Goal: Task Accomplishment & Management: Manage account settings

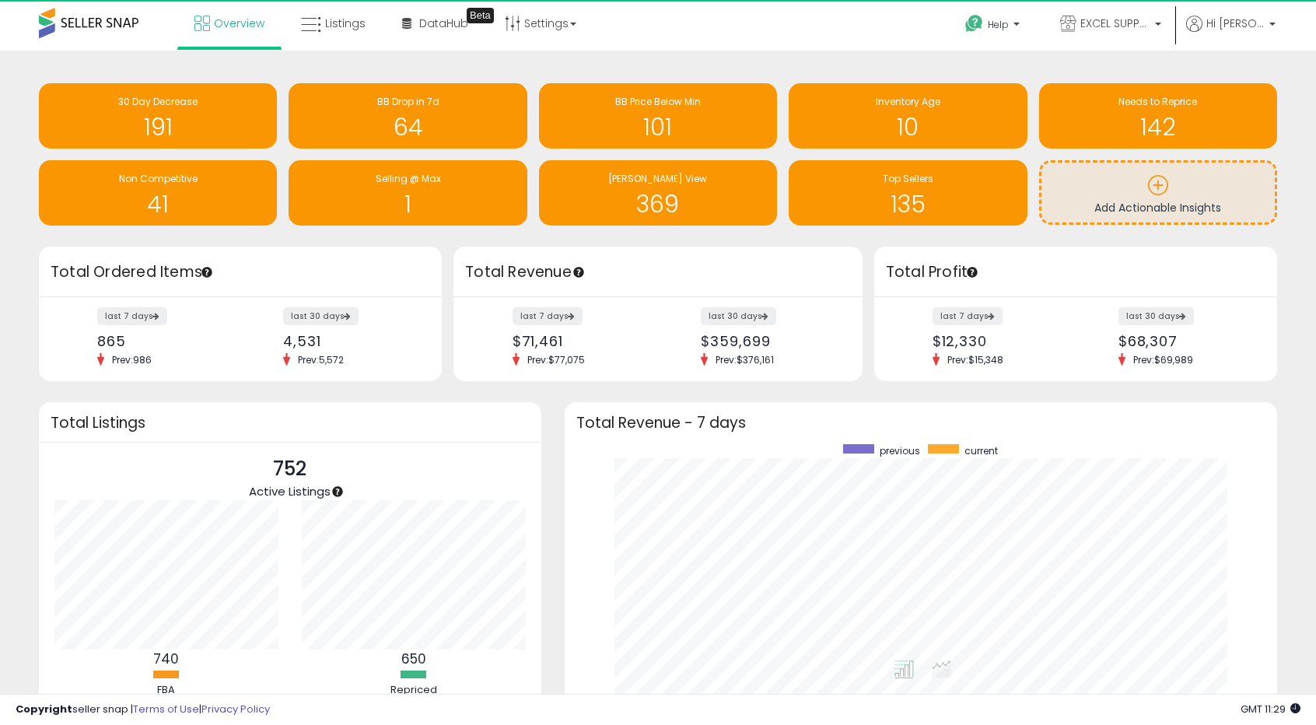
scroll to position [294, 682]
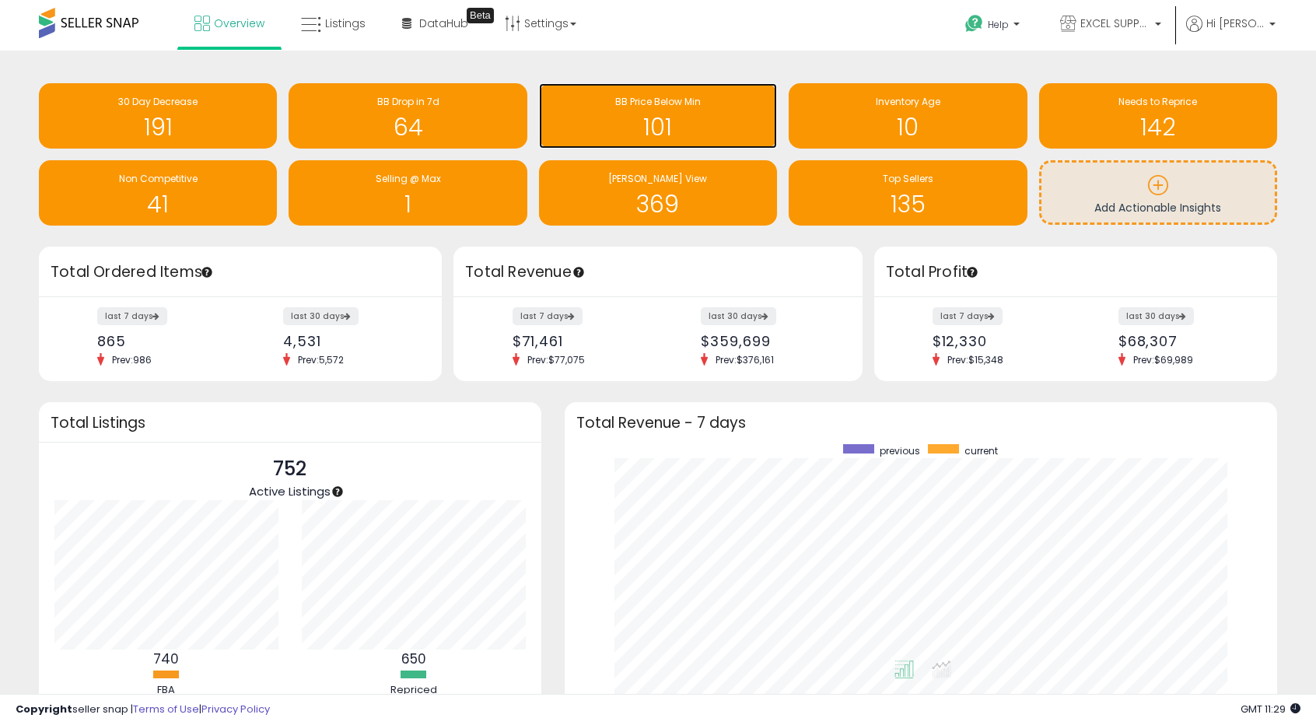
click at [723, 118] on h1 "101" at bounding box center [658, 127] width 223 height 26
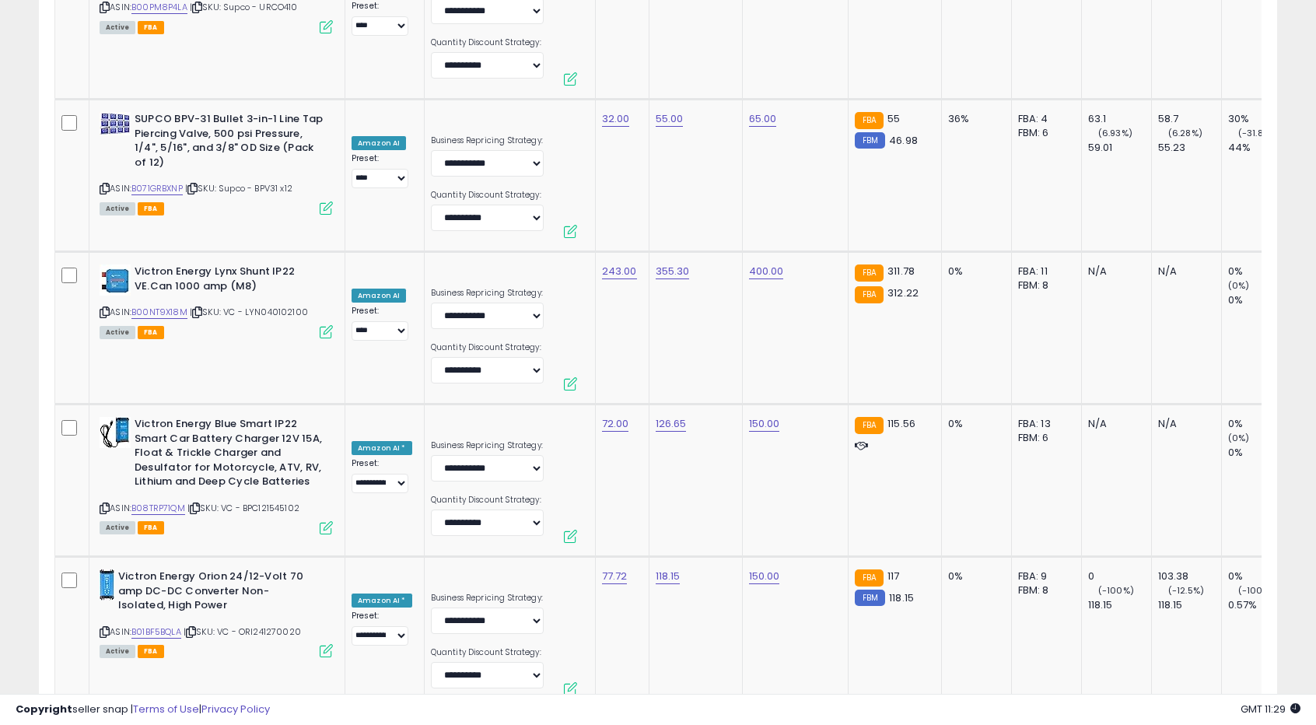
scroll to position [4082, 0]
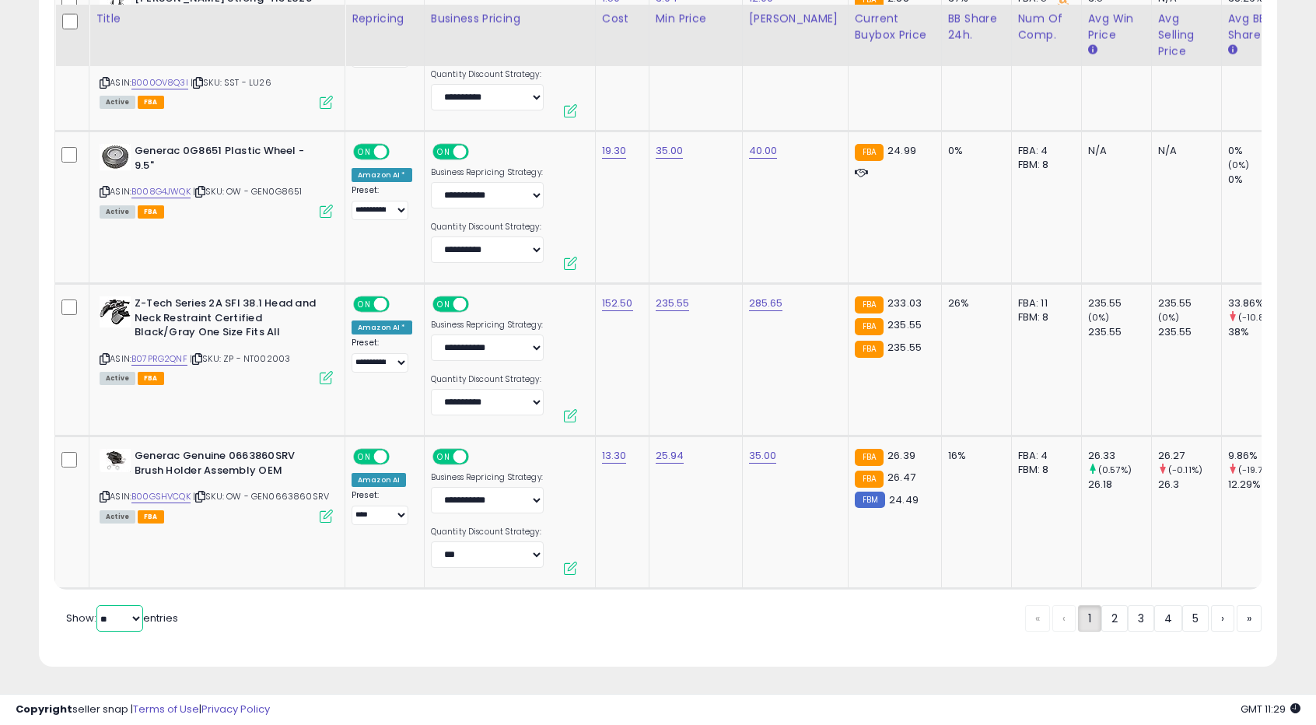
click at [106, 616] on select "** **" at bounding box center [119, 618] width 47 height 26
select select "**"
click at [98, 605] on select "** **" at bounding box center [119, 618] width 47 height 26
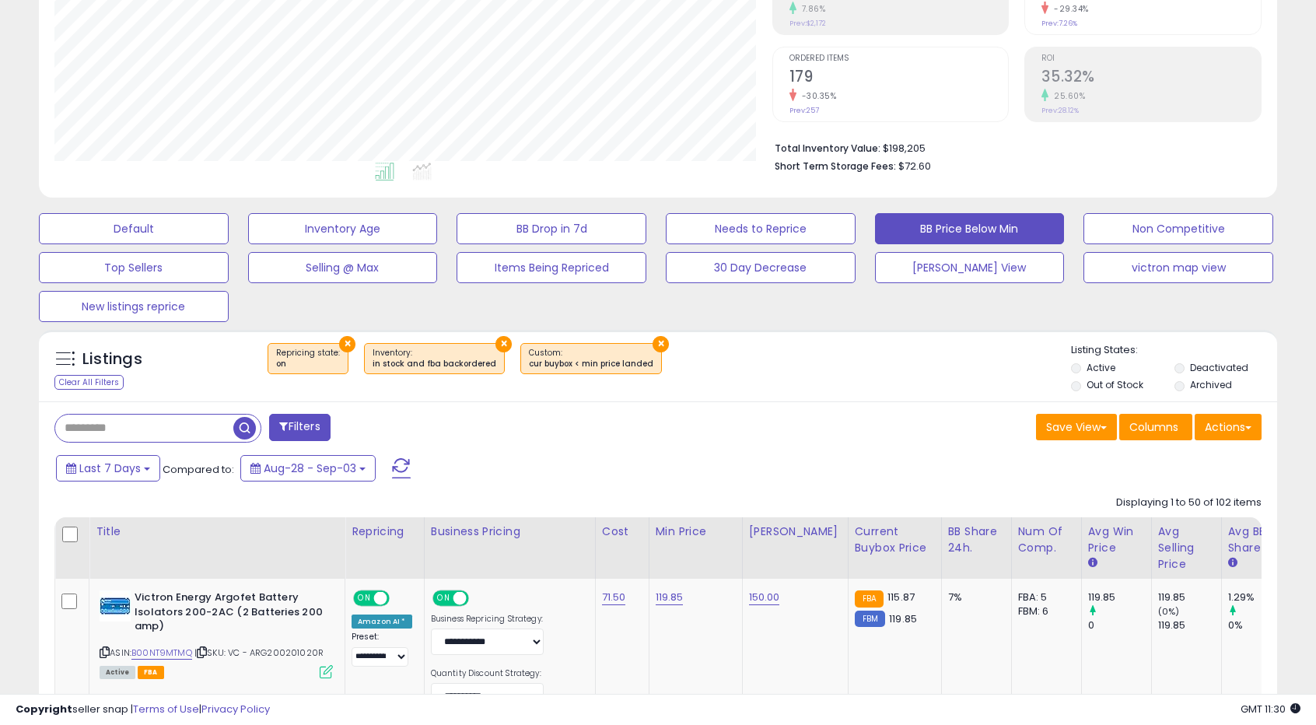
scroll to position [777683, 777284]
click at [857, 468] on div "Last 7 Days Compared to: Aug-28 - Sep-03" at bounding box center [505, 470] width 906 height 35
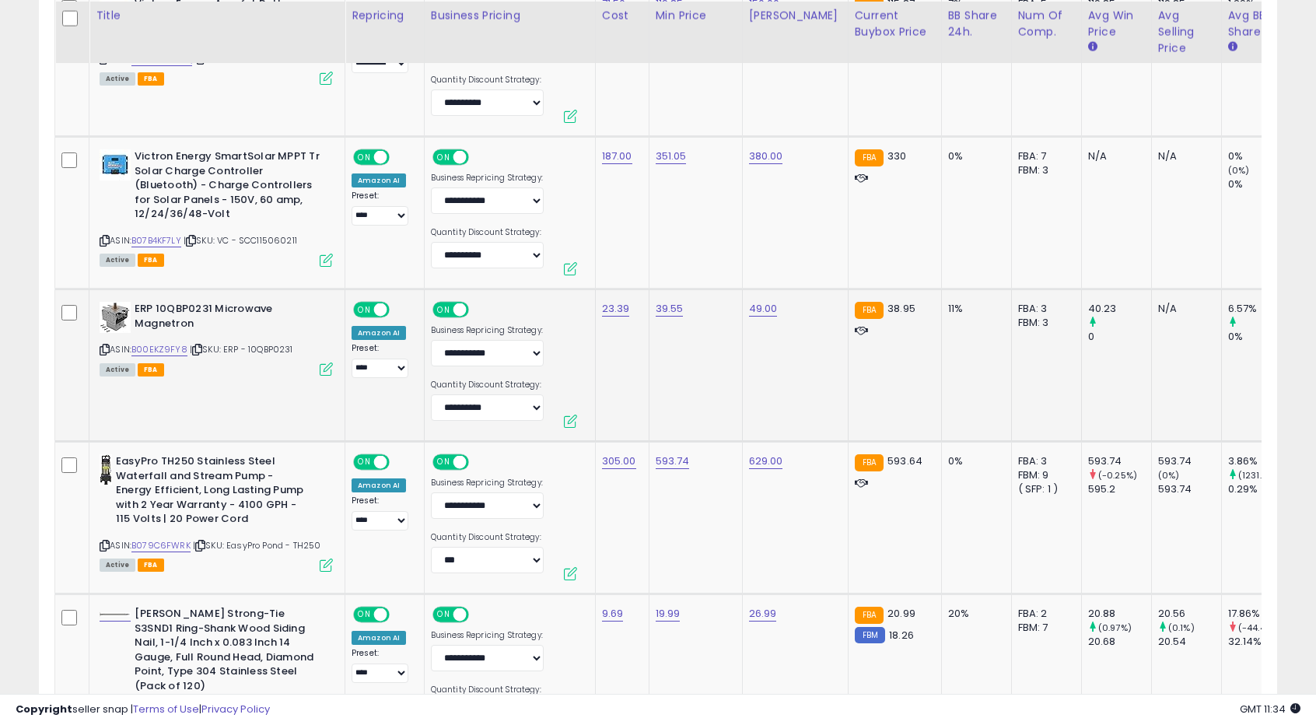
scroll to position [948, 0]
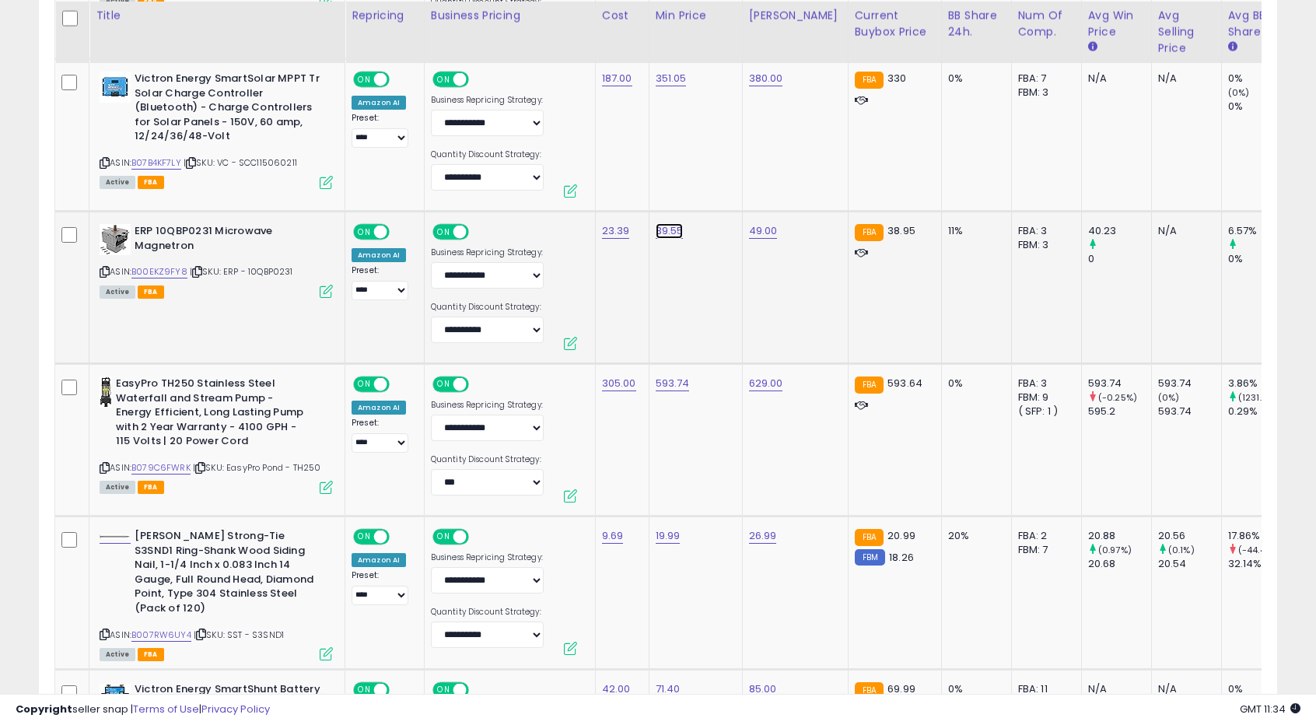
click at [657, 231] on link "39.55" at bounding box center [670, 231] width 28 height 16
drag, startPoint x: 563, startPoint y: 198, endPoint x: 615, endPoint y: 193, distance: 51.6
click at [615, 193] on input "*****" at bounding box center [618, 193] width 138 height 26
type input "*****"
click button "submit" at bounding box center [706, 191] width 26 height 23
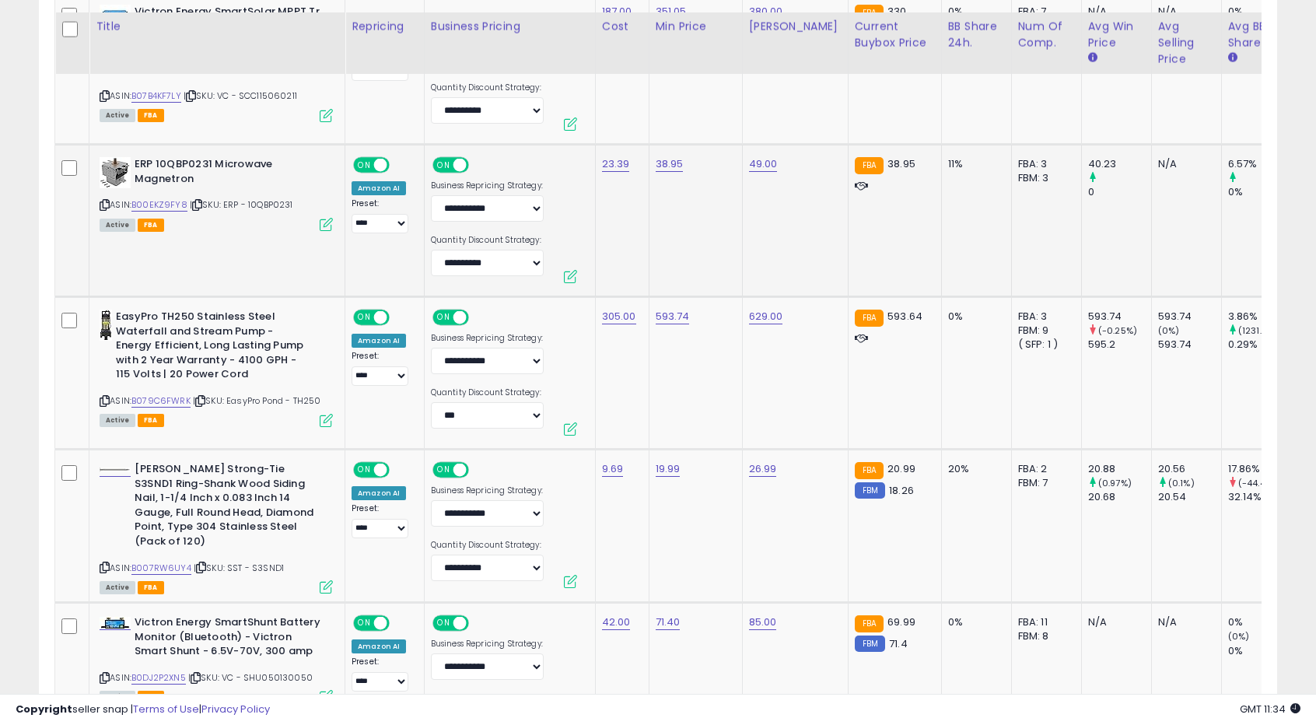
scroll to position [1026, 0]
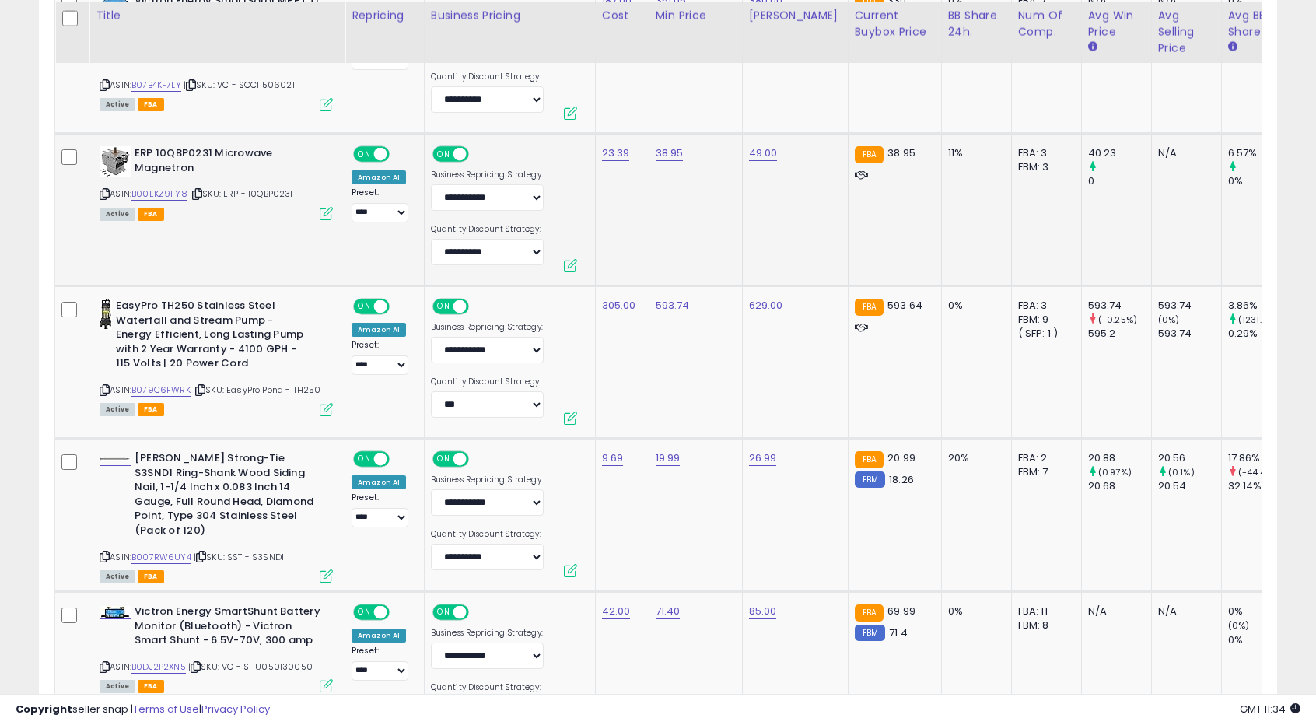
click at [685, 271] on td "38.95" at bounding box center [695, 210] width 93 height 152
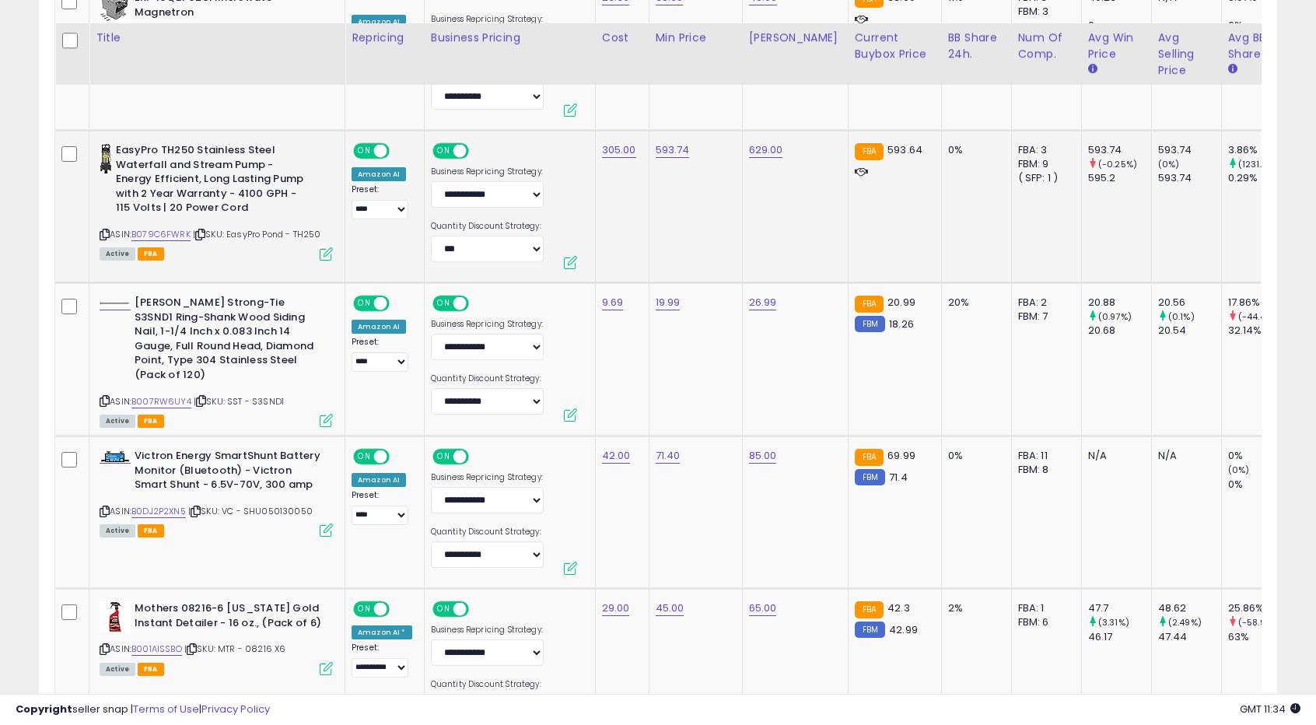
scroll to position [1260, 0]
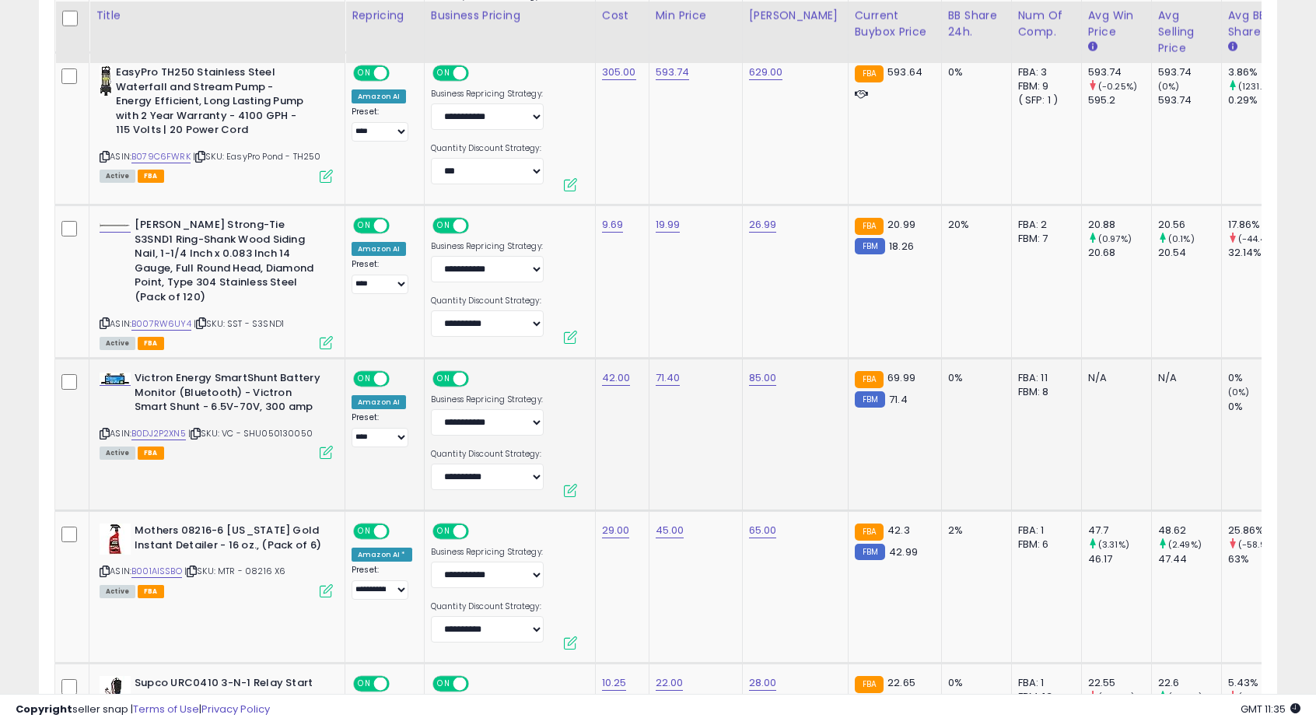
click at [703, 429] on td "71.40" at bounding box center [695, 435] width 93 height 152
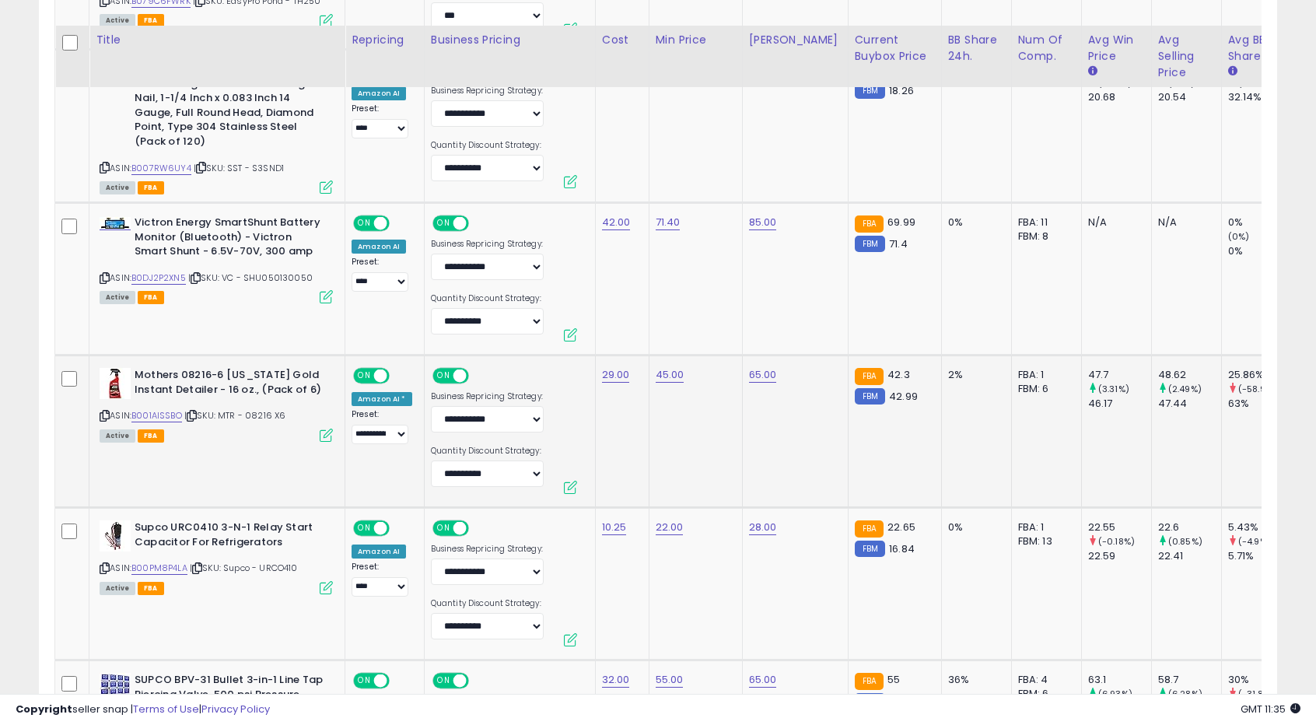
scroll to position [1493, 0]
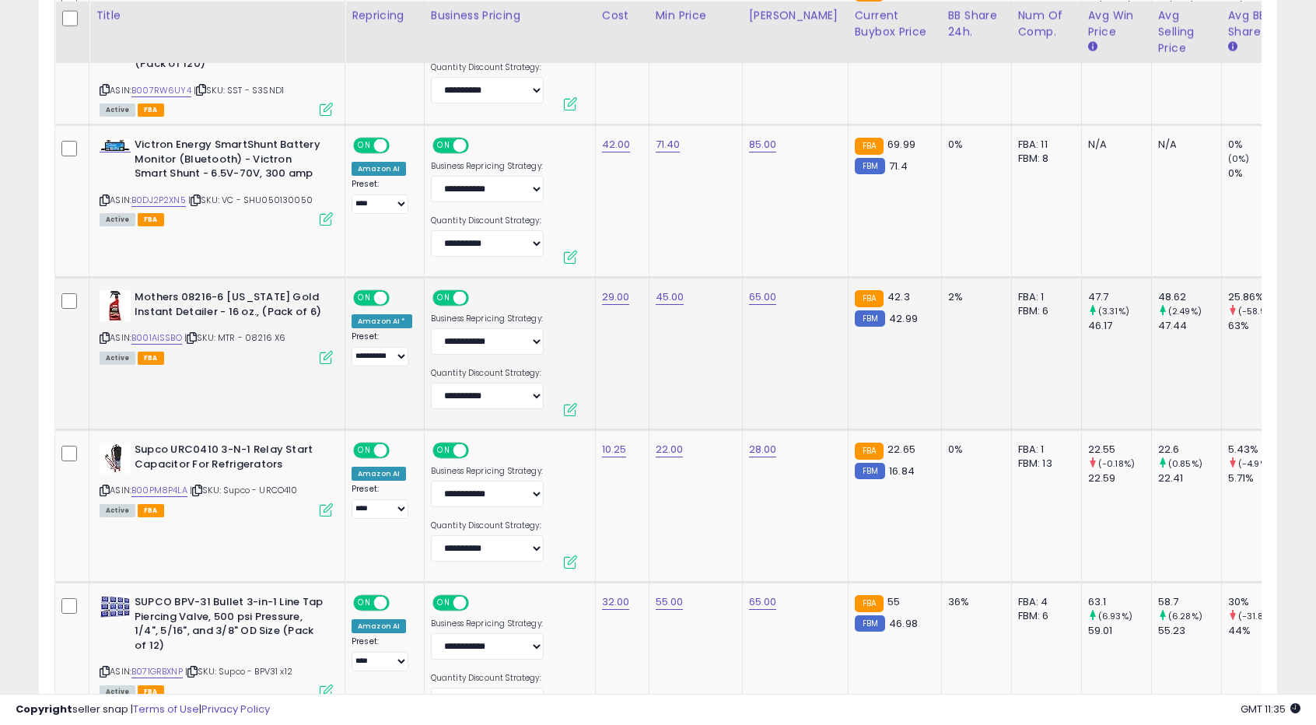
click at [711, 360] on td "45.00" at bounding box center [695, 354] width 93 height 152
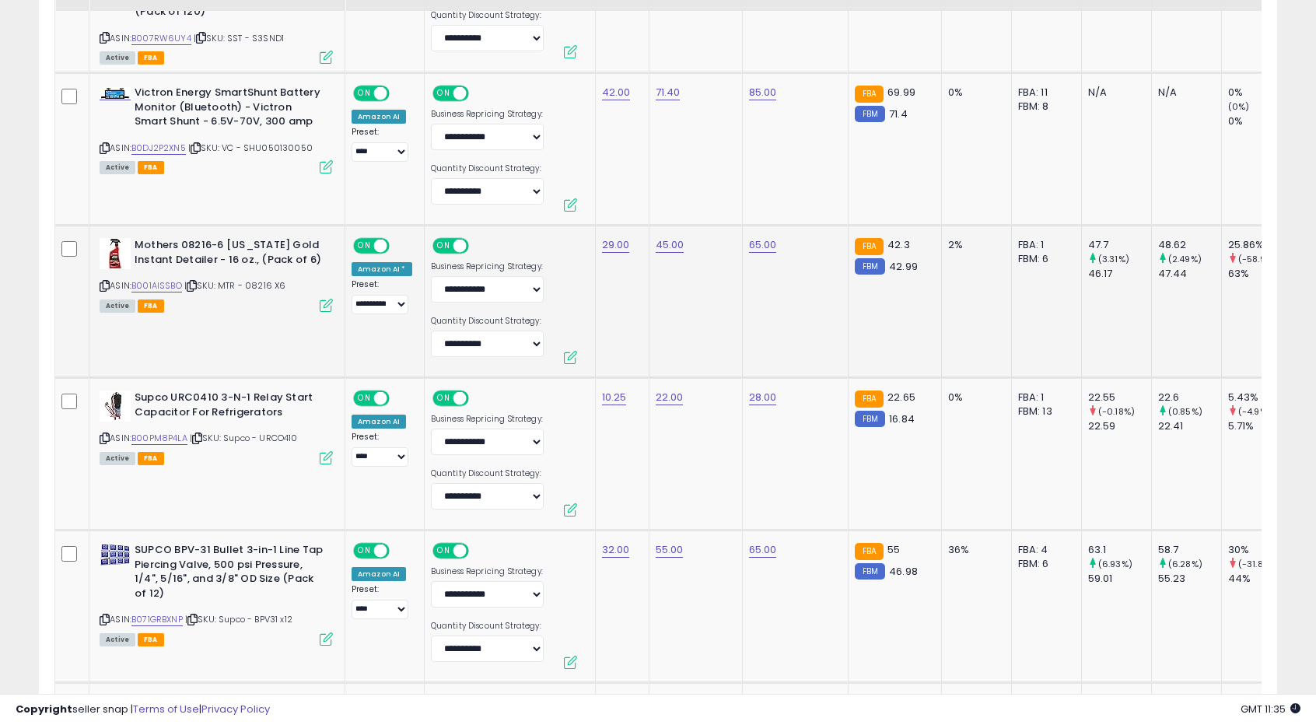
scroll to position [1571, 0]
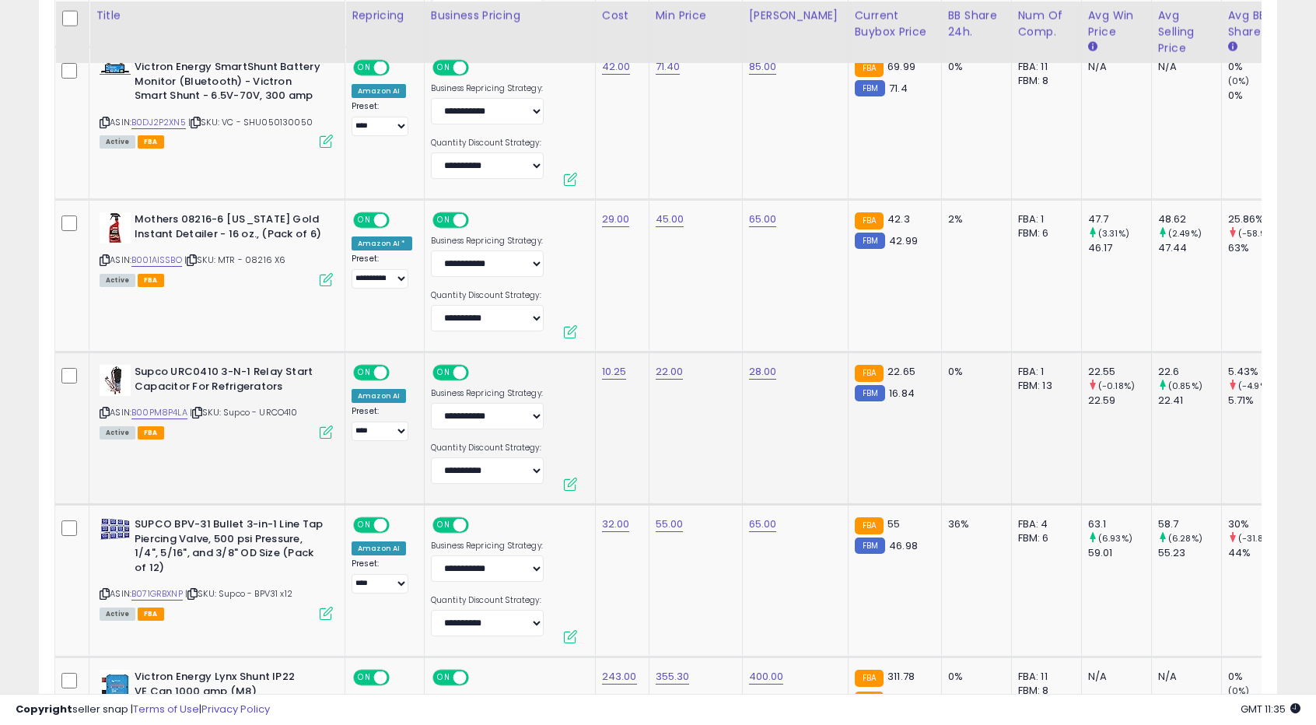
click at [717, 402] on td "22.00" at bounding box center [695, 428] width 93 height 152
click at [673, 214] on link "45.00" at bounding box center [670, 220] width 29 height 16
drag, startPoint x: 566, startPoint y: 172, endPoint x: 663, endPoint y: 173, distance: 96.5
click at [663, 173] on input "*****" at bounding box center [618, 180] width 138 height 26
type input "*****"
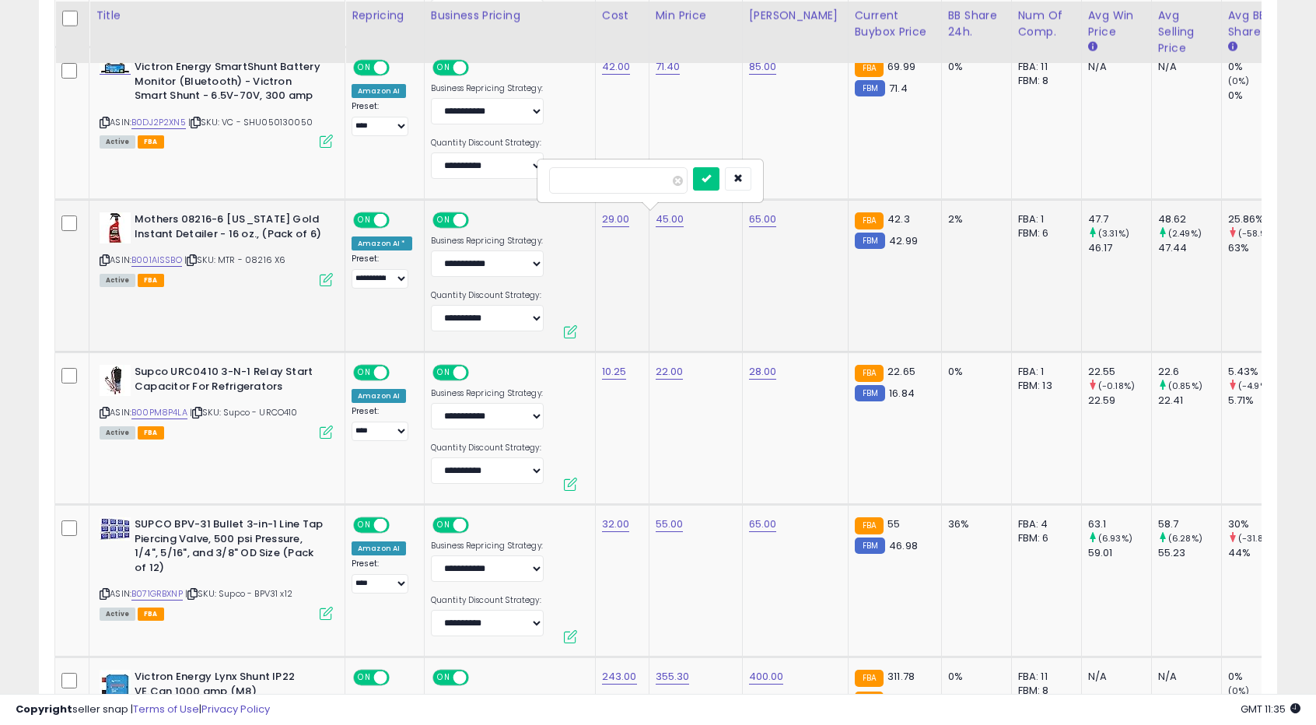
click button "submit" at bounding box center [706, 178] width 26 height 23
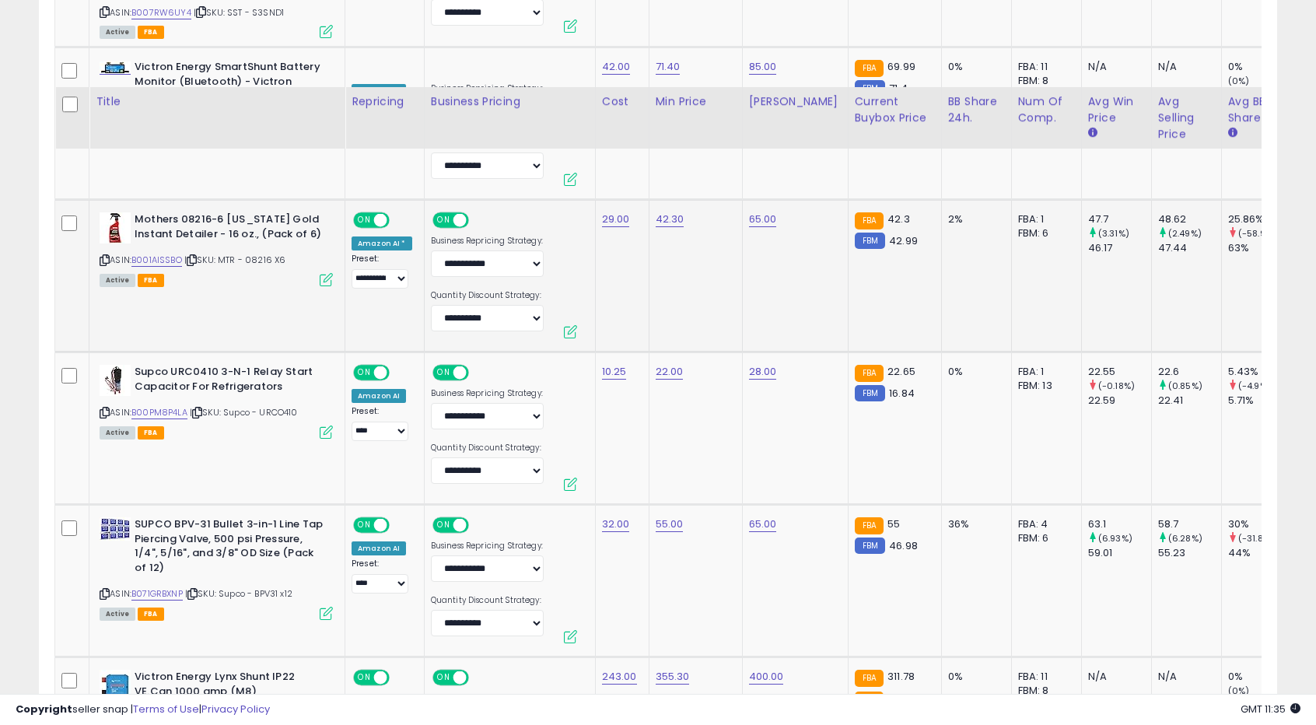
scroll to position [1726, 0]
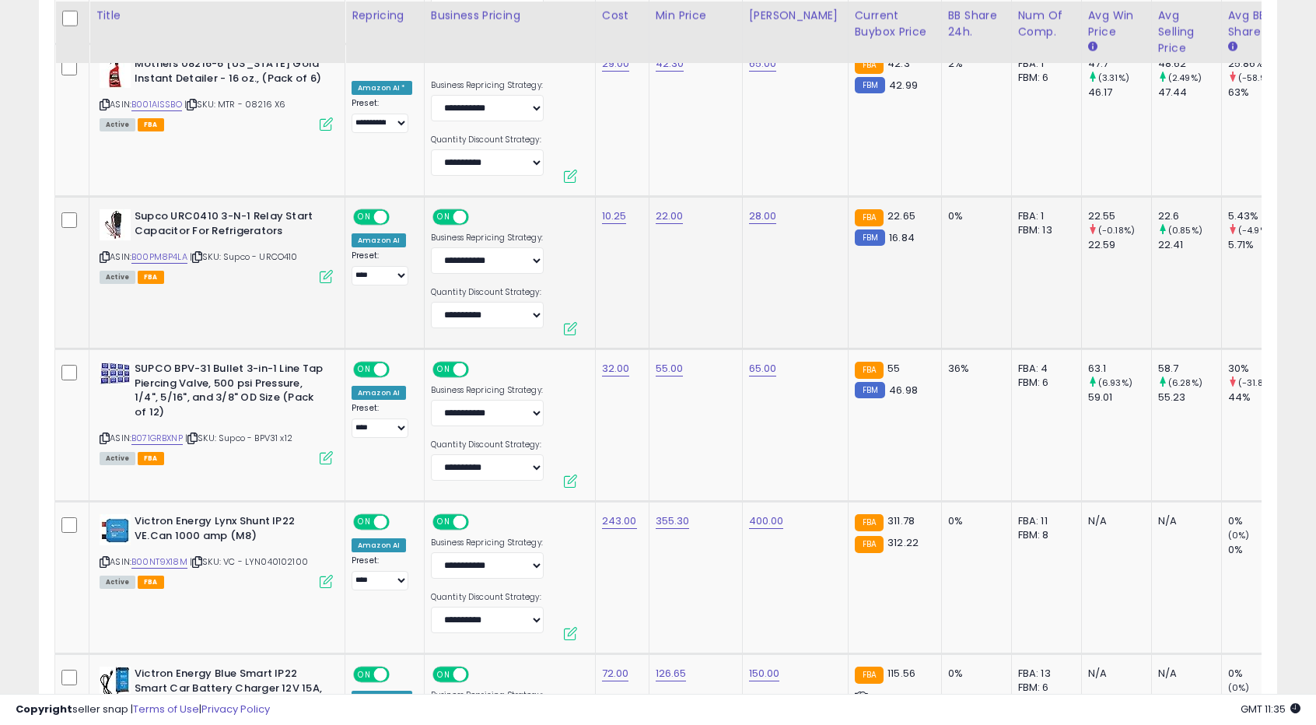
click at [677, 231] on td "22.00" at bounding box center [695, 273] width 93 height 152
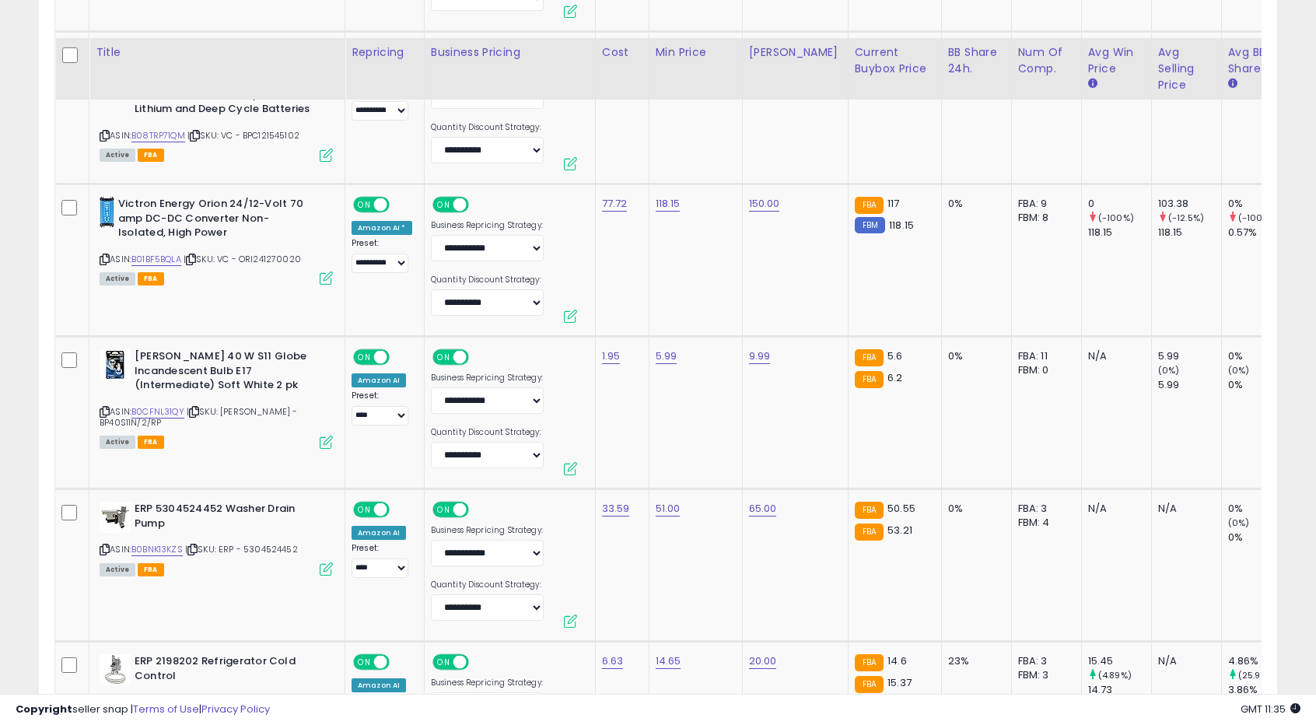
scroll to position [2427, 0]
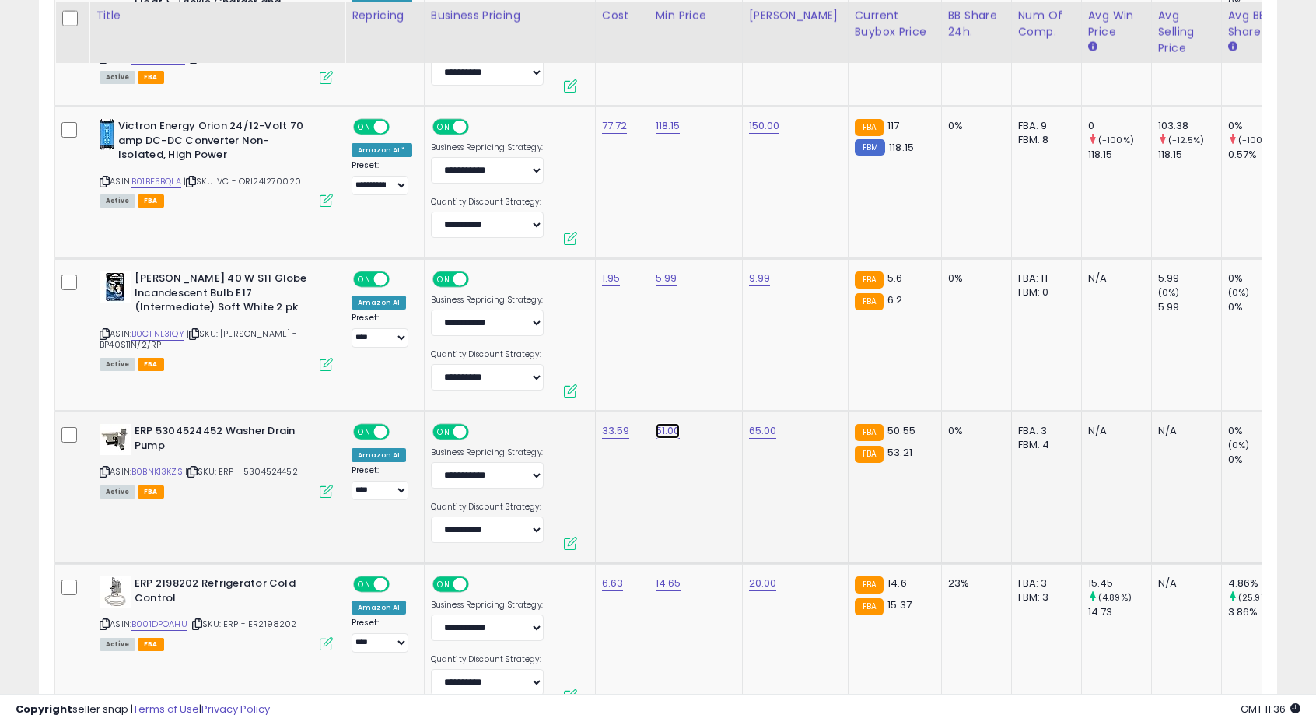
click at [668, 427] on link "51.00" at bounding box center [668, 431] width 25 height 16
drag, startPoint x: 566, startPoint y: 386, endPoint x: 636, endPoint y: 381, distance: 69.4
click at [636, 381] on input "*****" at bounding box center [617, 390] width 138 height 26
type input "*****"
click button "submit" at bounding box center [705, 388] width 26 height 23
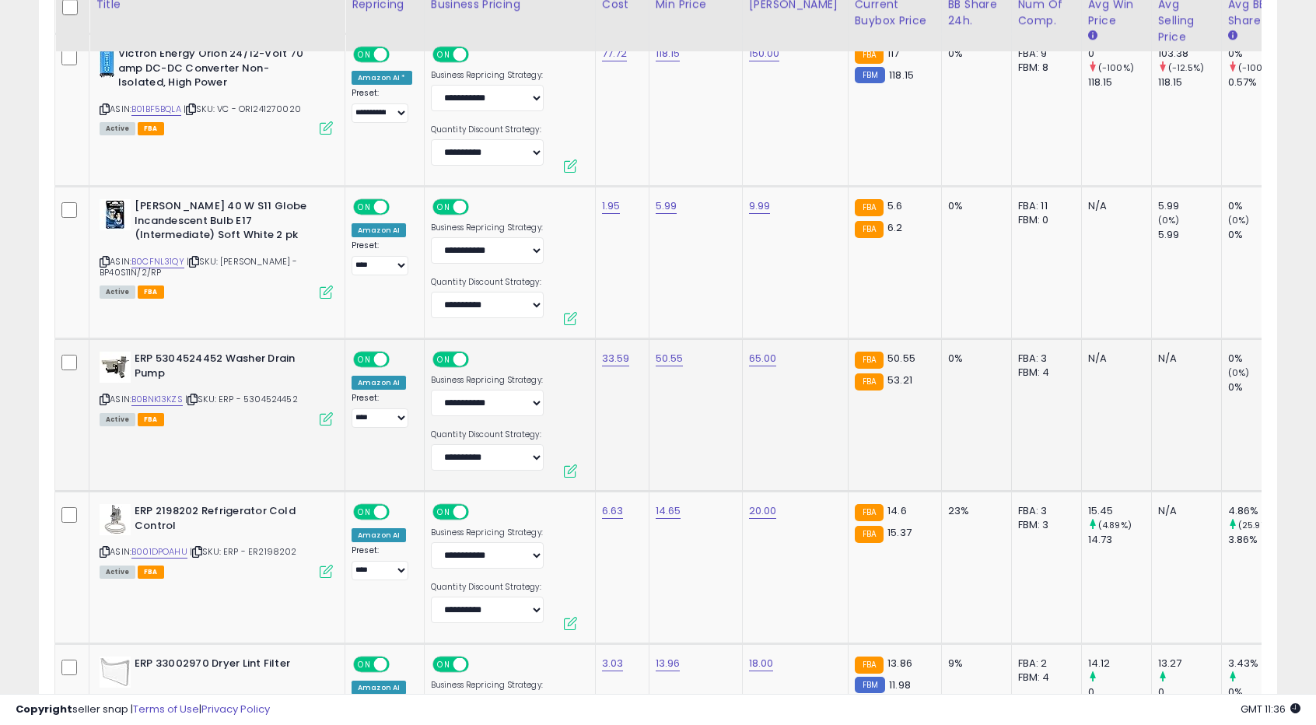
scroll to position [2504, 0]
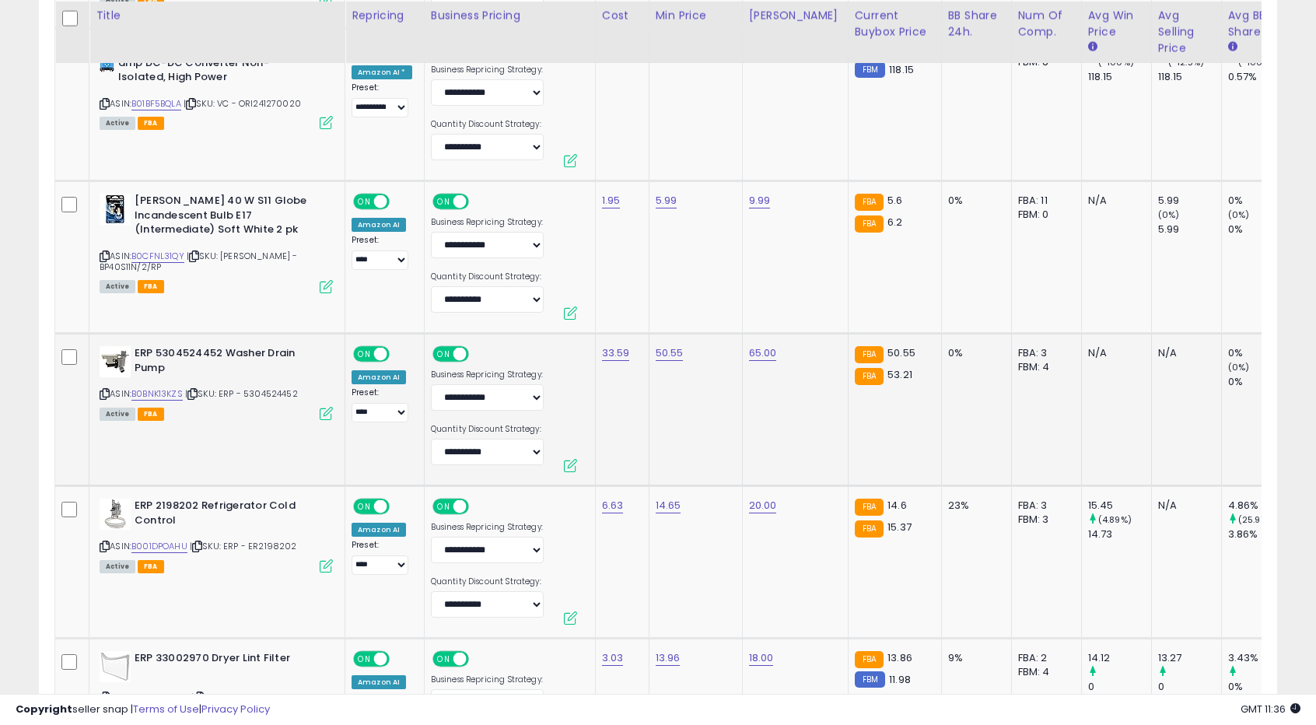
click at [664, 440] on td "50.55" at bounding box center [695, 410] width 93 height 152
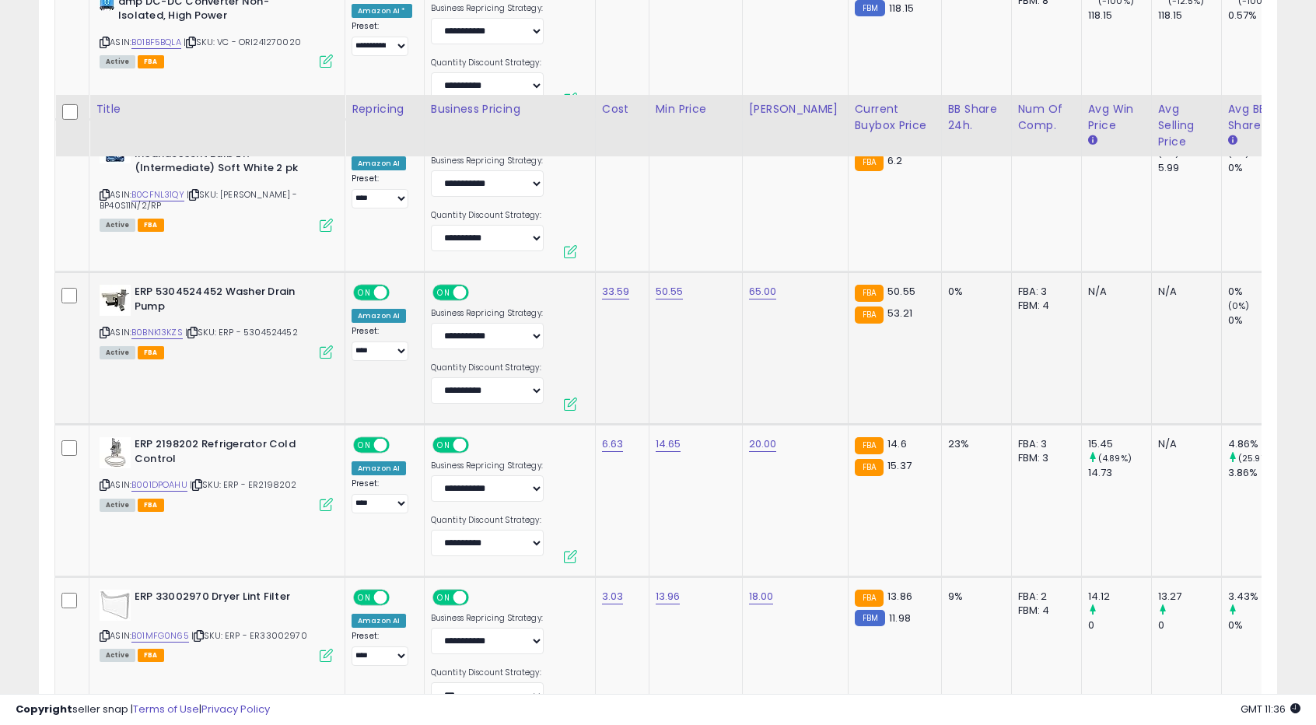
scroll to position [2660, 0]
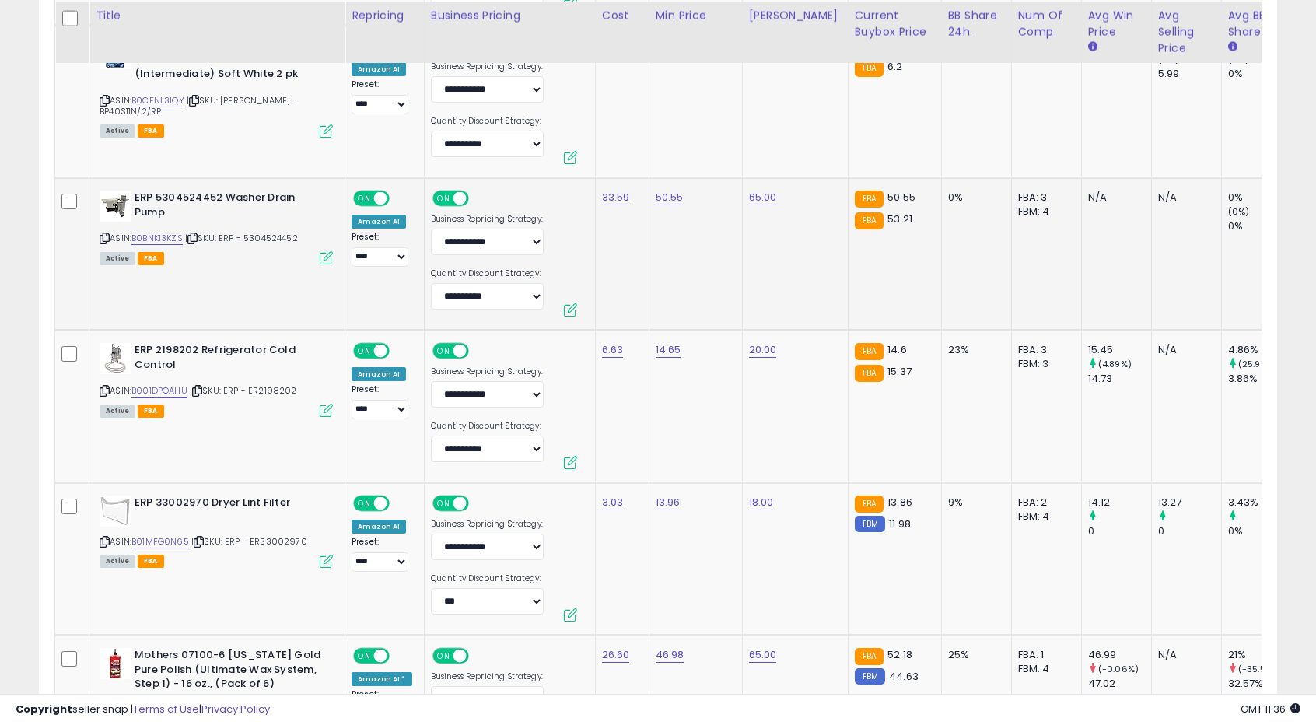
click at [664, 440] on td "14.65" at bounding box center [695, 407] width 93 height 152
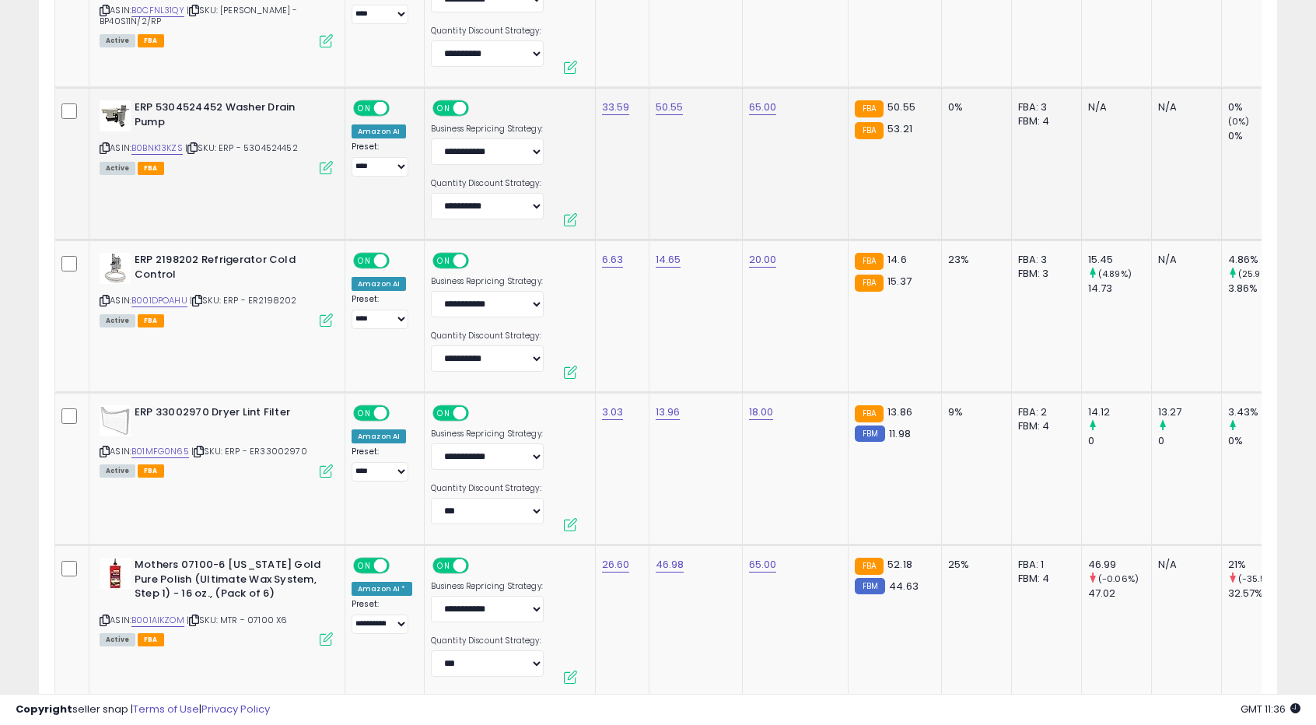
scroll to position [2816, 0]
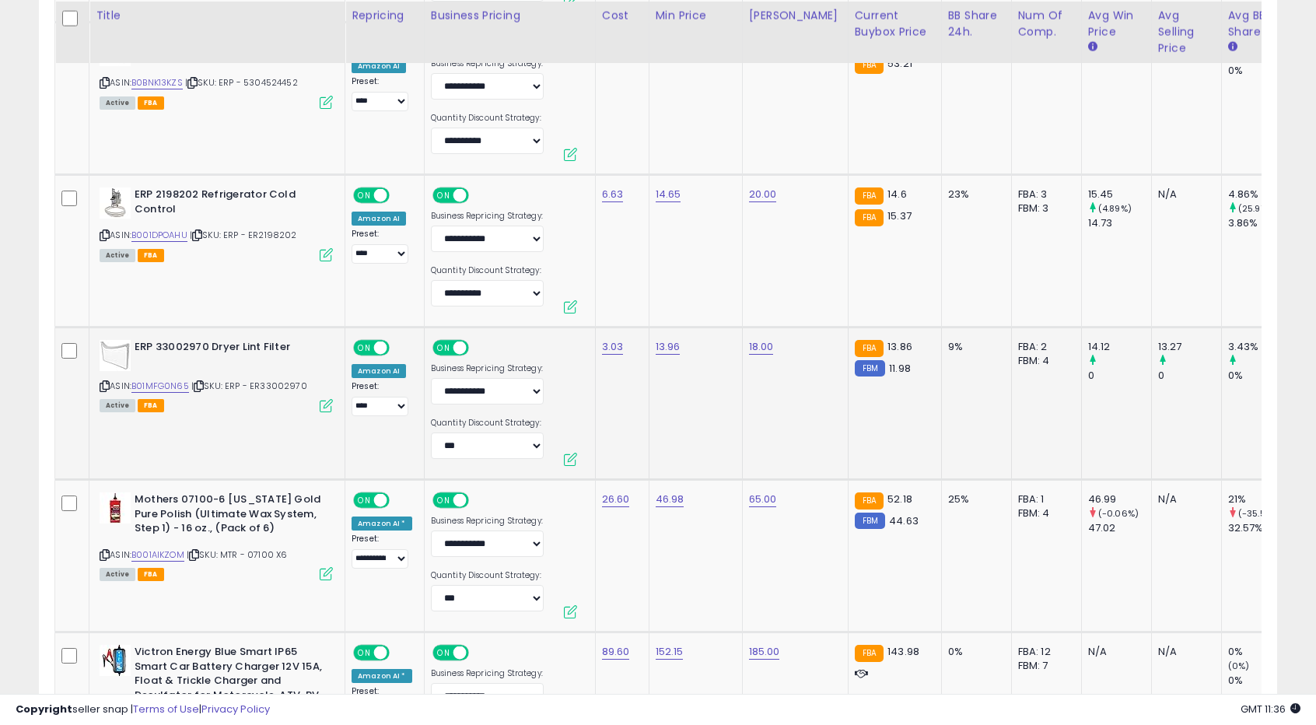
click at [685, 429] on td "13.96" at bounding box center [695, 404] width 93 height 152
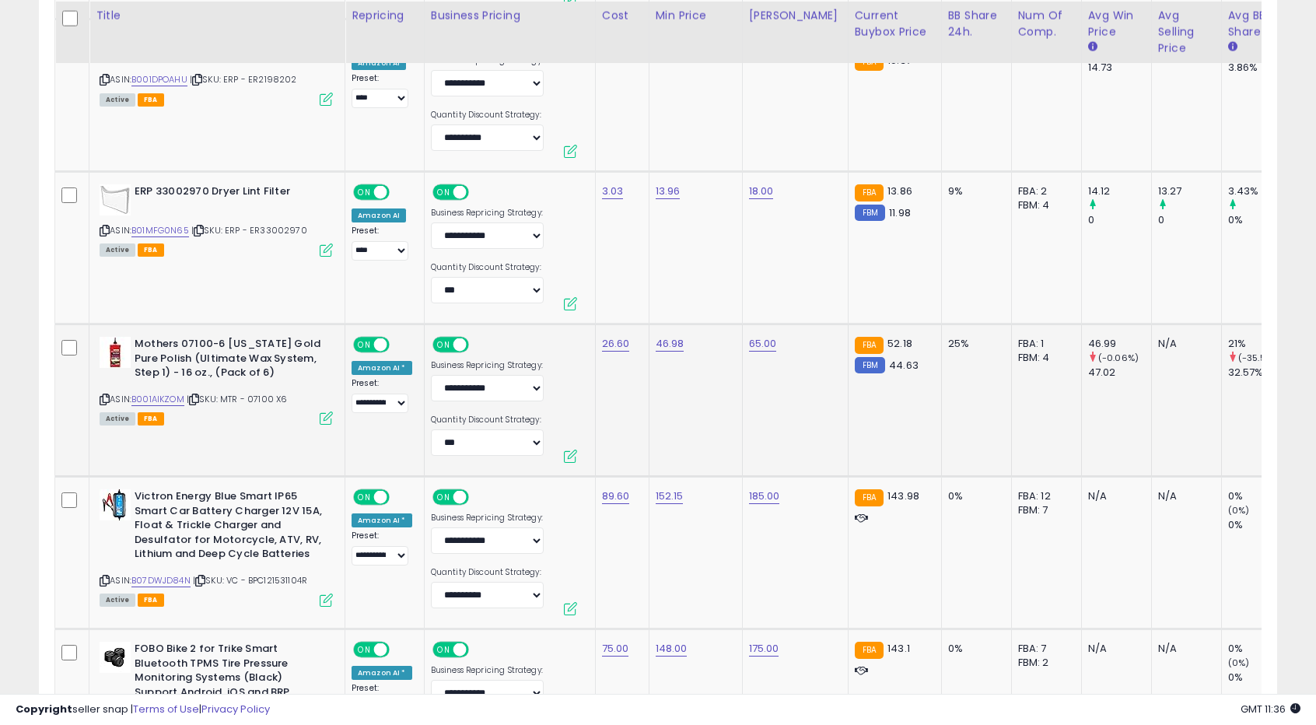
click at [700, 408] on td "46.98" at bounding box center [695, 400] width 93 height 152
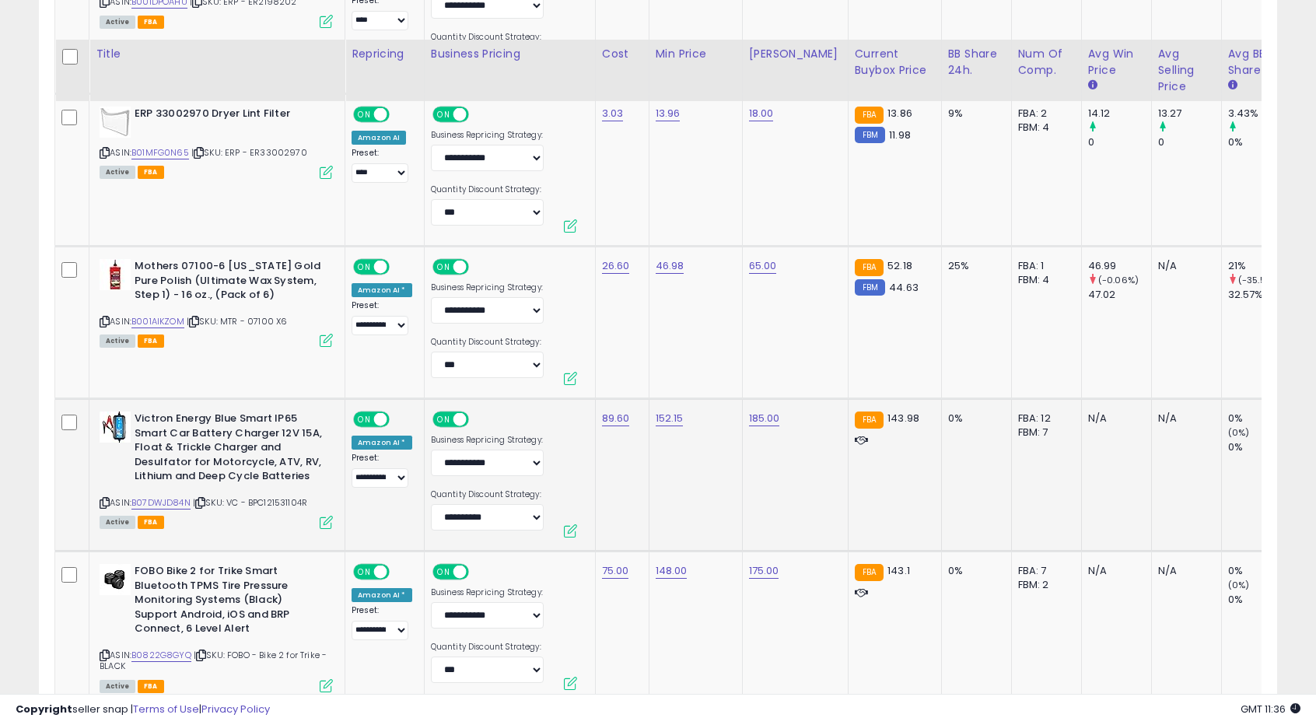
scroll to position [3127, 0]
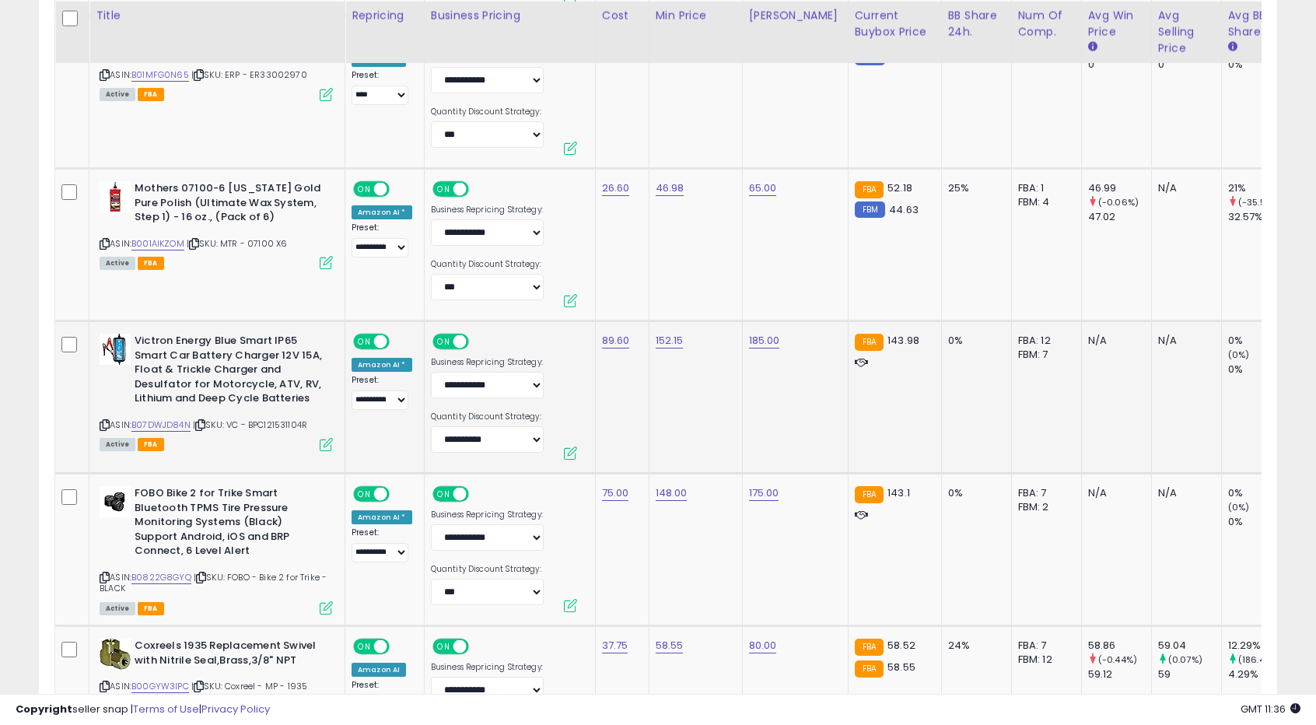
click at [661, 412] on td "152.15" at bounding box center [695, 397] width 93 height 152
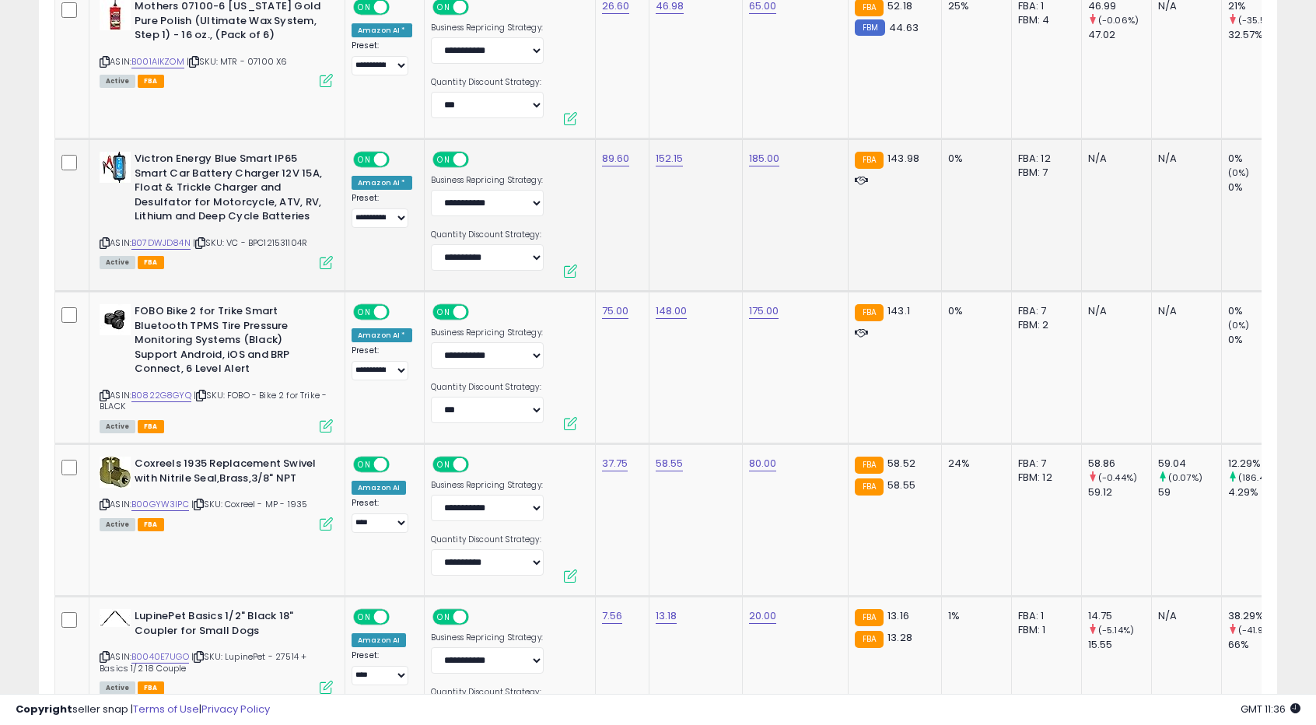
scroll to position [3360, 0]
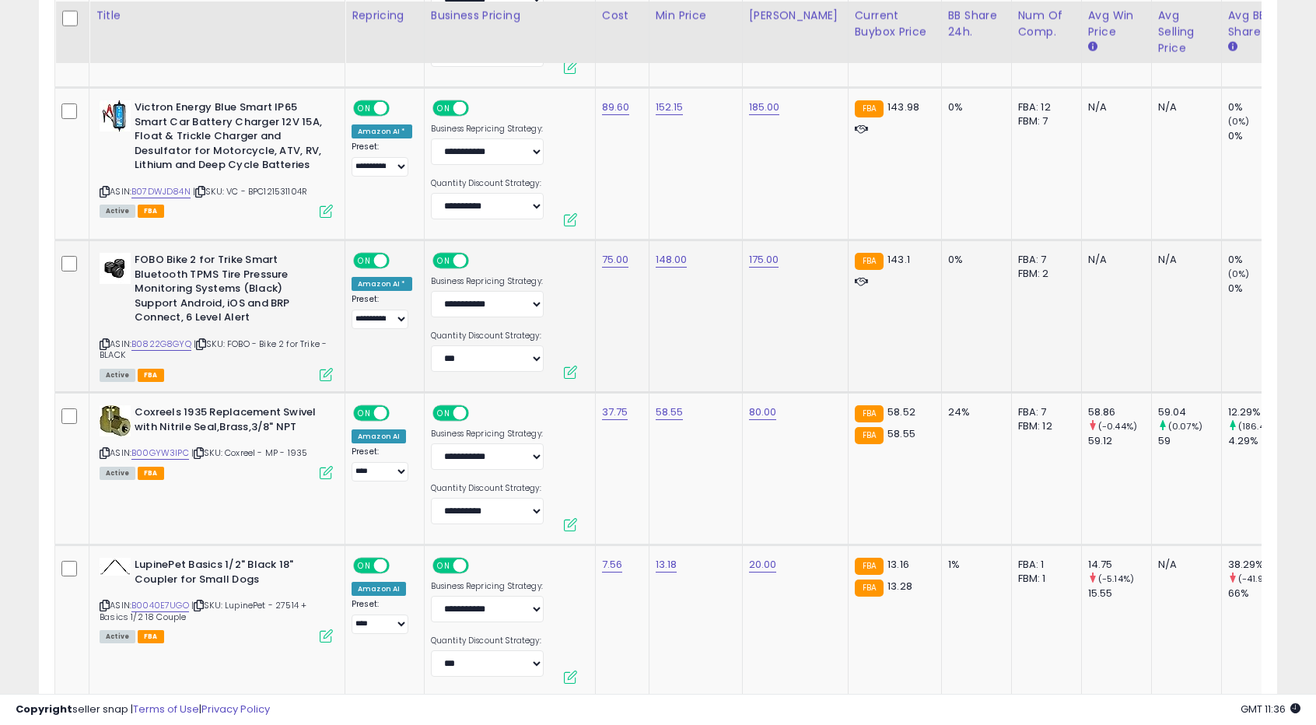
click at [675, 378] on td "148.00" at bounding box center [695, 316] width 93 height 152
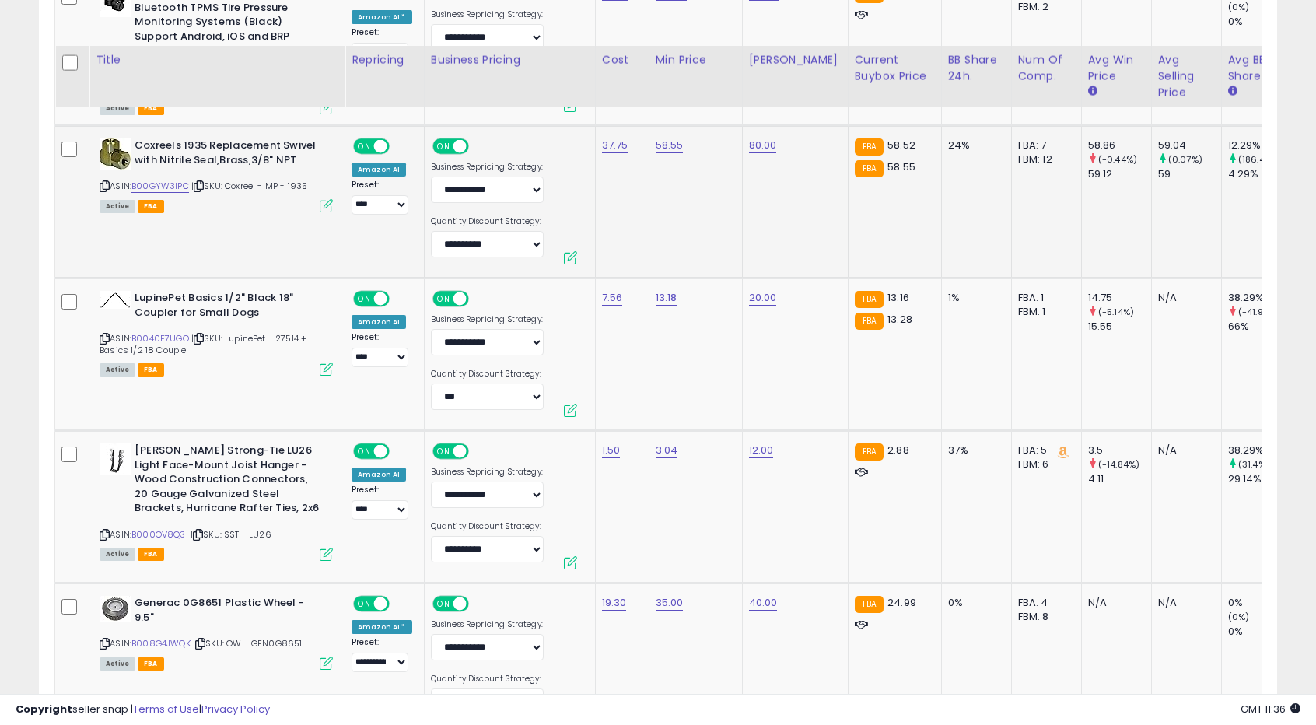
scroll to position [3671, 0]
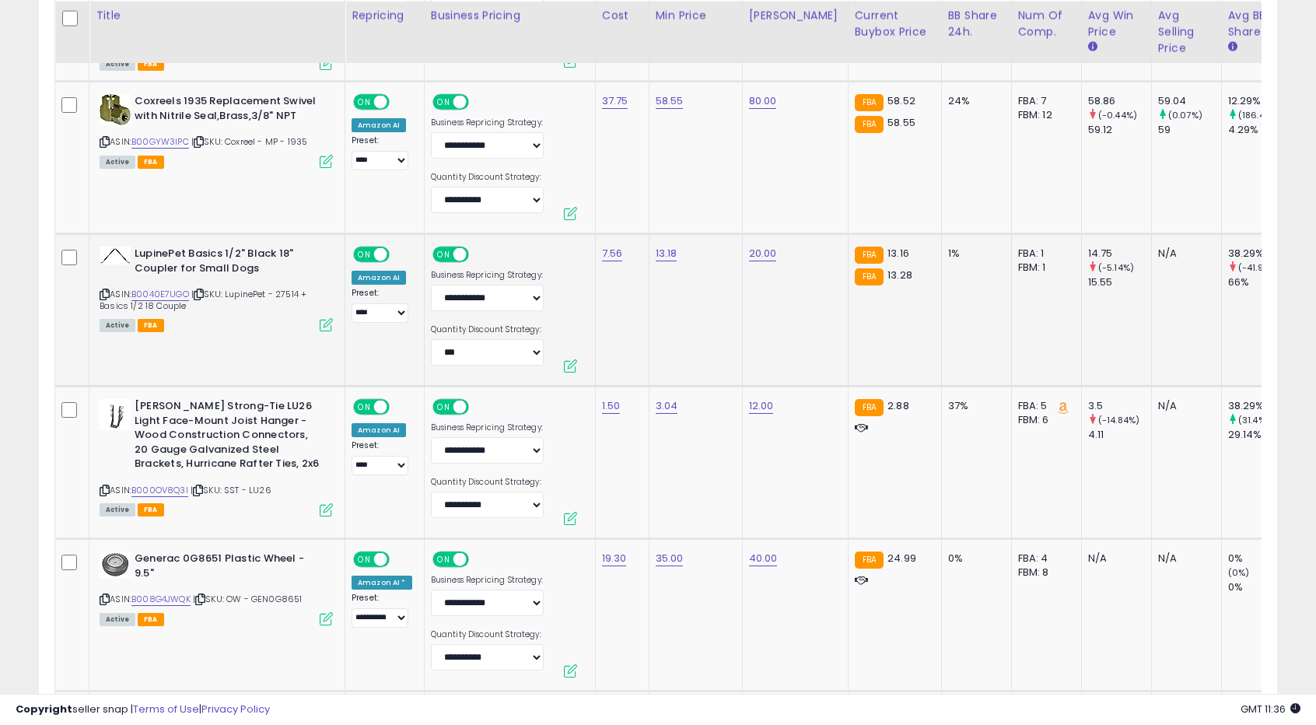
click at [702, 328] on td "13.18" at bounding box center [695, 310] width 93 height 152
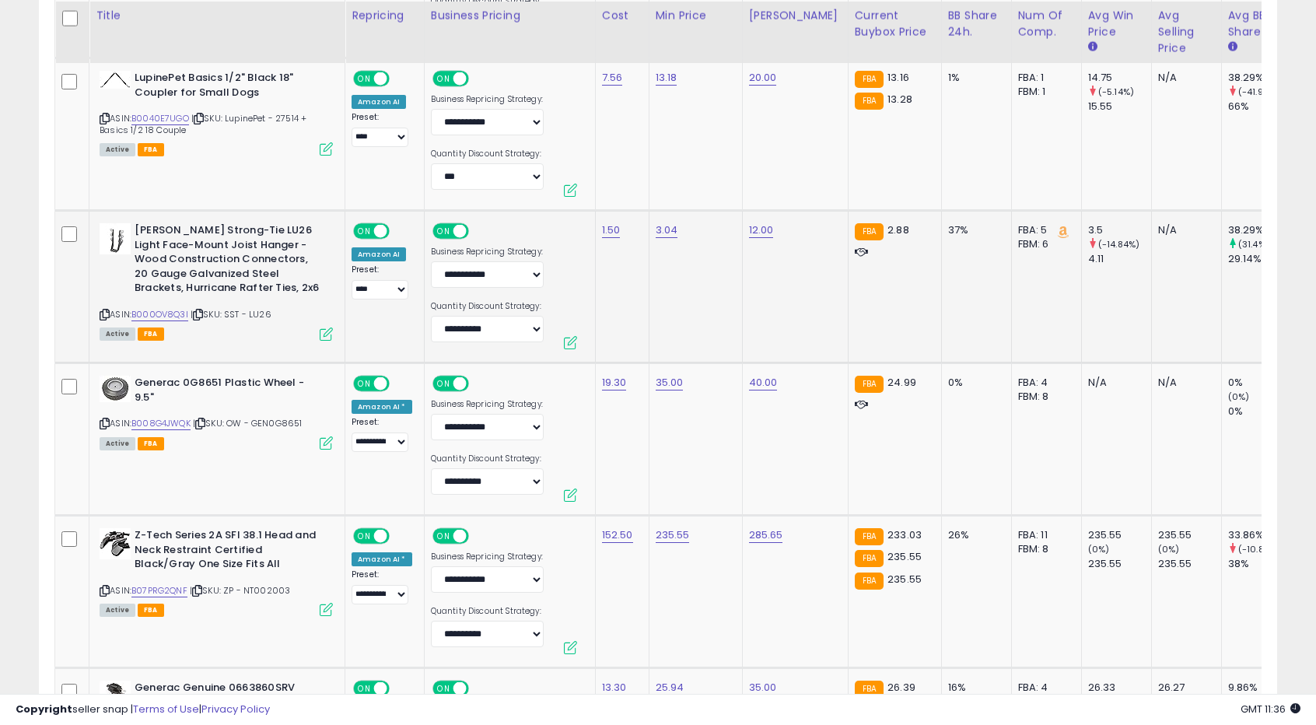
scroll to position [3905, 0]
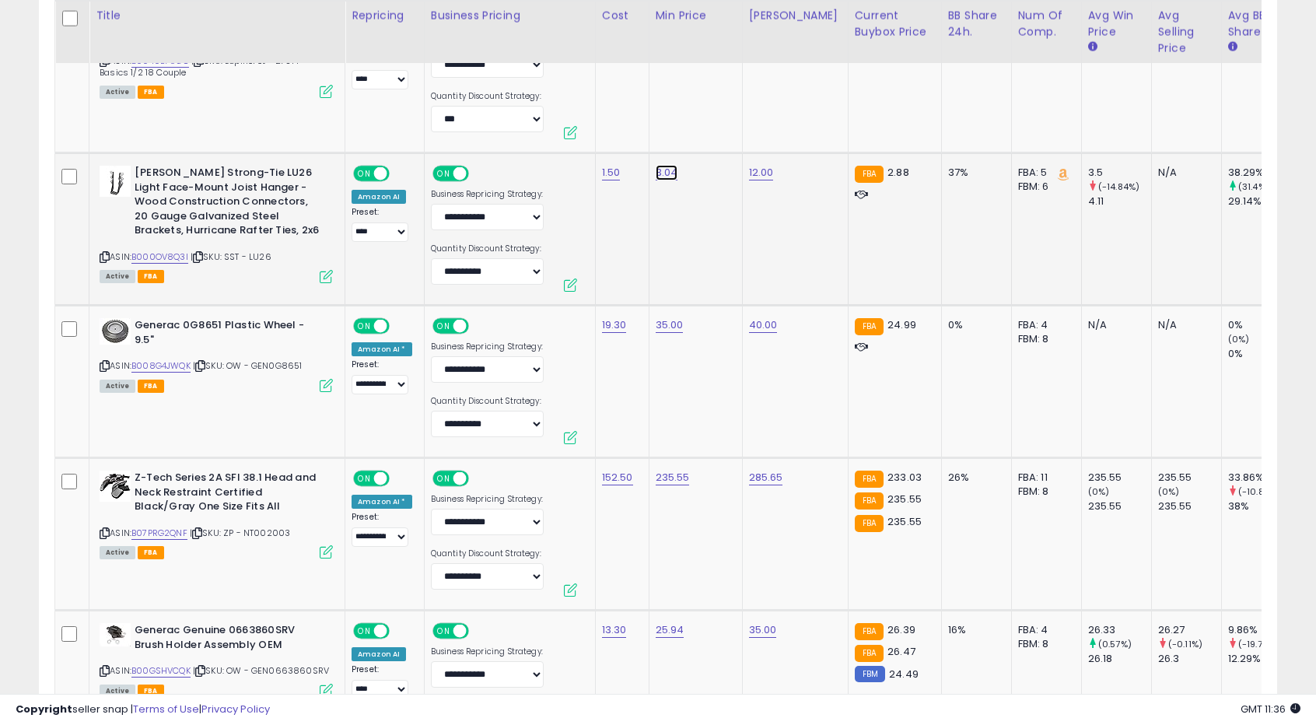
click at [658, 165] on link "3.04" at bounding box center [667, 173] width 23 height 16
click at [566, 133] on input "****" at bounding box center [615, 130] width 138 height 26
type input "****"
click button "submit" at bounding box center [703, 128] width 26 height 23
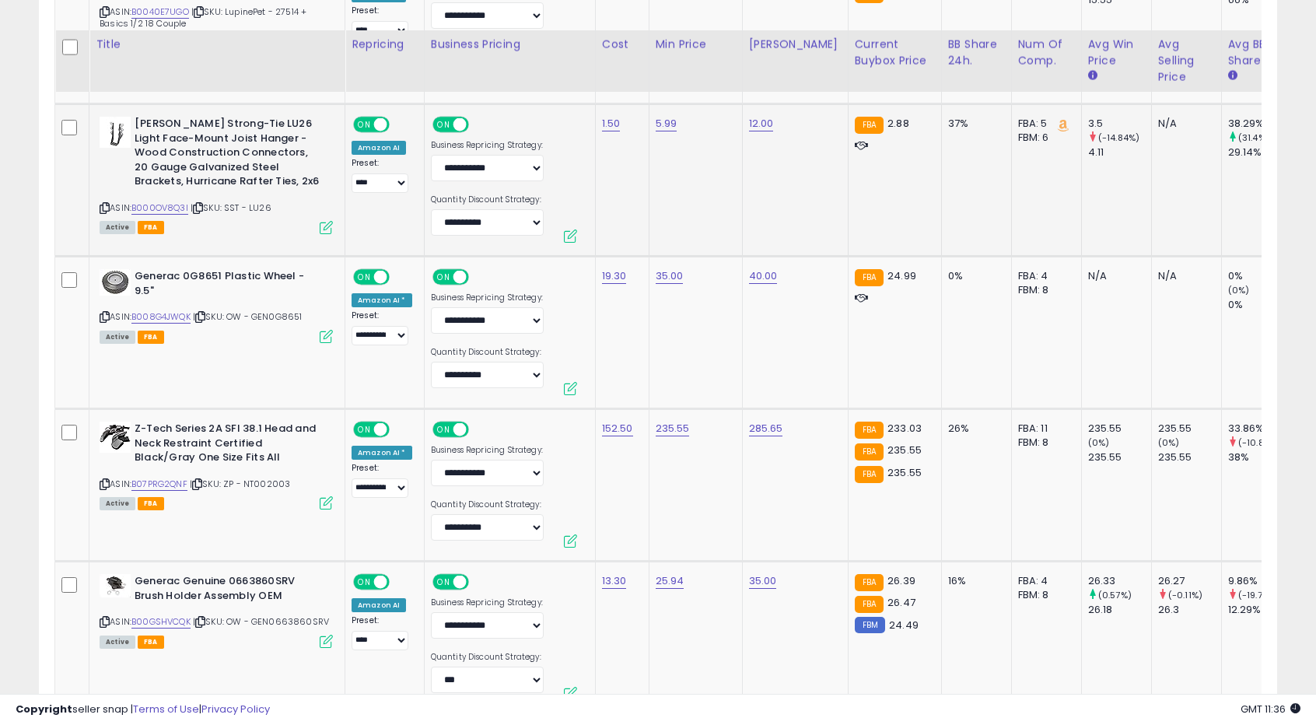
scroll to position [3983, 0]
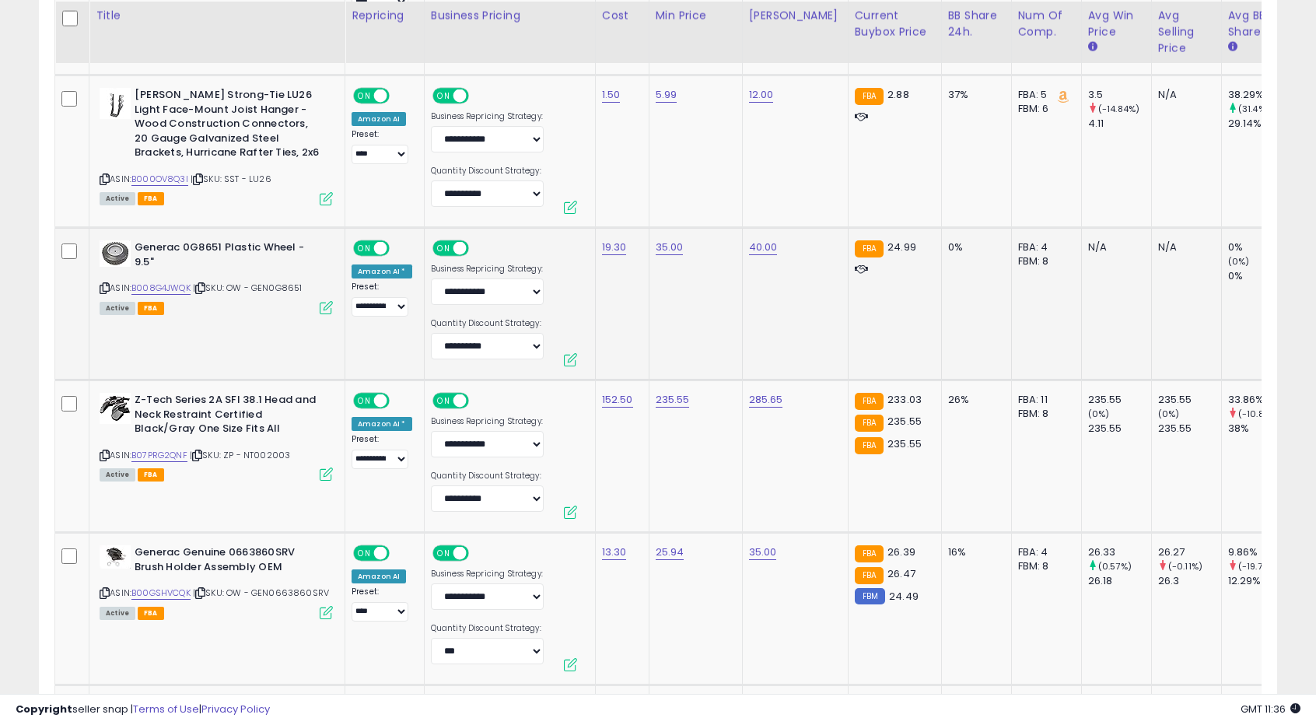
click at [686, 267] on td "35.00" at bounding box center [695, 304] width 93 height 152
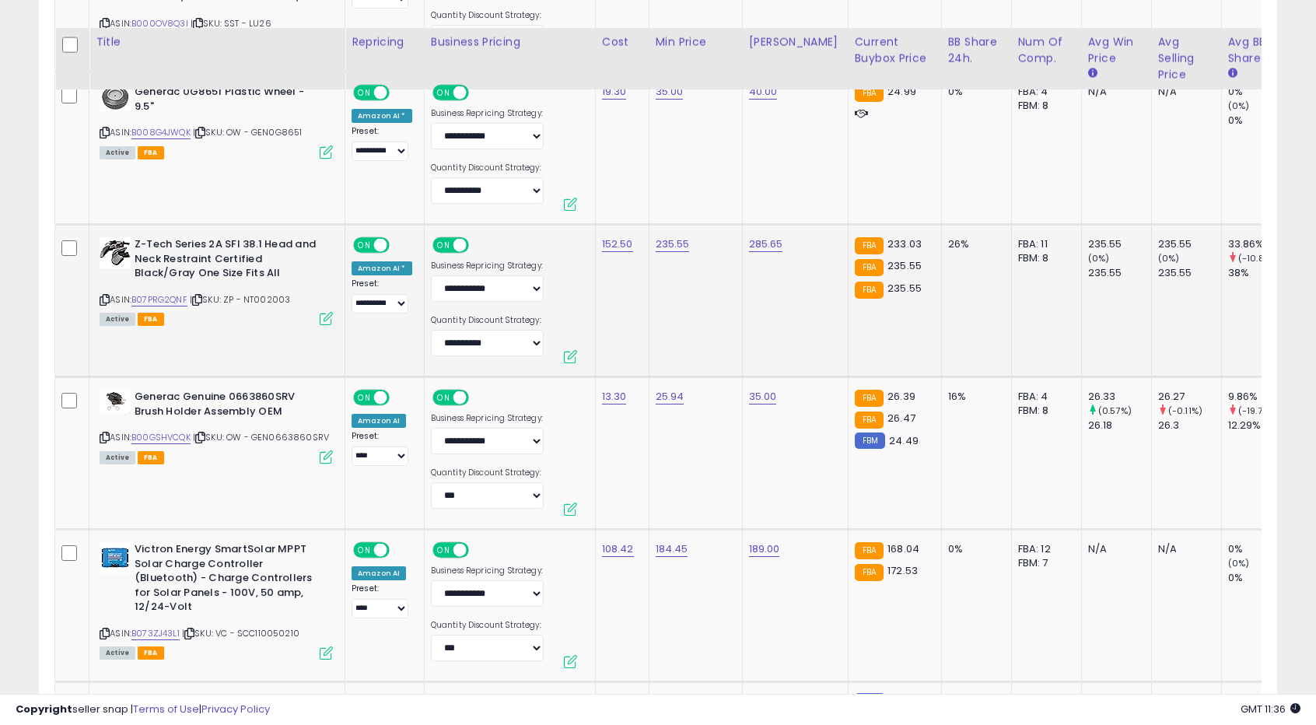
scroll to position [4294, 0]
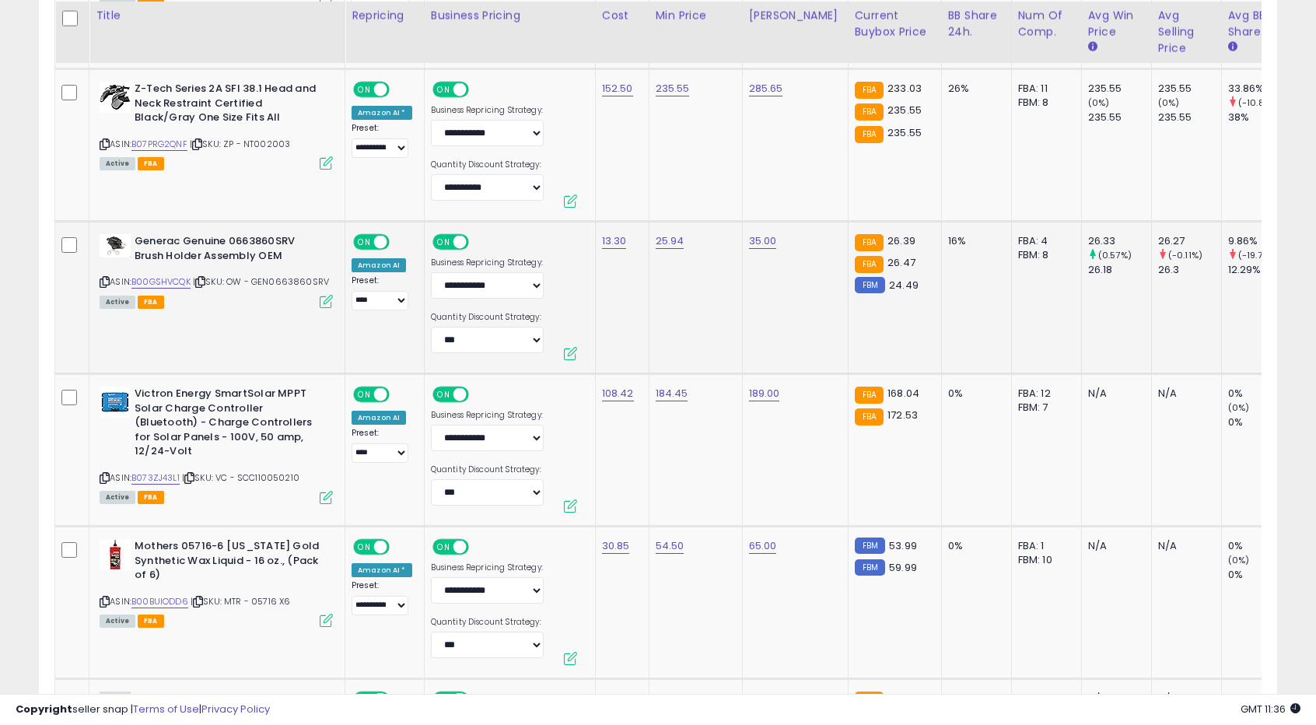
click at [688, 253] on td "25.94" at bounding box center [695, 298] width 93 height 152
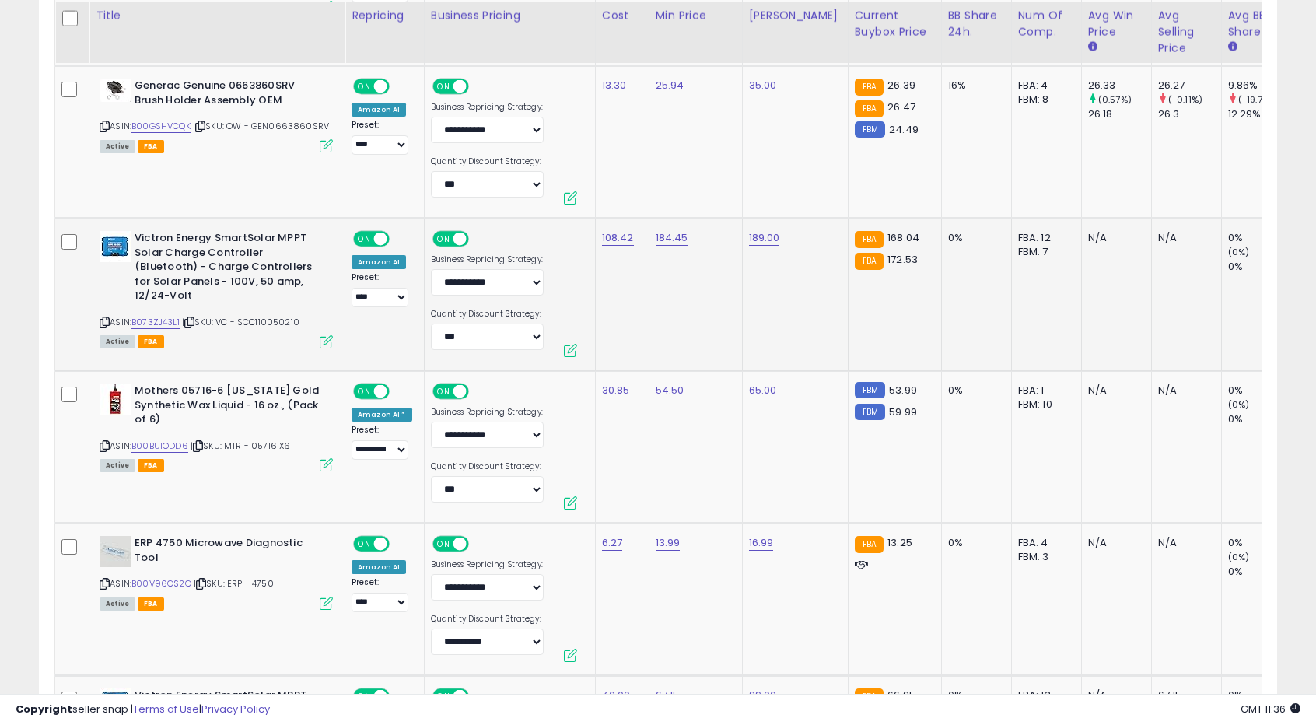
click at [664, 287] on td "184.45" at bounding box center [695, 295] width 93 height 152
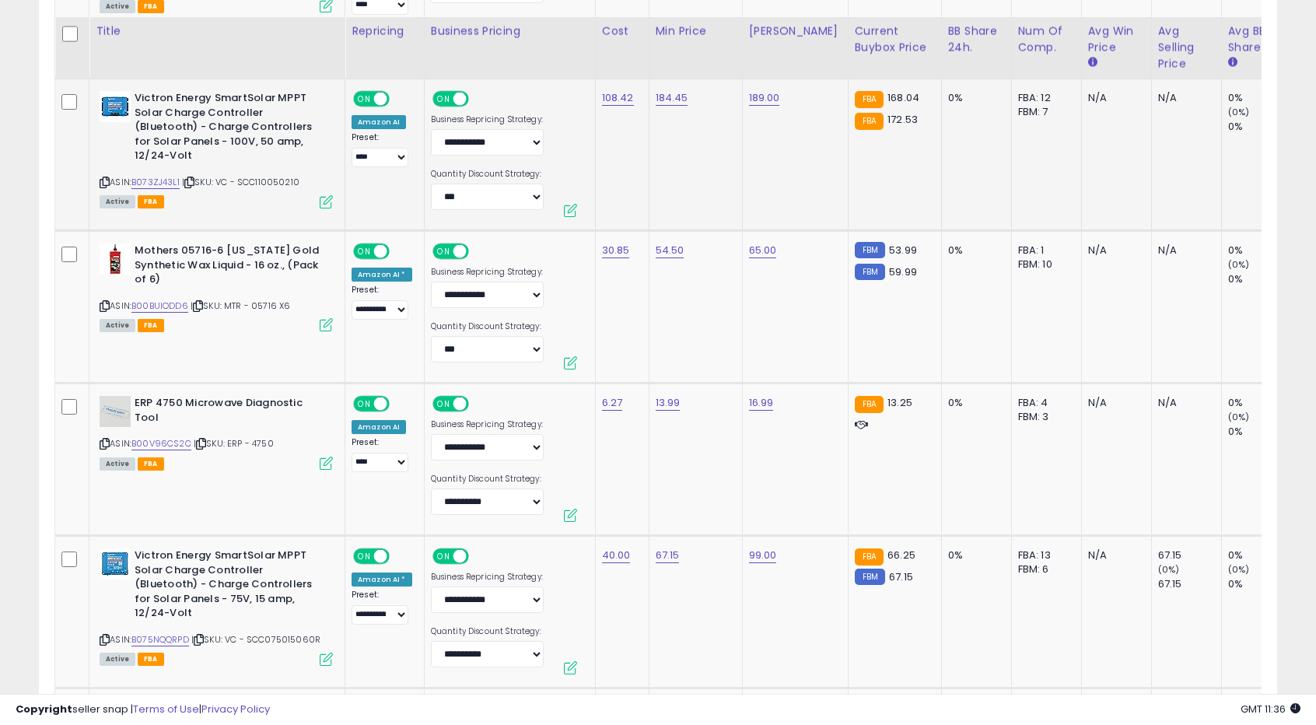
scroll to position [4605, 0]
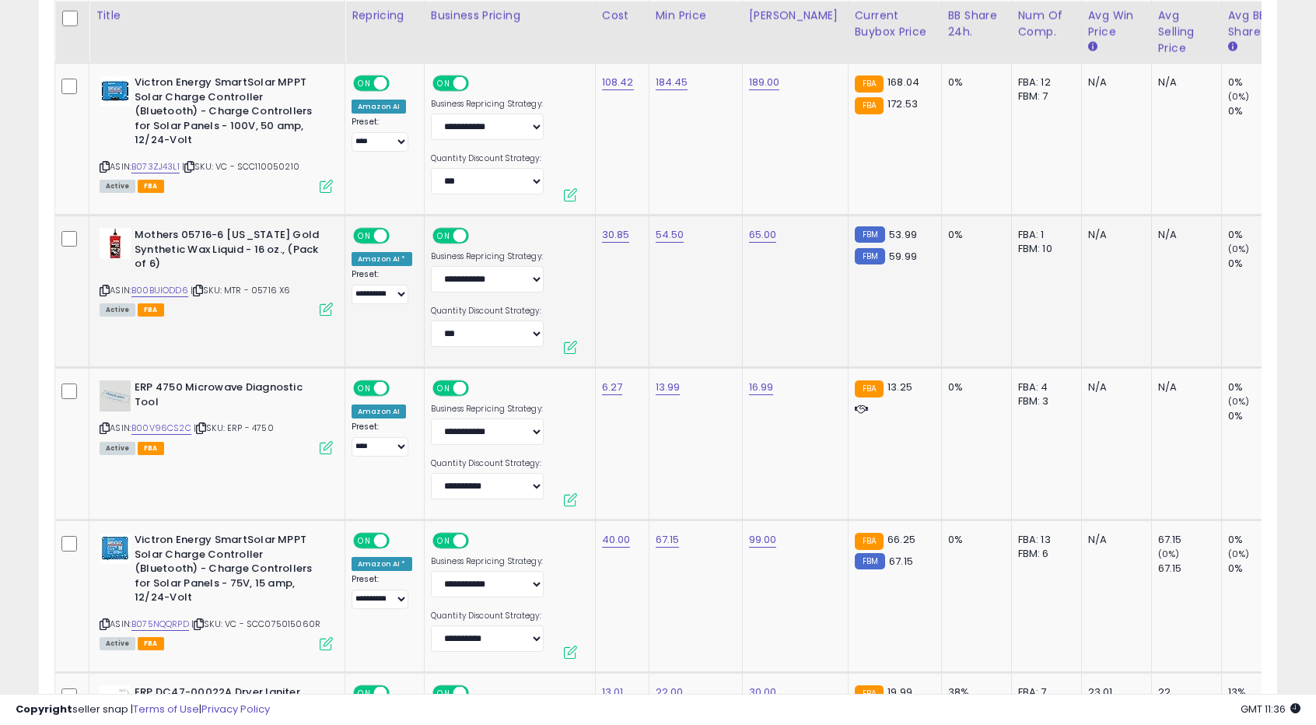
click at [673, 285] on td "54.50" at bounding box center [695, 292] width 93 height 152
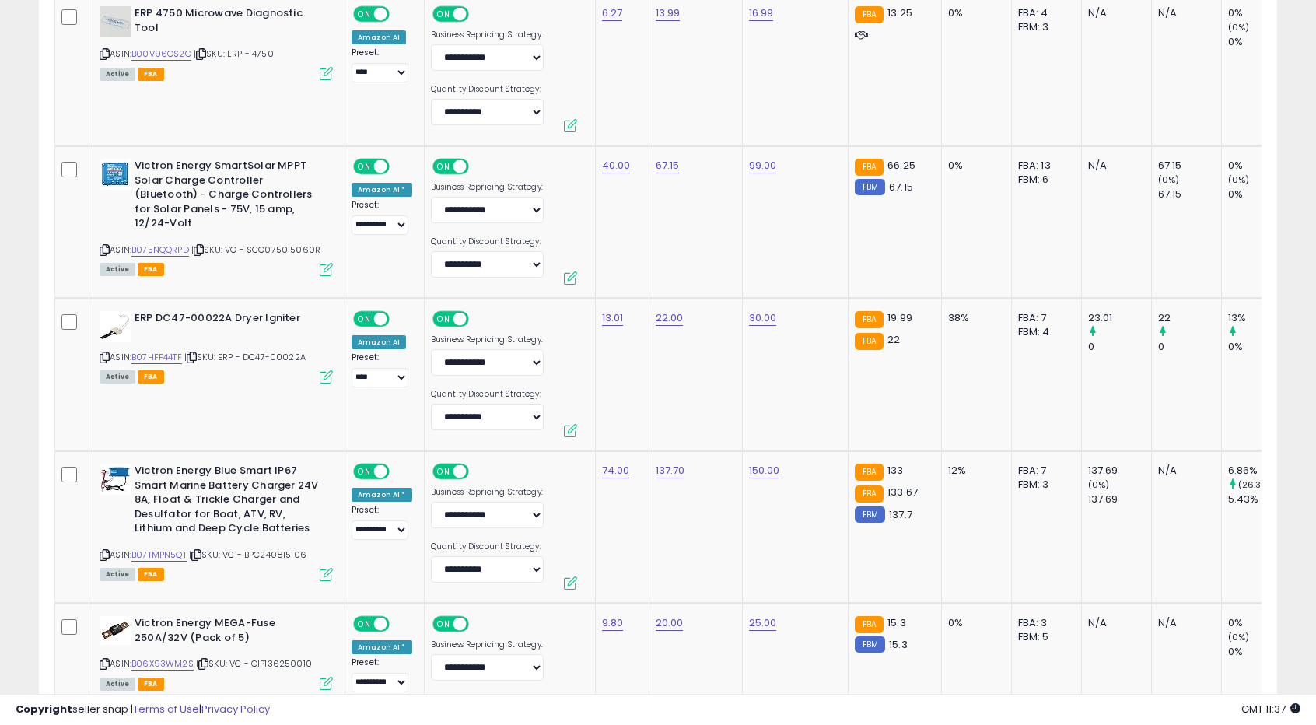
scroll to position [5072, 0]
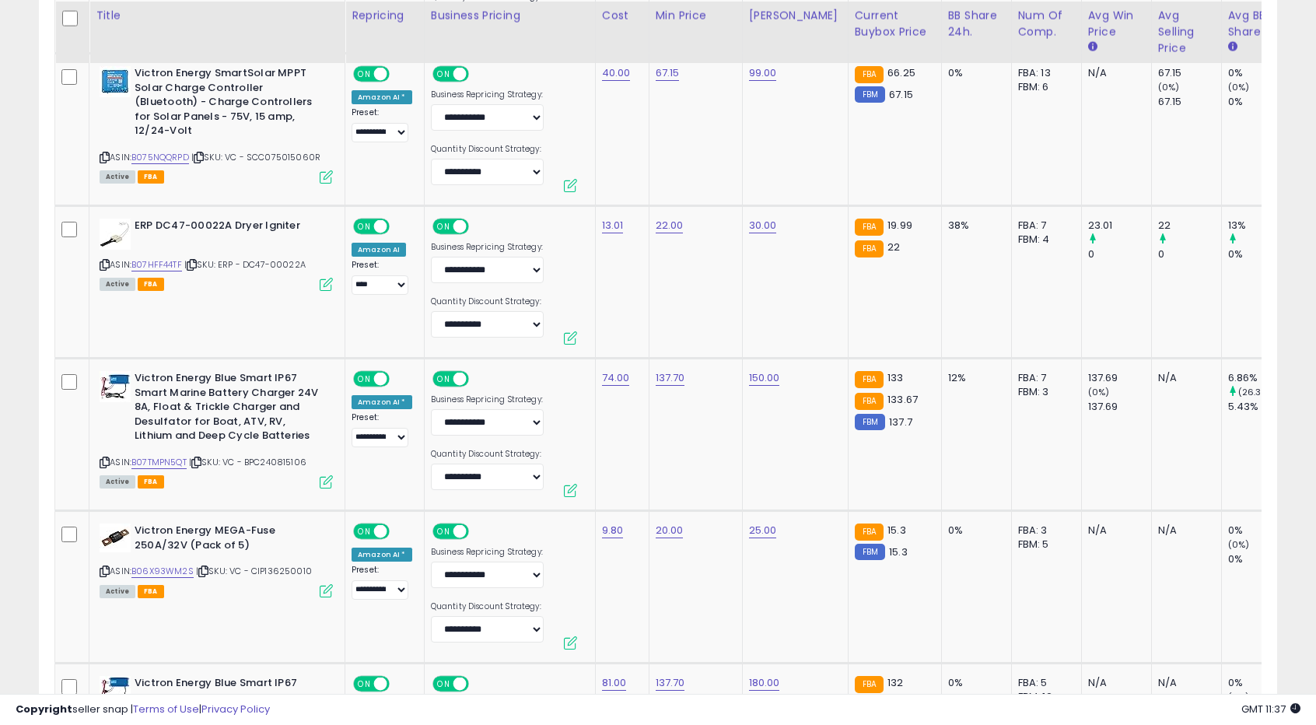
click at [673, 285] on td "22.00" at bounding box center [695, 282] width 93 height 152
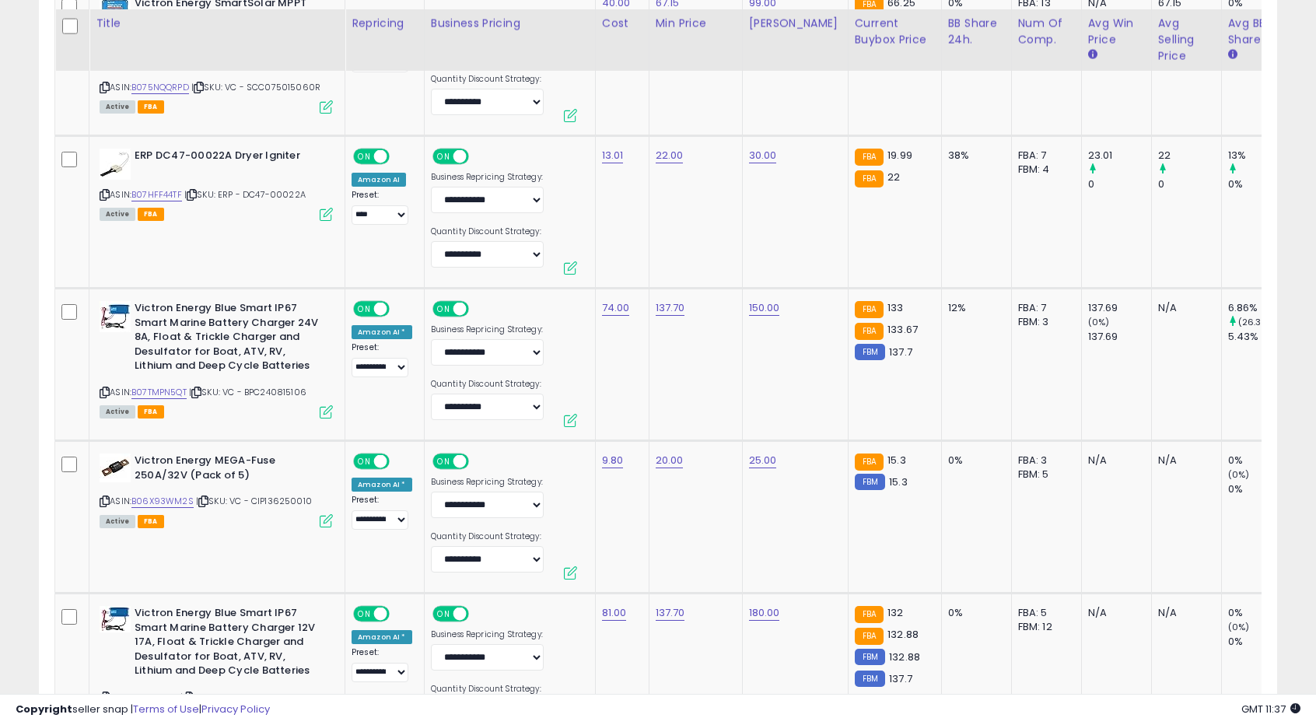
scroll to position [5150, 0]
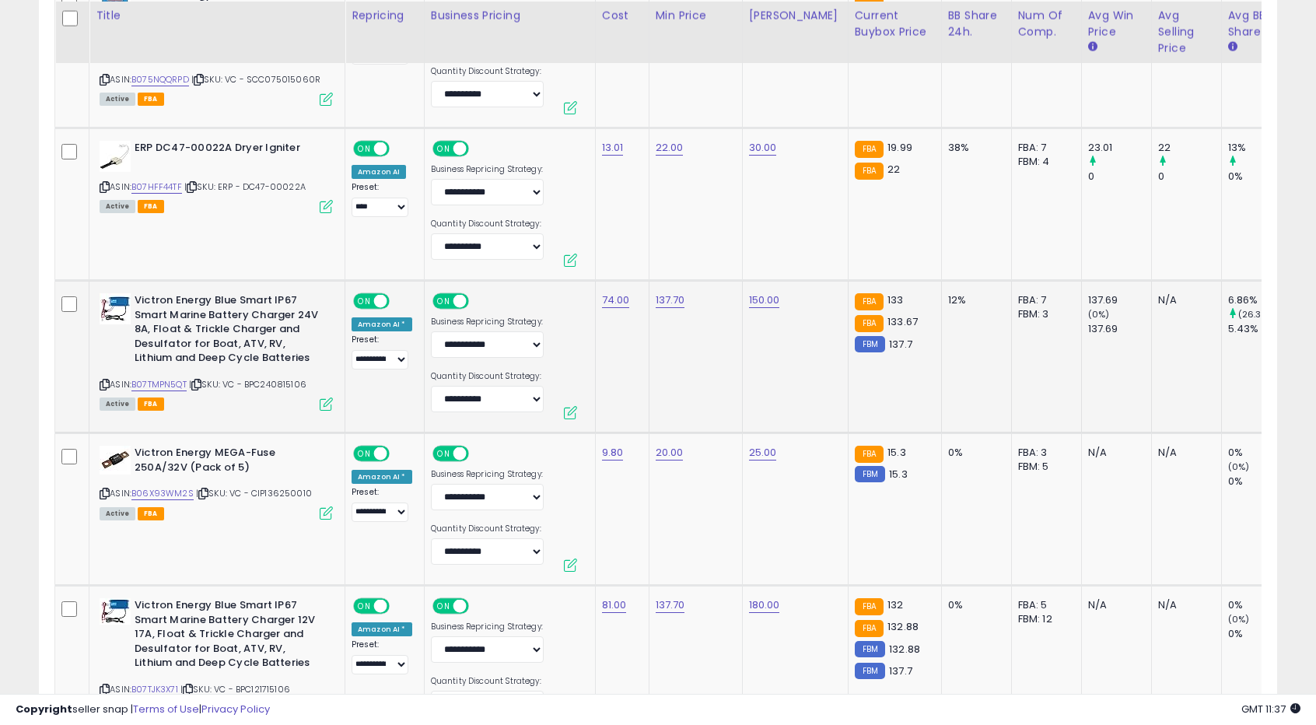
click at [675, 354] on td "137.70" at bounding box center [695, 357] width 93 height 152
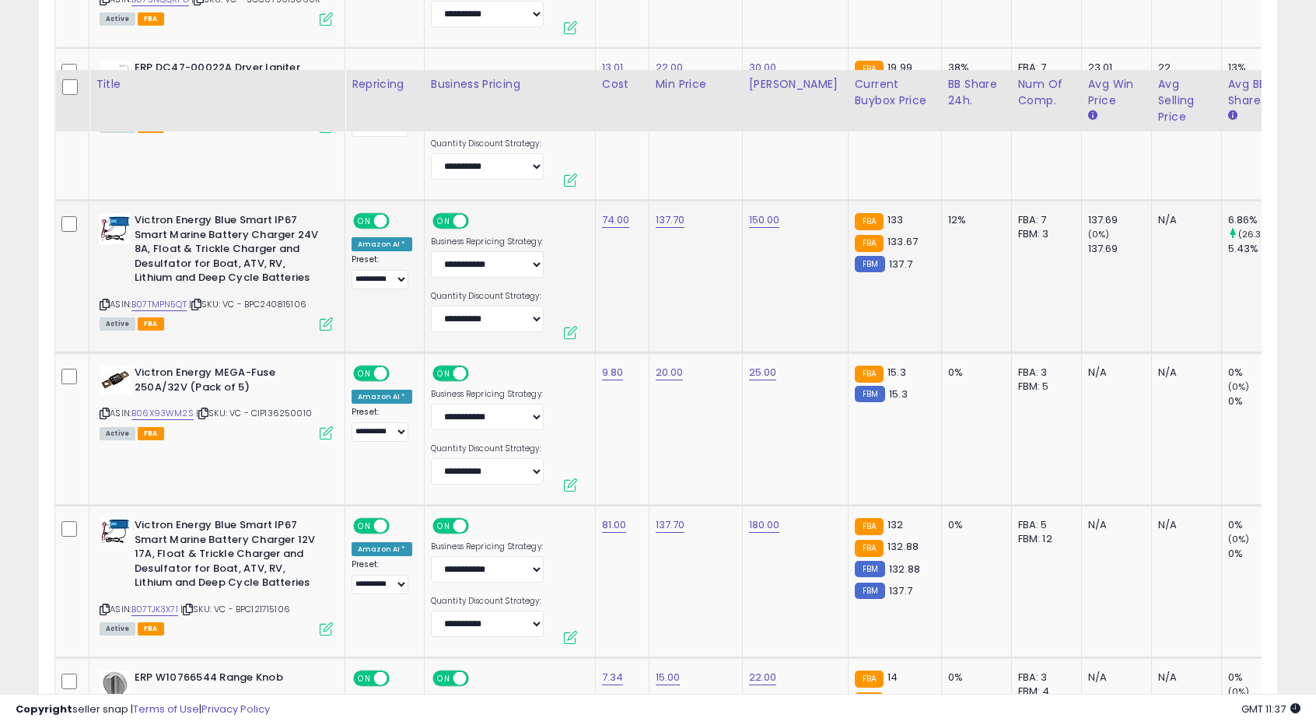
scroll to position [5305, 0]
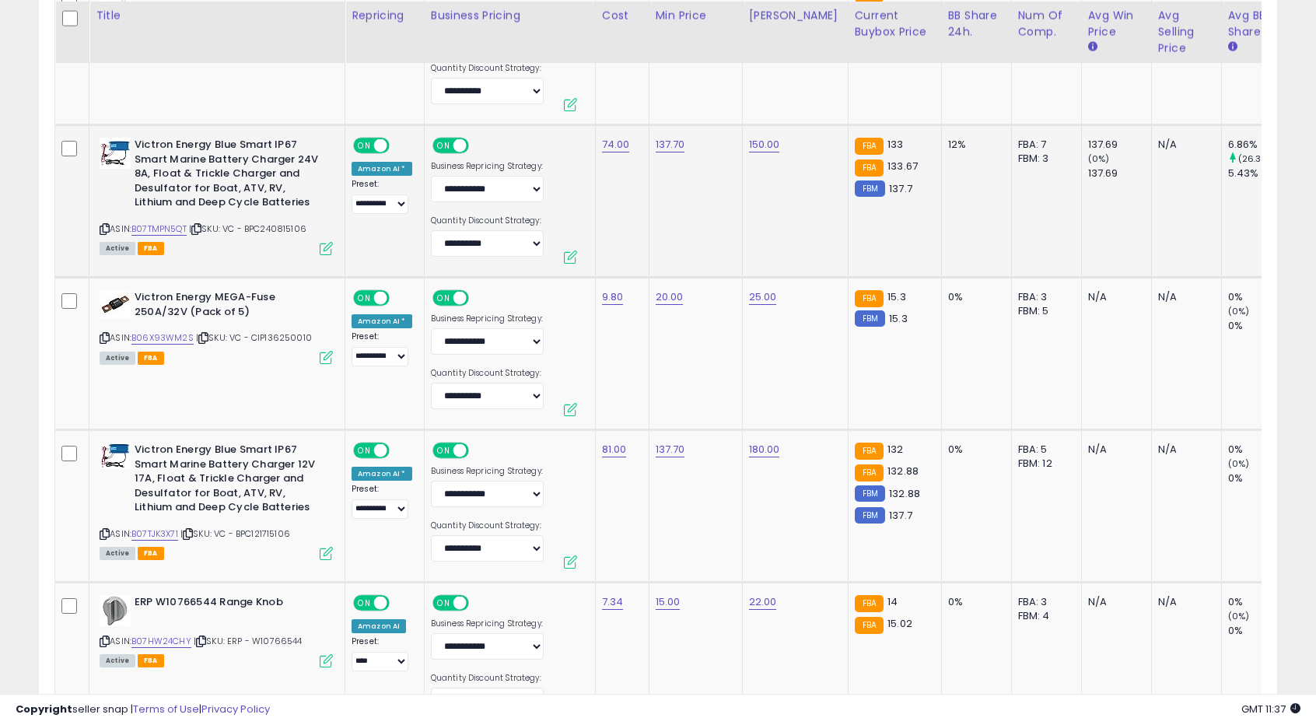
click at [675, 354] on td "20.00" at bounding box center [695, 354] width 93 height 152
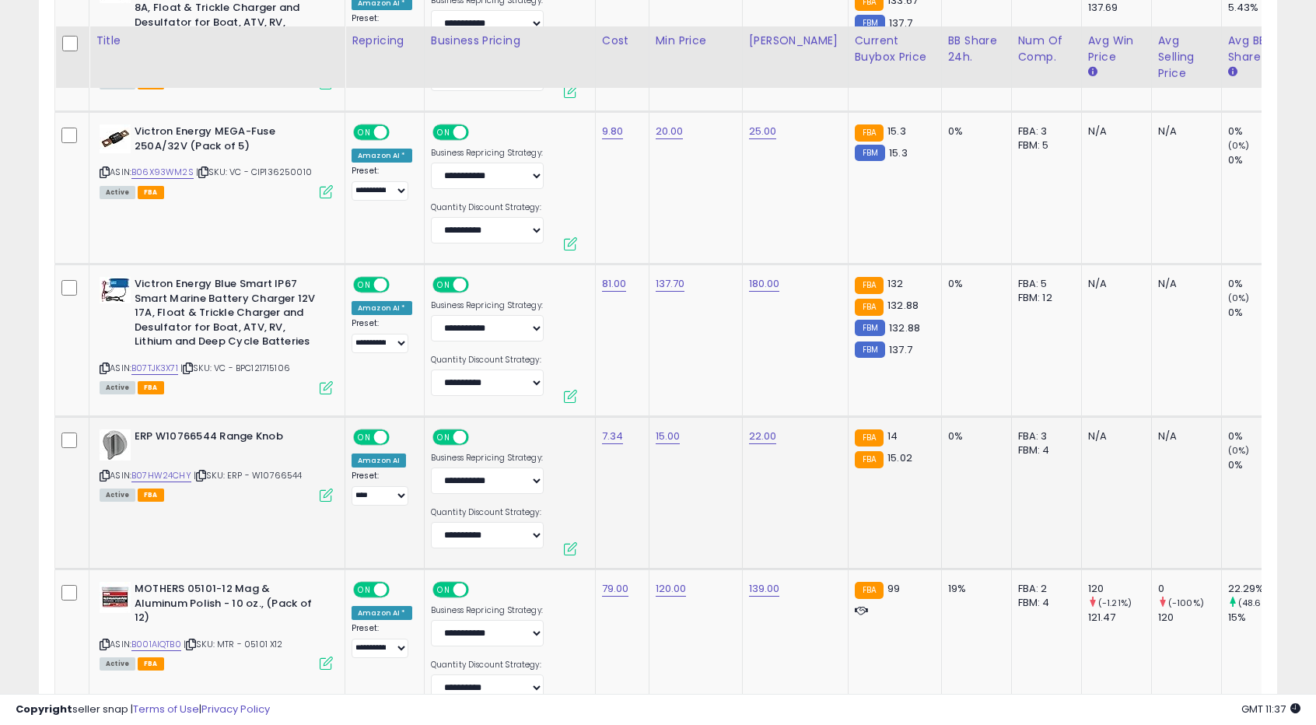
scroll to position [5539, 0]
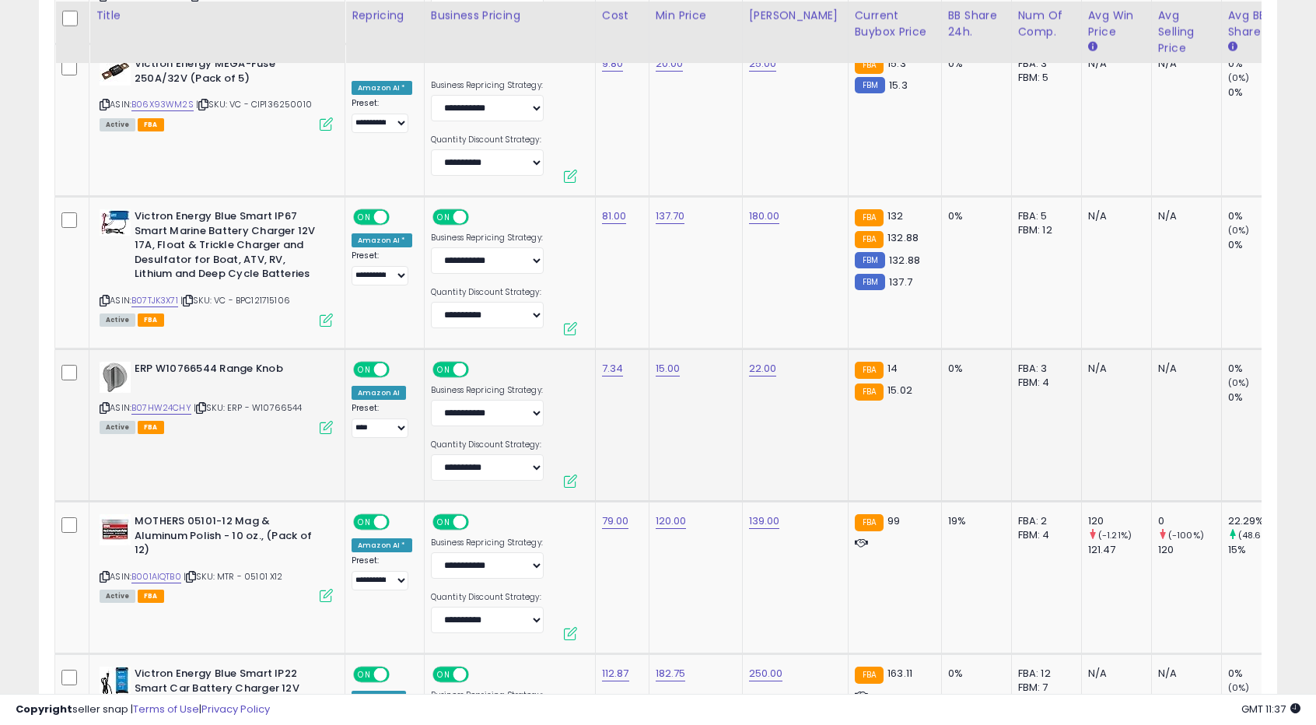
click at [654, 376] on td "15.00" at bounding box center [695, 425] width 93 height 152
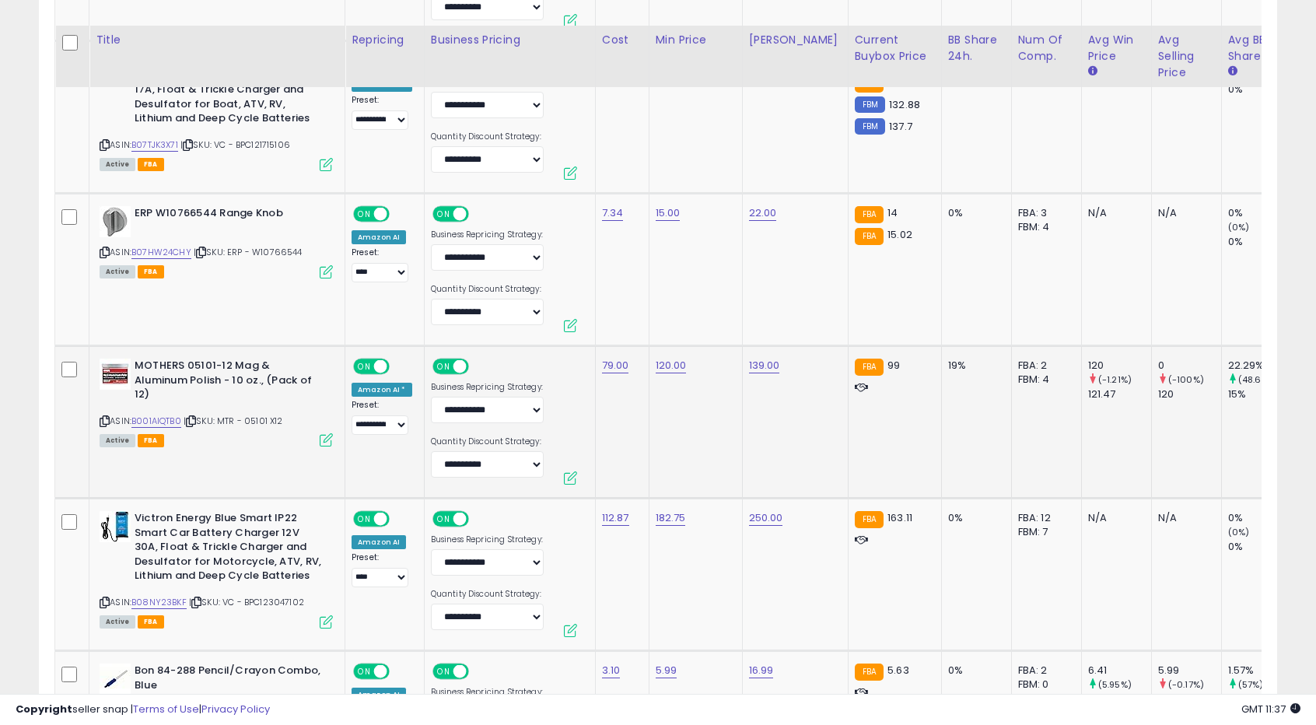
scroll to position [5850, 0]
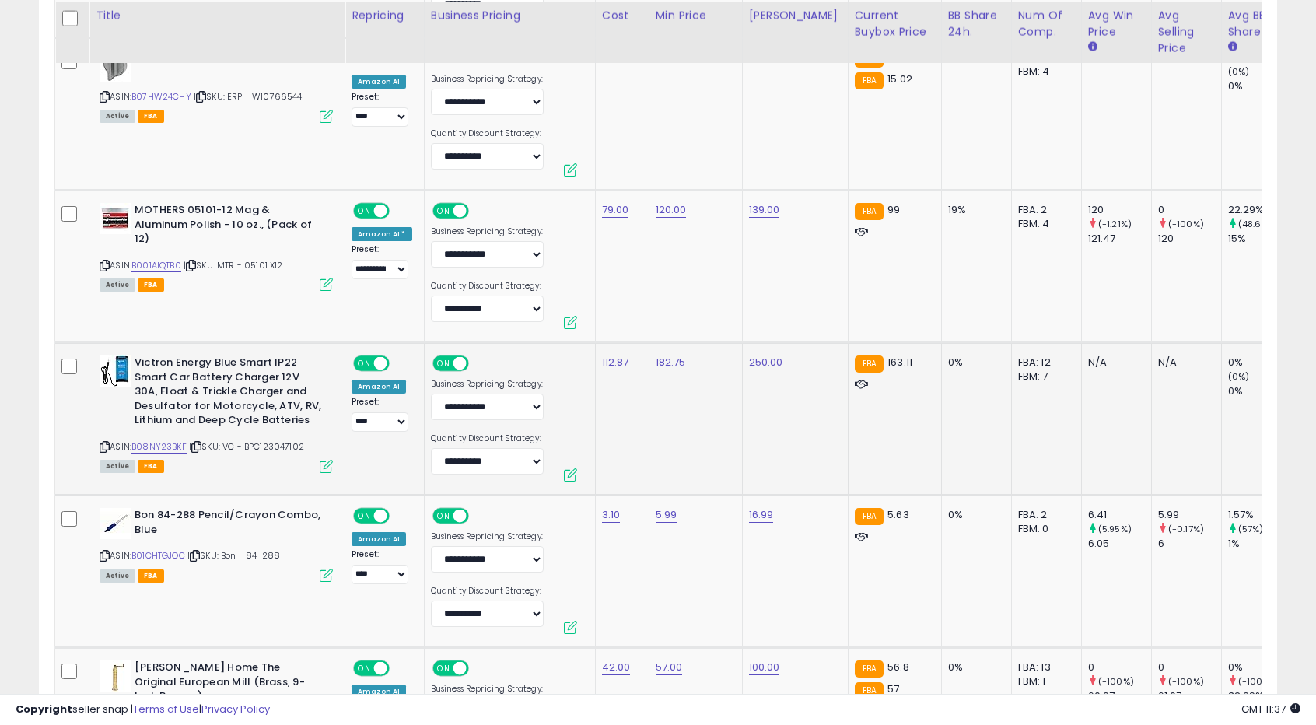
click at [669, 421] on td "182.75" at bounding box center [695, 419] width 93 height 152
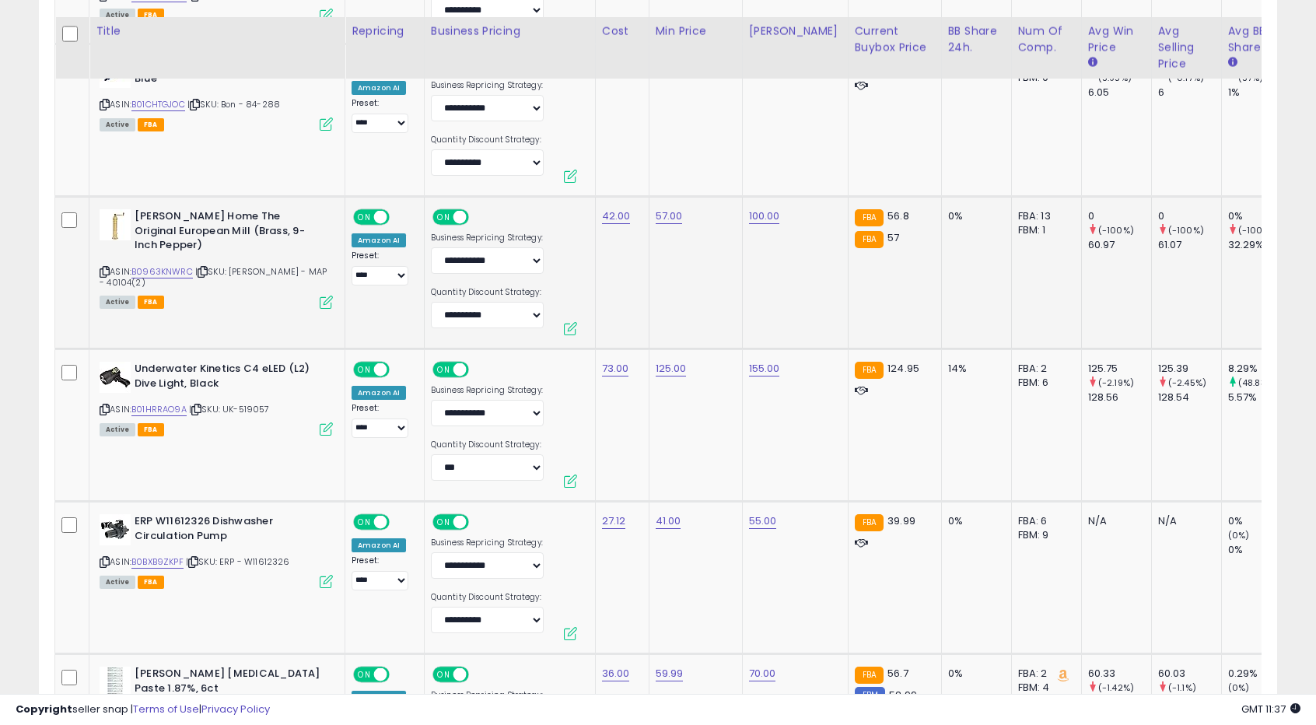
scroll to position [6317, 0]
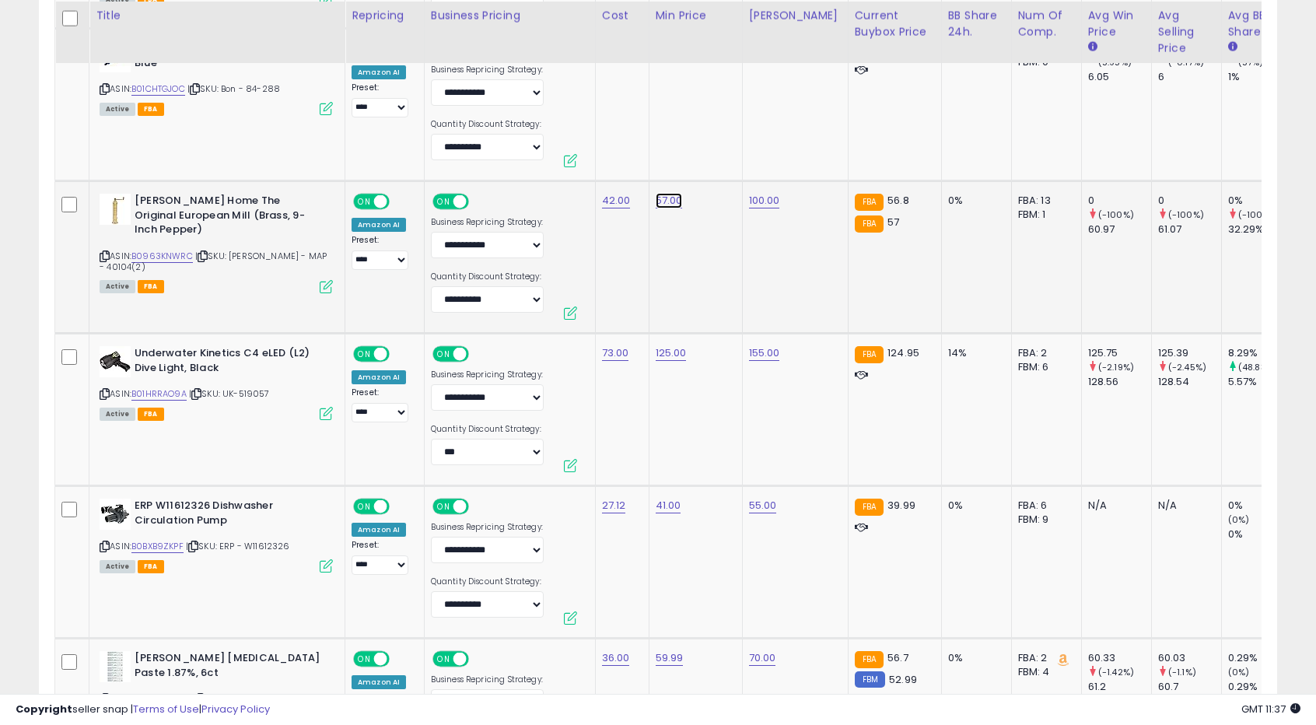
click at [656, 195] on link "57.00" at bounding box center [669, 201] width 27 height 16
drag, startPoint x: 566, startPoint y: 156, endPoint x: 615, endPoint y: 159, distance: 49.1
click at [615, 159] on input "*****" at bounding box center [618, 154] width 138 height 26
type input "*****"
click button "submit" at bounding box center [706, 152] width 26 height 23
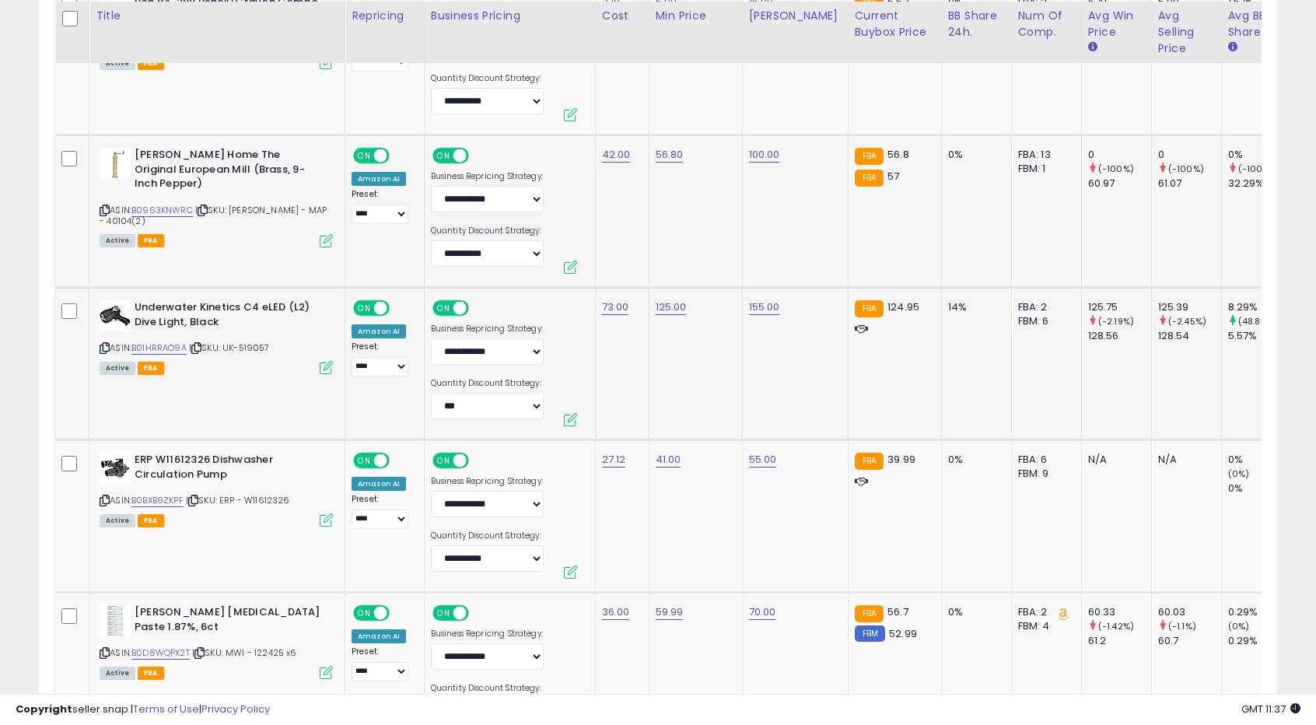
scroll to position [6394, 0]
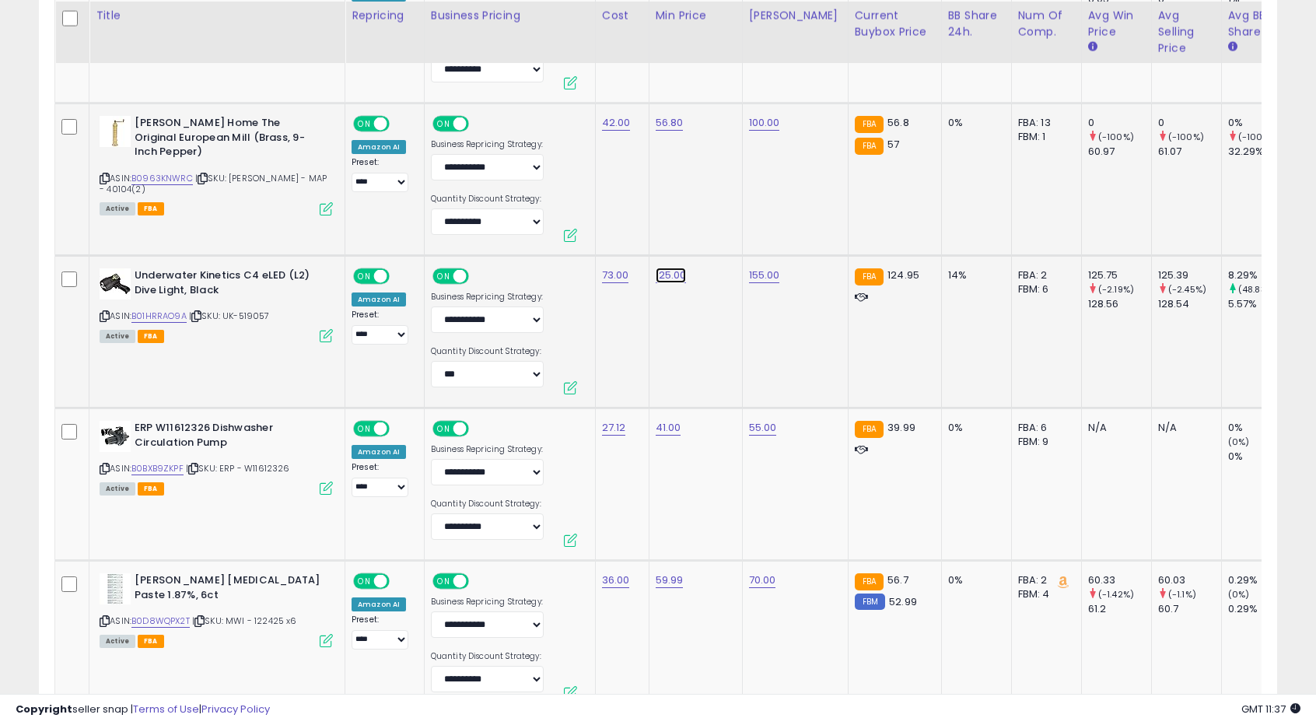
click at [656, 271] on link "125.00" at bounding box center [671, 276] width 31 height 16
drag, startPoint x: 573, startPoint y: 221, endPoint x: 636, endPoint y: 221, distance: 63.8
click at [636, 221] on input "******" at bounding box center [620, 228] width 138 height 26
type input "******"
click button "submit" at bounding box center [708, 226] width 26 height 23
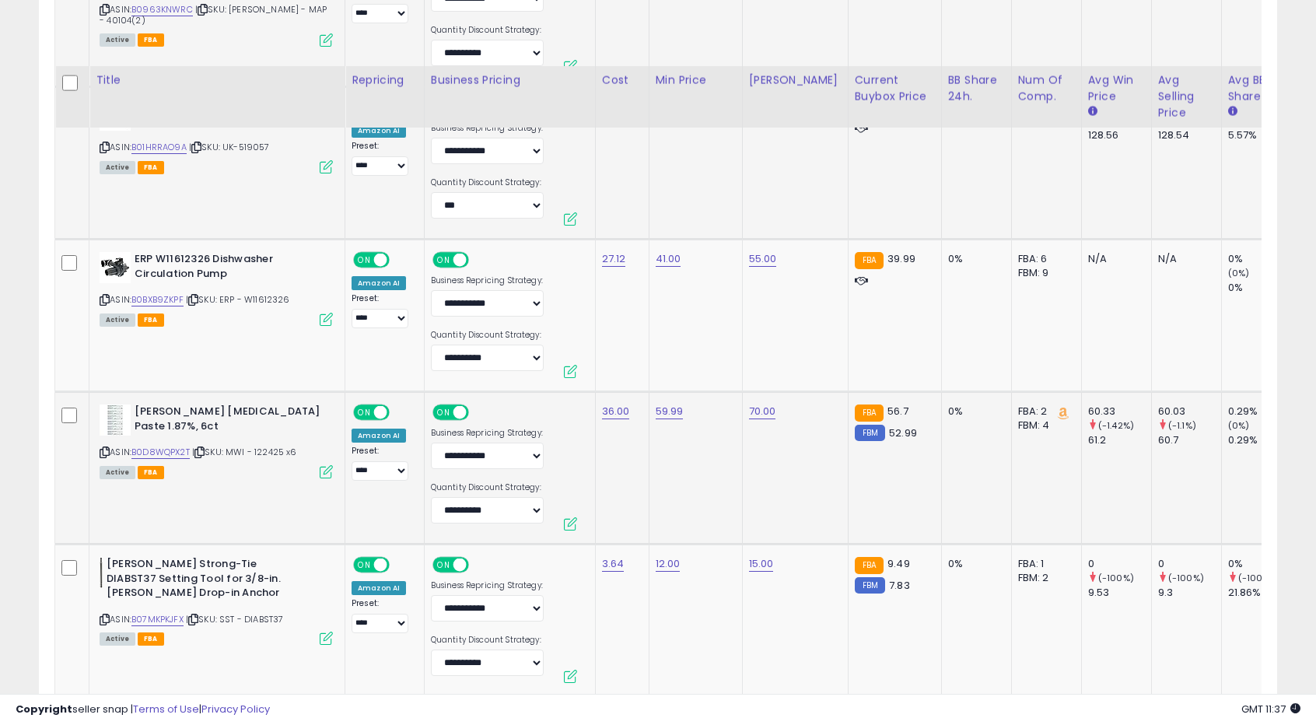
scroll to position [6628, 0]
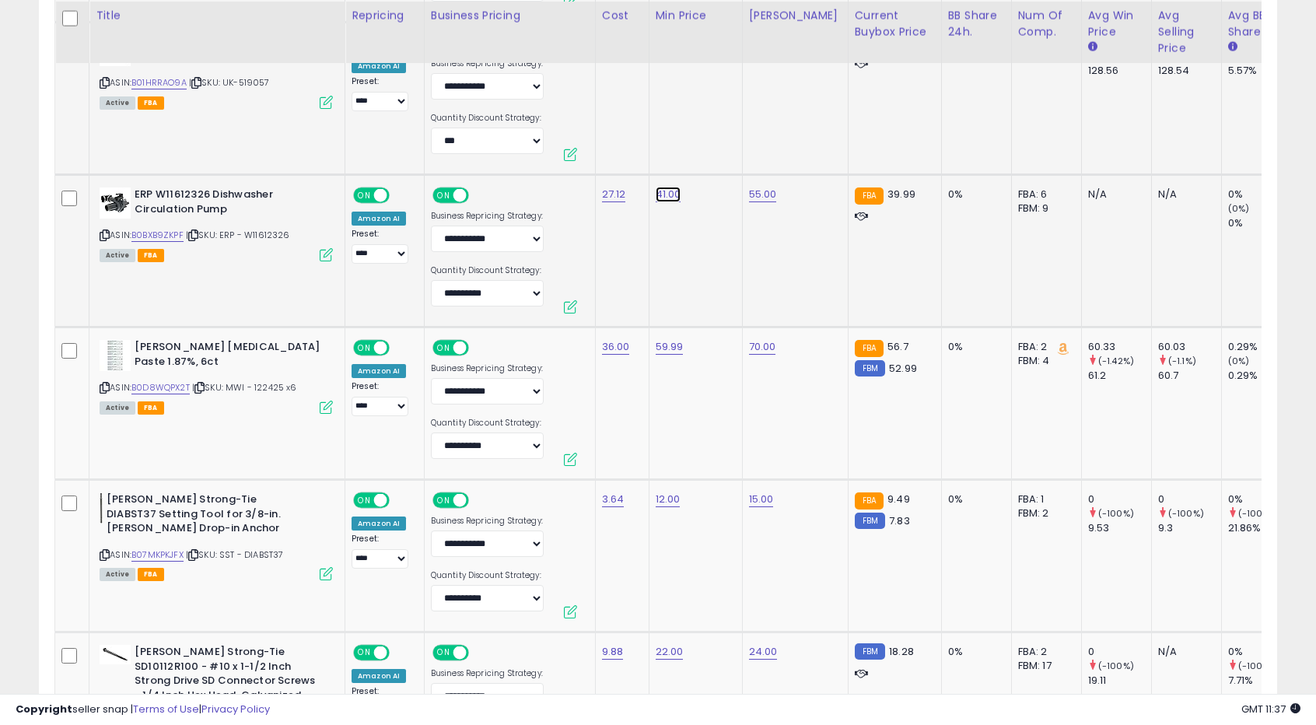
click at [656, 187] on link "41.00" at bounding box center [669, 195] width 26 height 16
click at [561, 142] on input "*****" at bounding box center [617, 147] width 138 height 26
type input "*****"
click button "submit" at bounding box center [705, 145] width 26 height 23
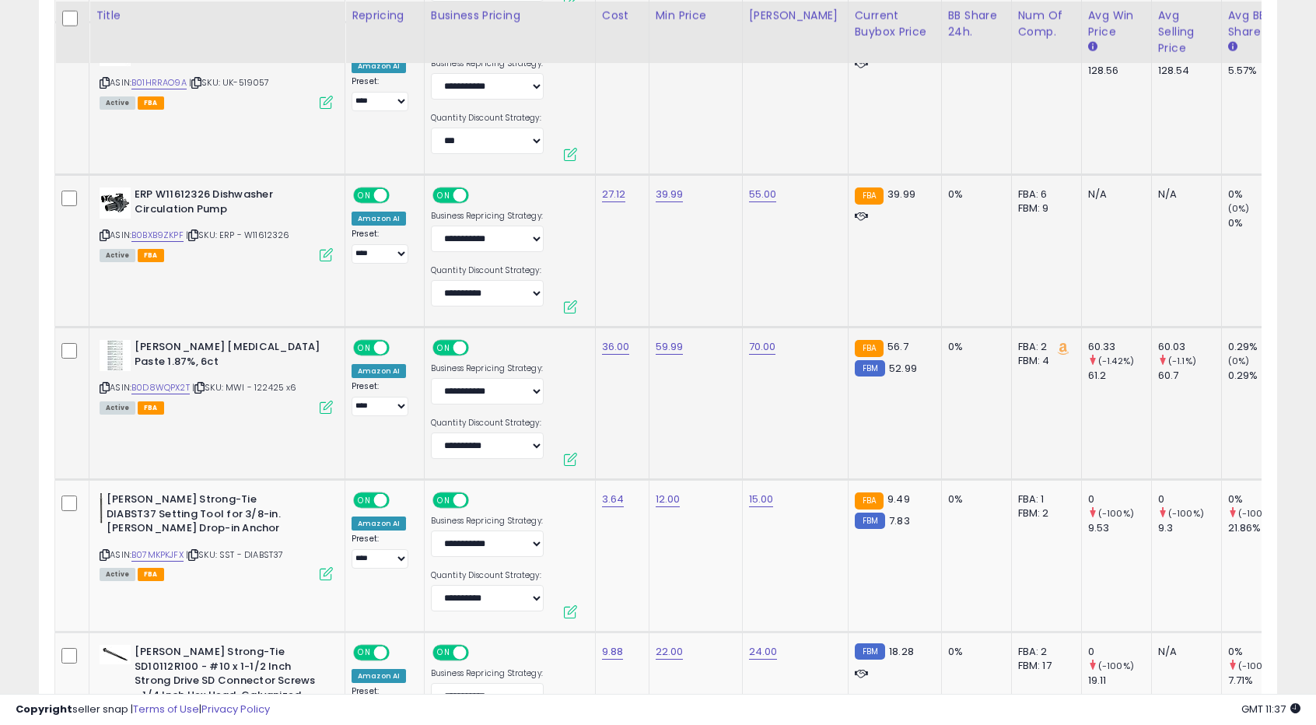
click at [722, 398] on td "59.99" at bounding box center [695, 404] width 93 height 152
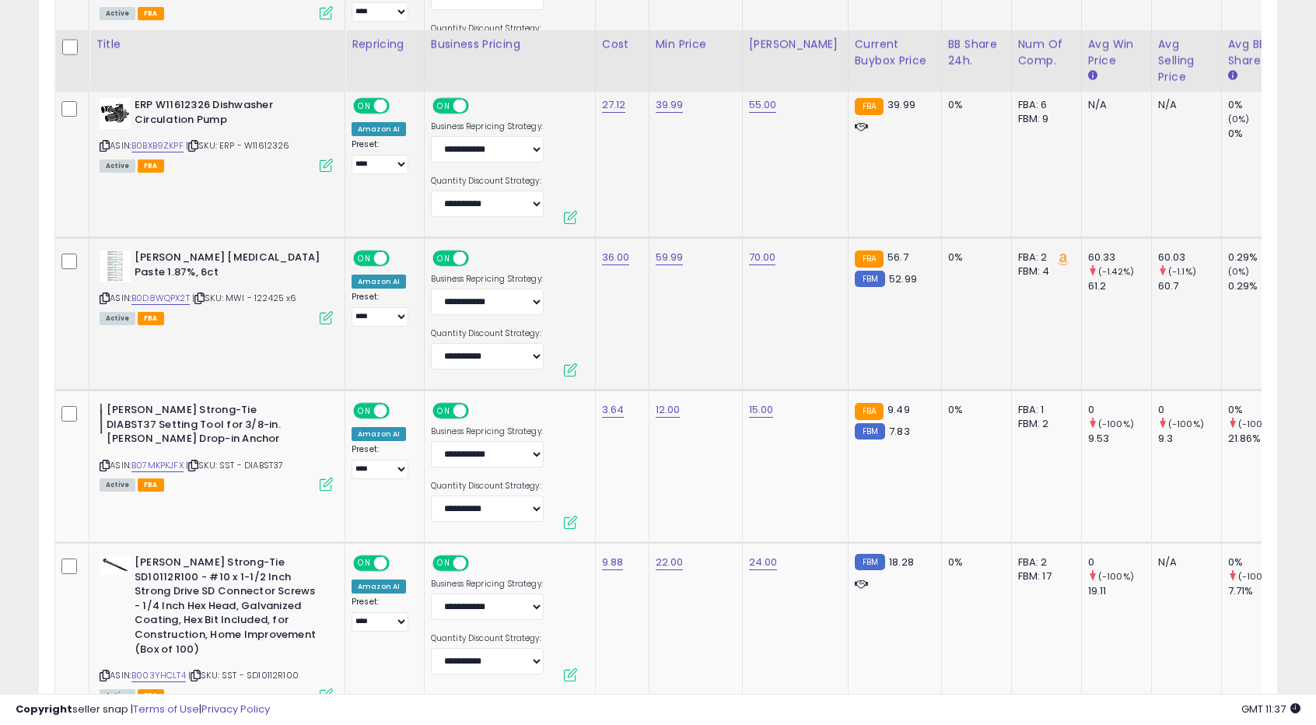
scroll to position [6783, 0]
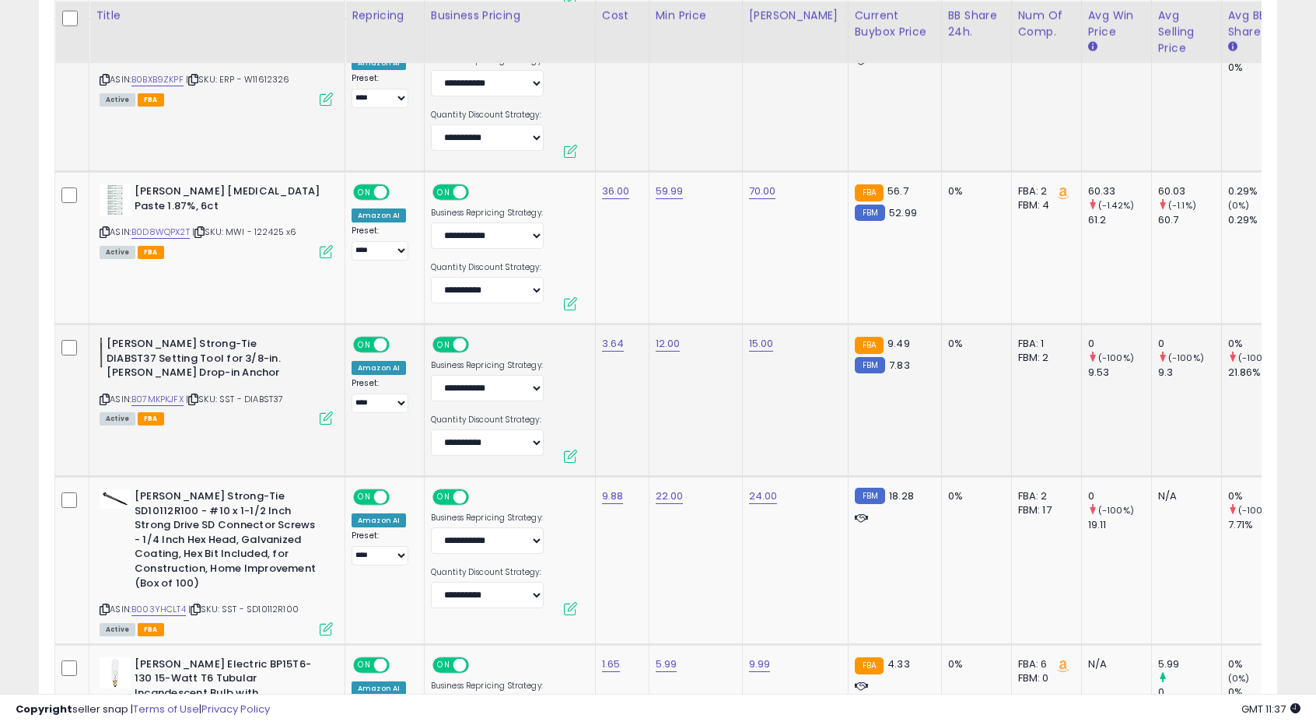
click at [688, 391] on td "12.00" at bounding box center [695, 400] width 93 height 152
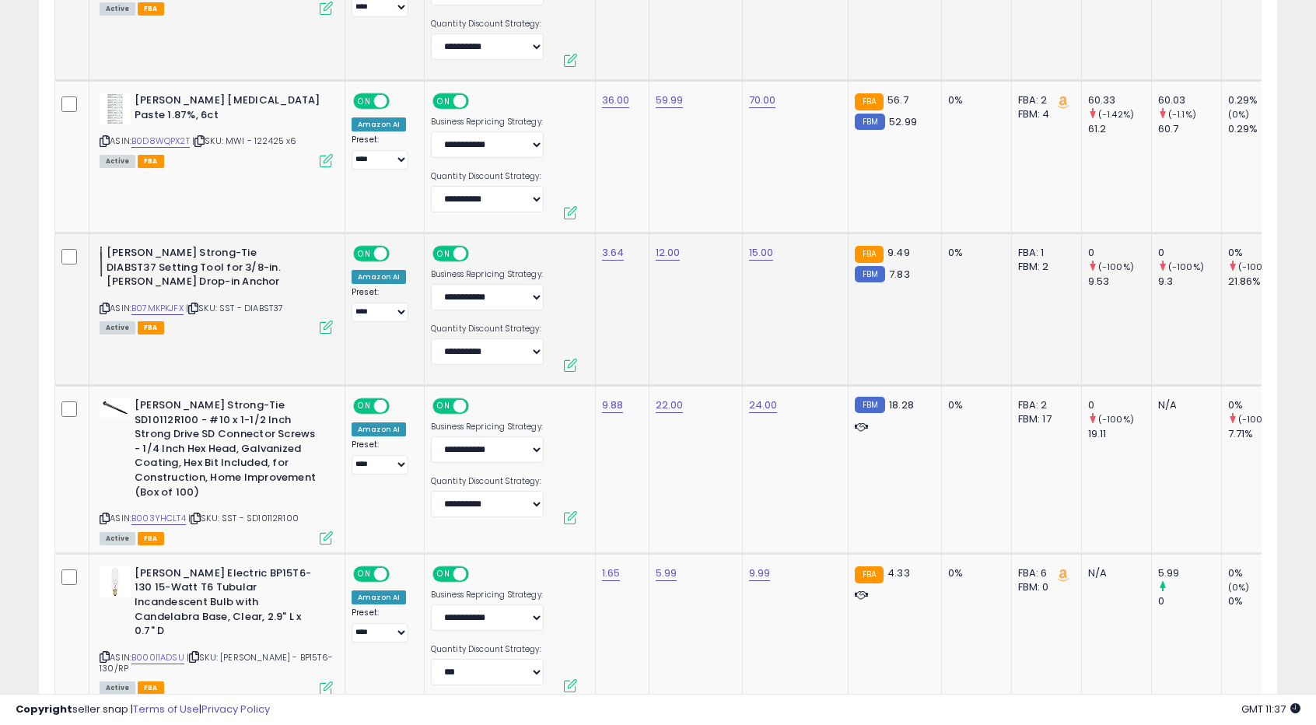
scroll to position [6939, 0]
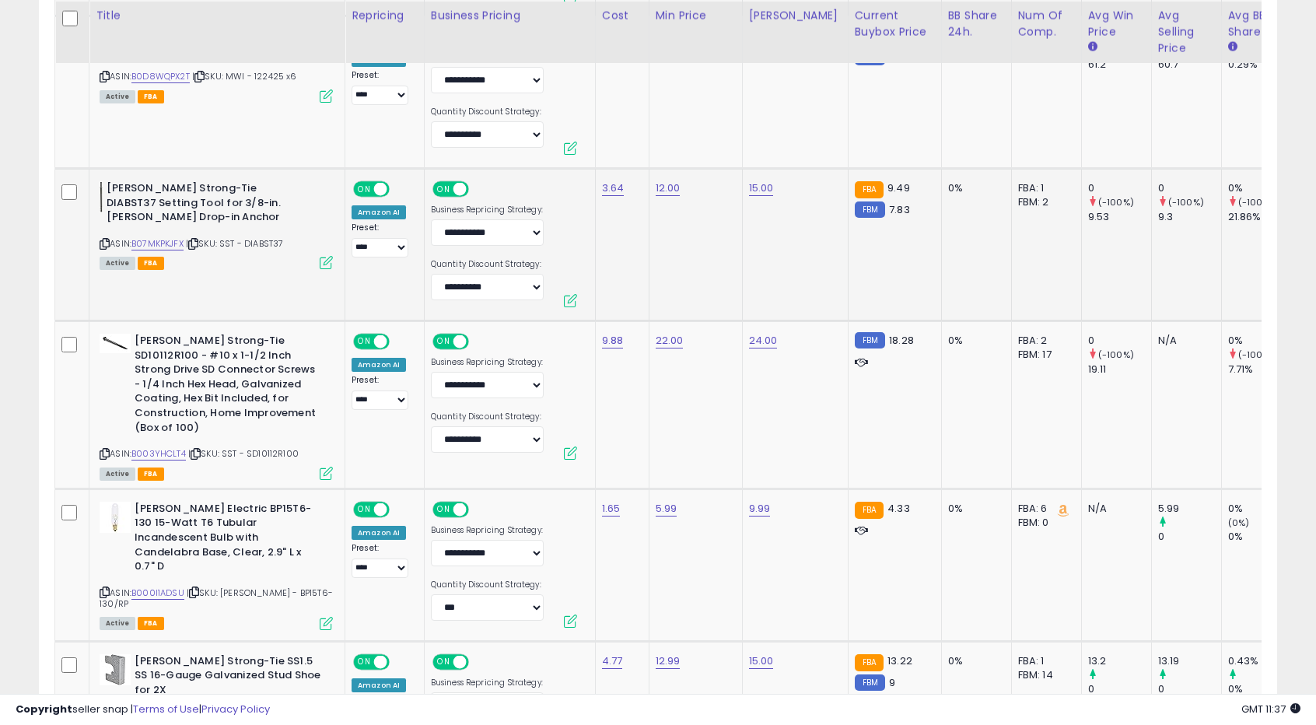
click at [688, 391] on td "22.00" at bounding box center [695, 405] width 93 height 168
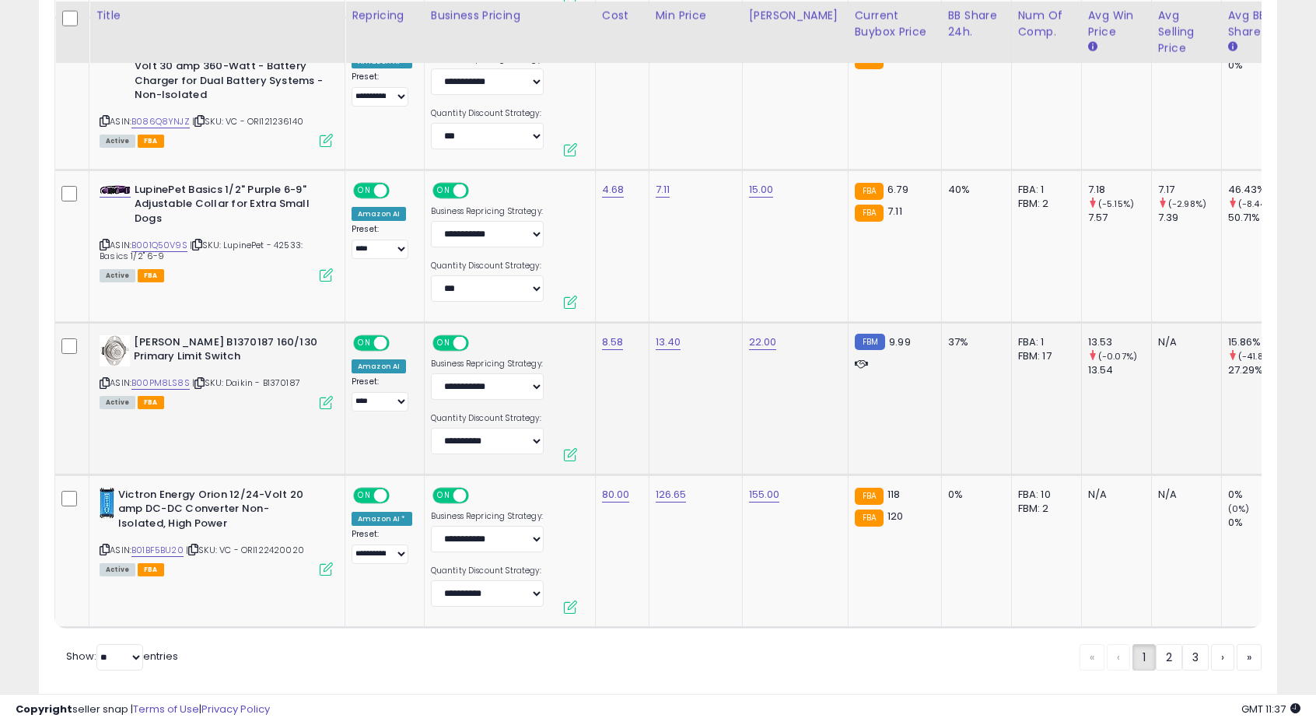
scroll to position [7889, 0]
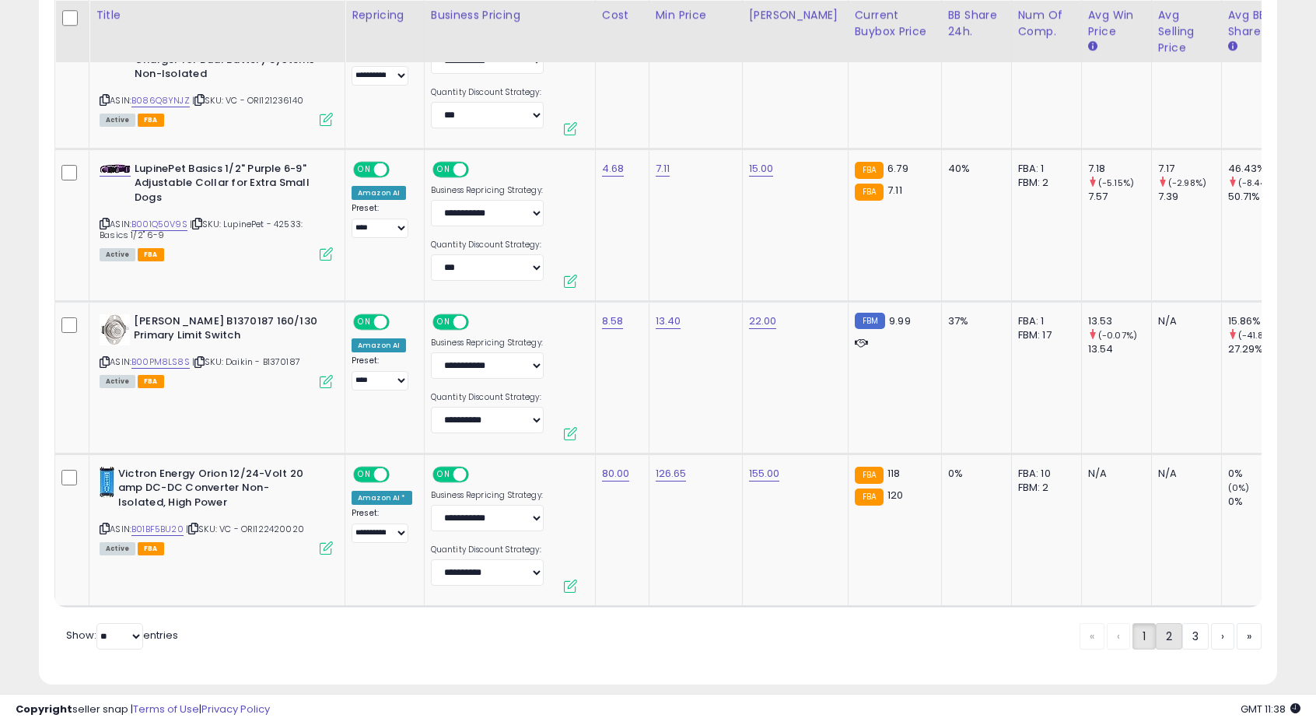
click at [1157, 628] on link "2" at bounding box center [1169, 636] width 26 height 26
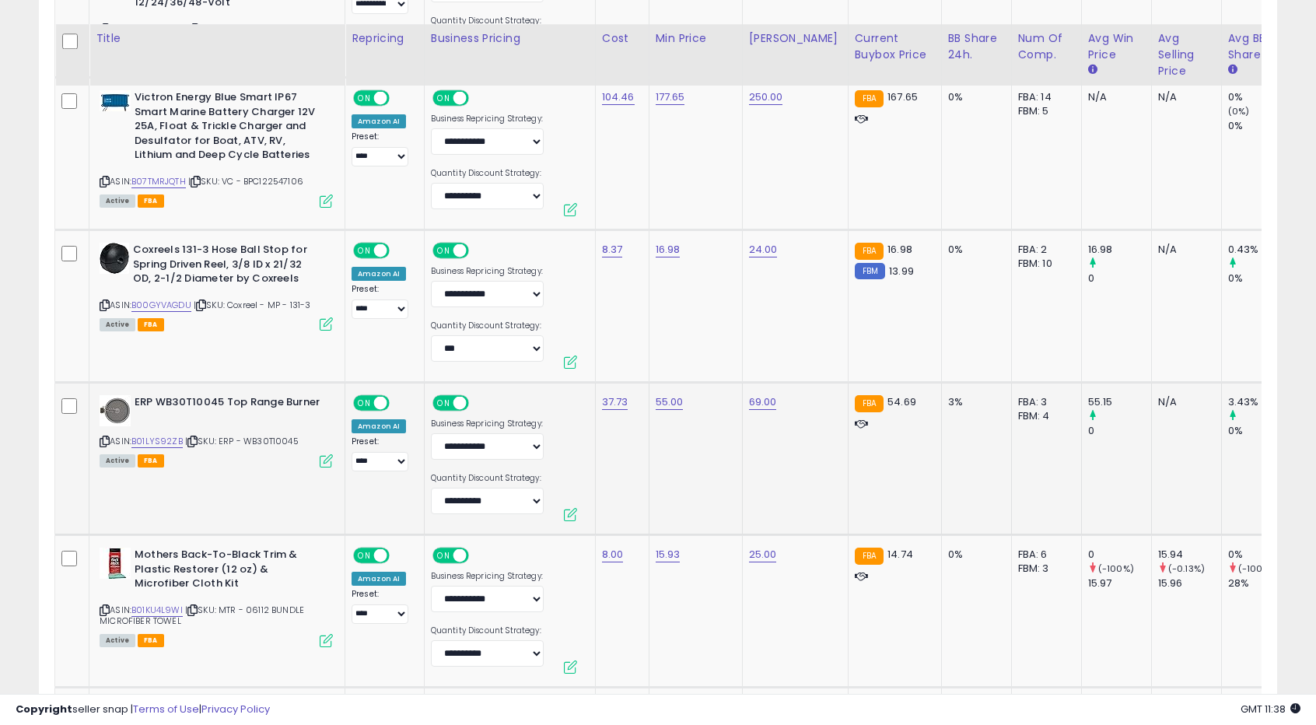
scroll to position [2611, 0]
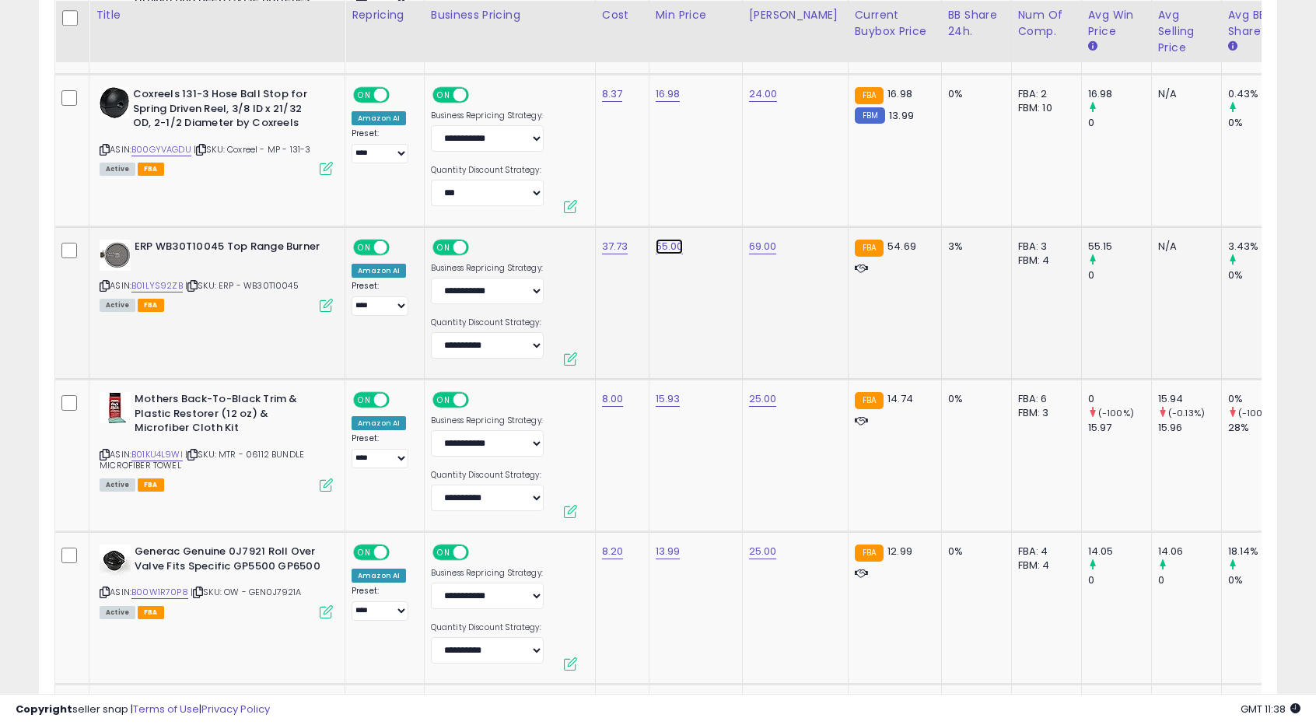
click at [664, 247] on link "55.00" at bounding box center [670, 247] width 28 height 16
drag, startPoint x: 567, startPoint y: 208, endPoint x: 615, endPoint y: 211, distance: 47.6
click at [615, 211] on input "*****" at bounding box center [618, 206] width 138 height 26
type input "*****"
click button "submit" at bounding box center [706, 204] width 26 height 23
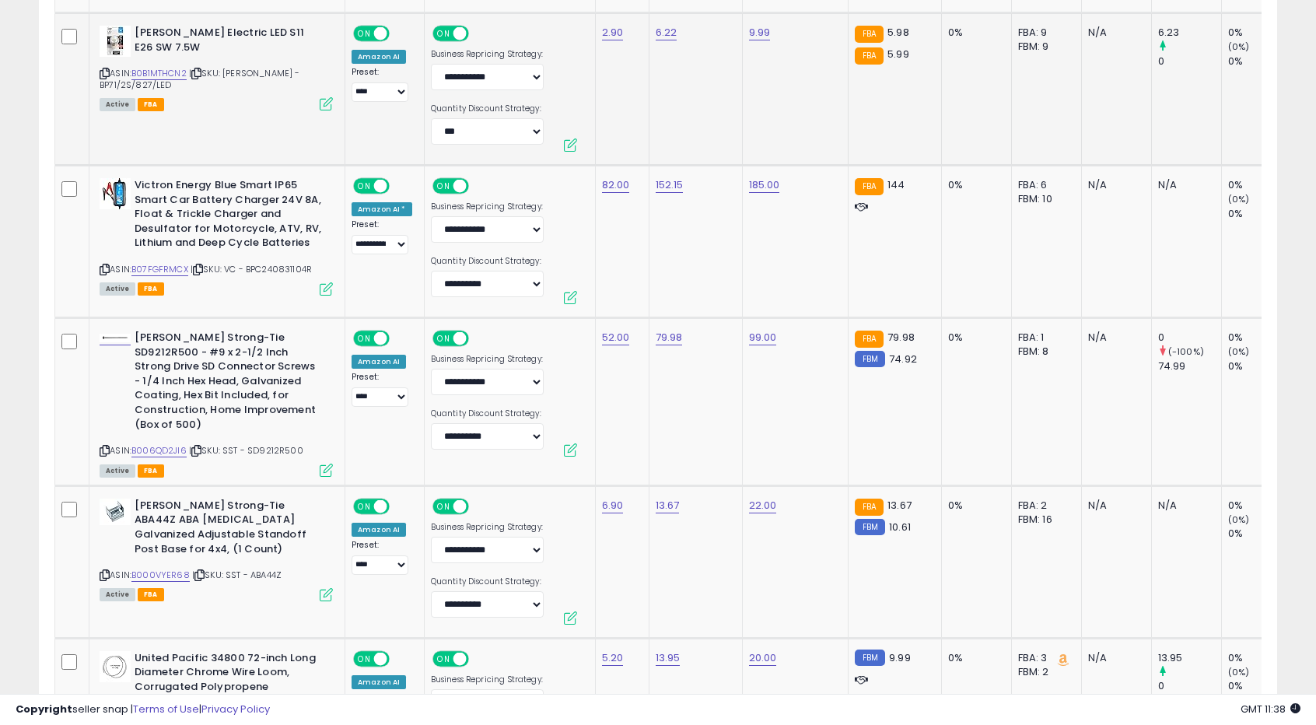
scroll to position [3389, 0]
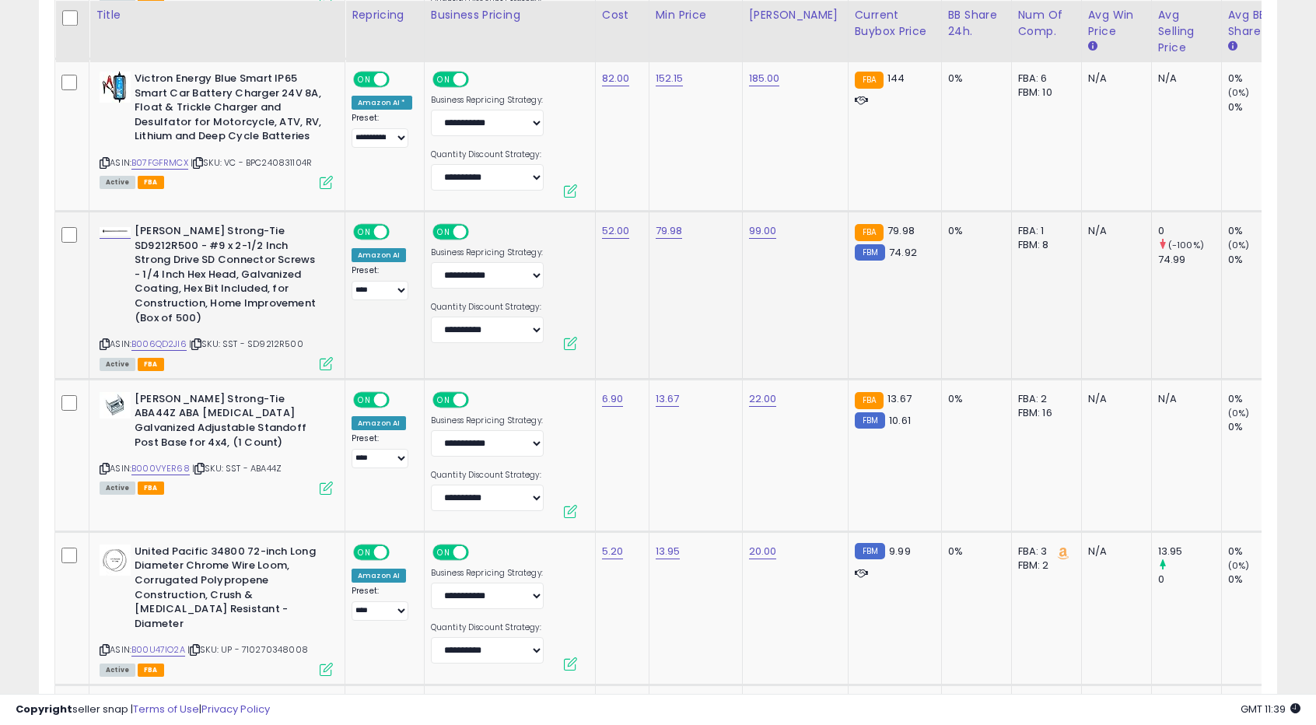
click at [719, 346] on td "79.98" at bounding box center [695, 296] width 93 height 168
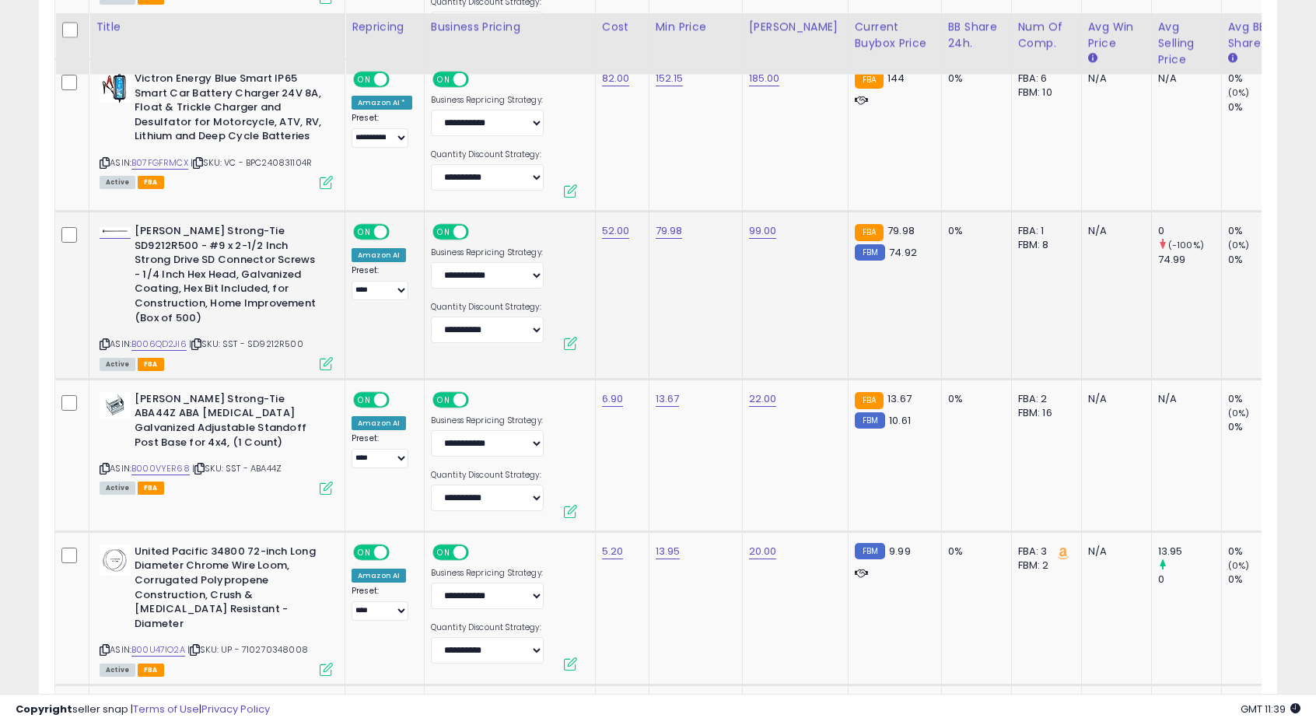
scroll to position [3545, 0]
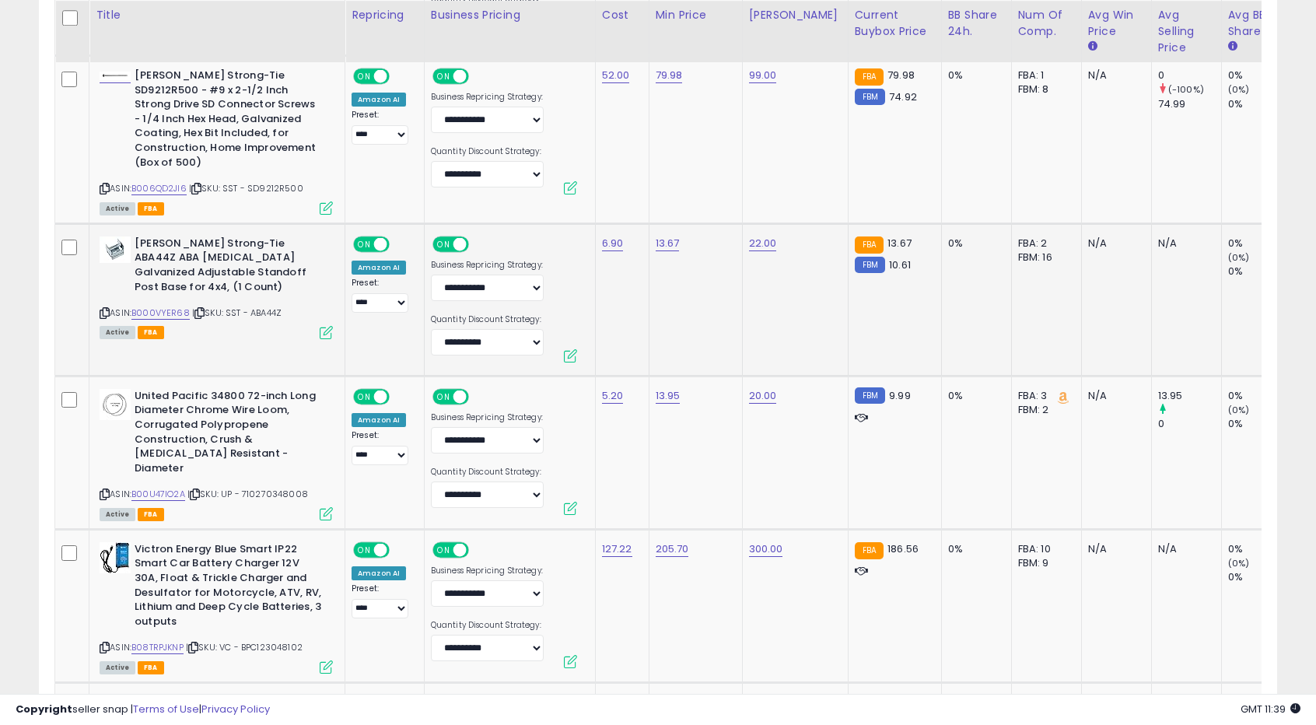
click at [719, 321] on td "13.67" at bounding box center [695, 299] width 93 height 152
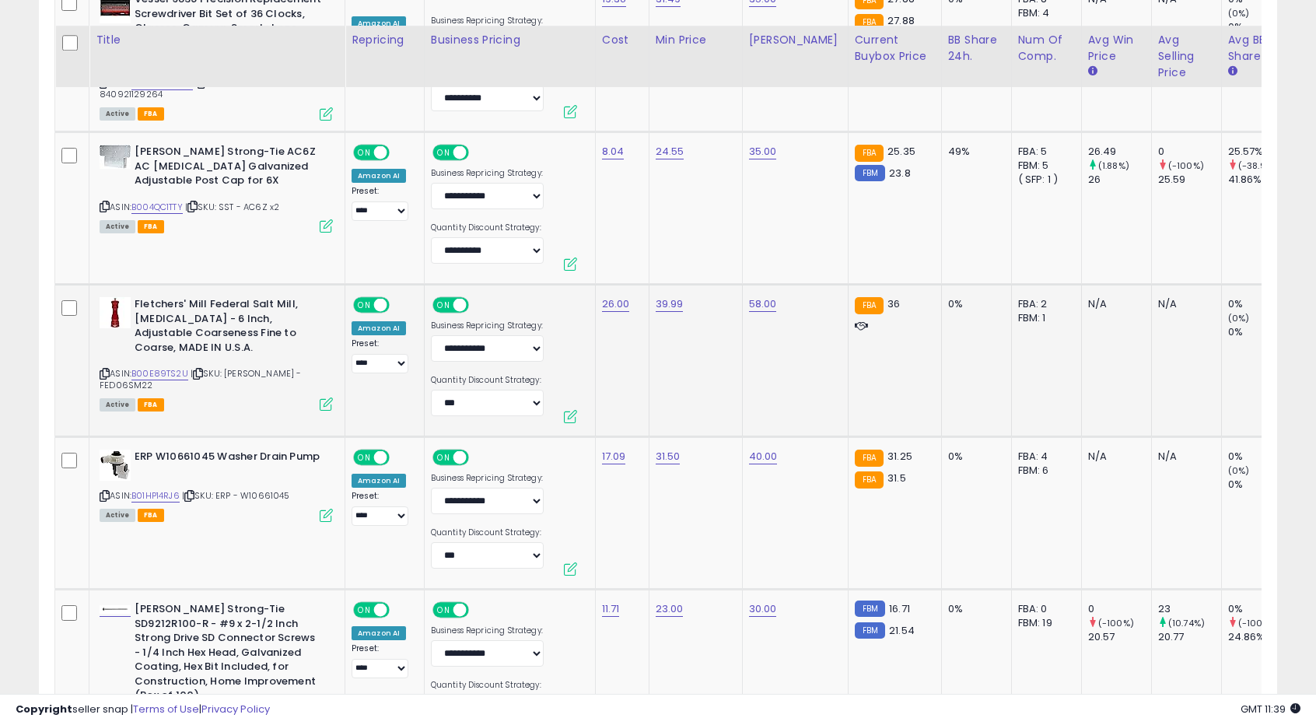
scroll to position [4556, 0]
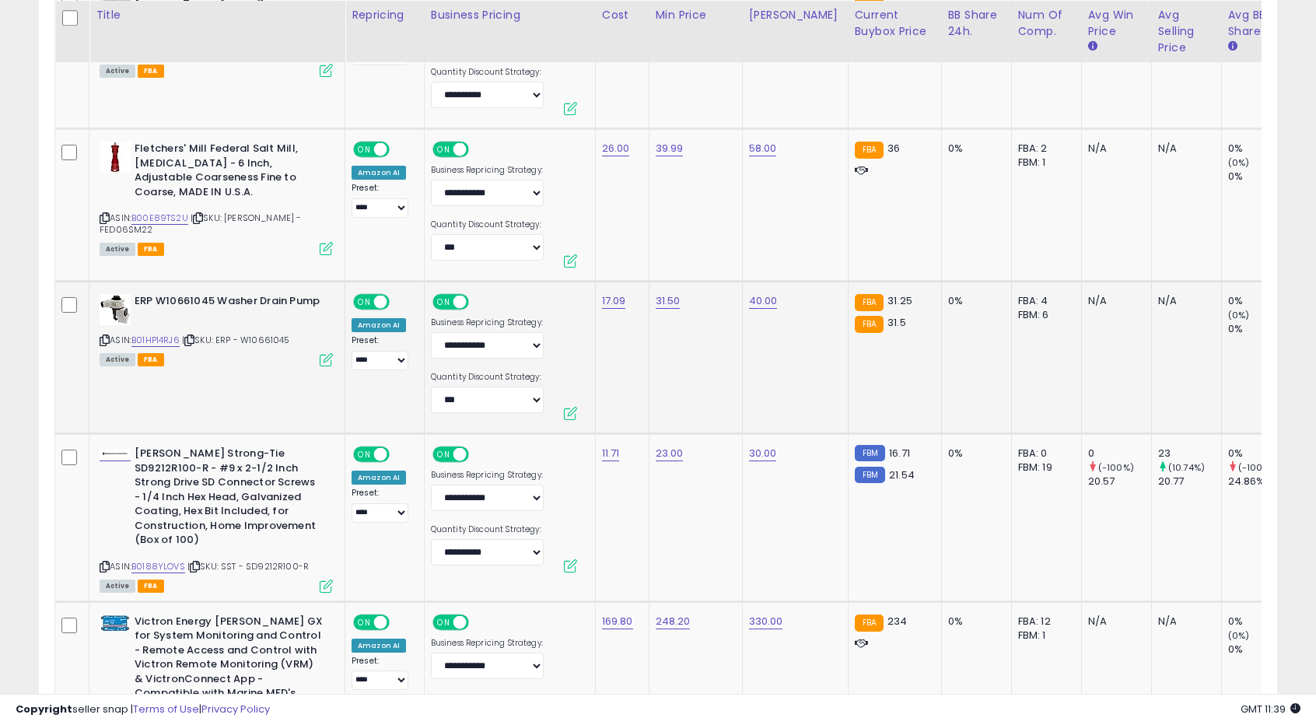
click at [682, 339] on td "31.50" at bounding box center [695, 357] width 93 height 152
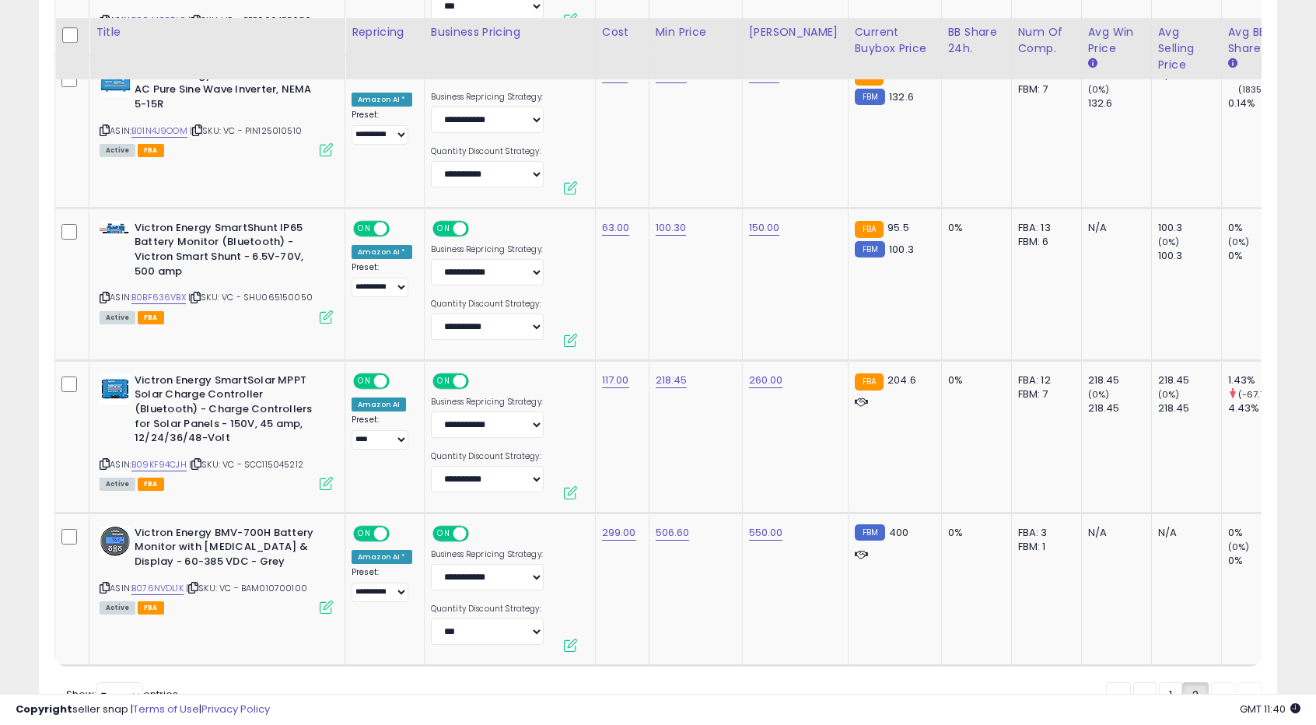
scroll to position [7590, 0]
